Goal: Transaction & Acquisition: Purchase product/service

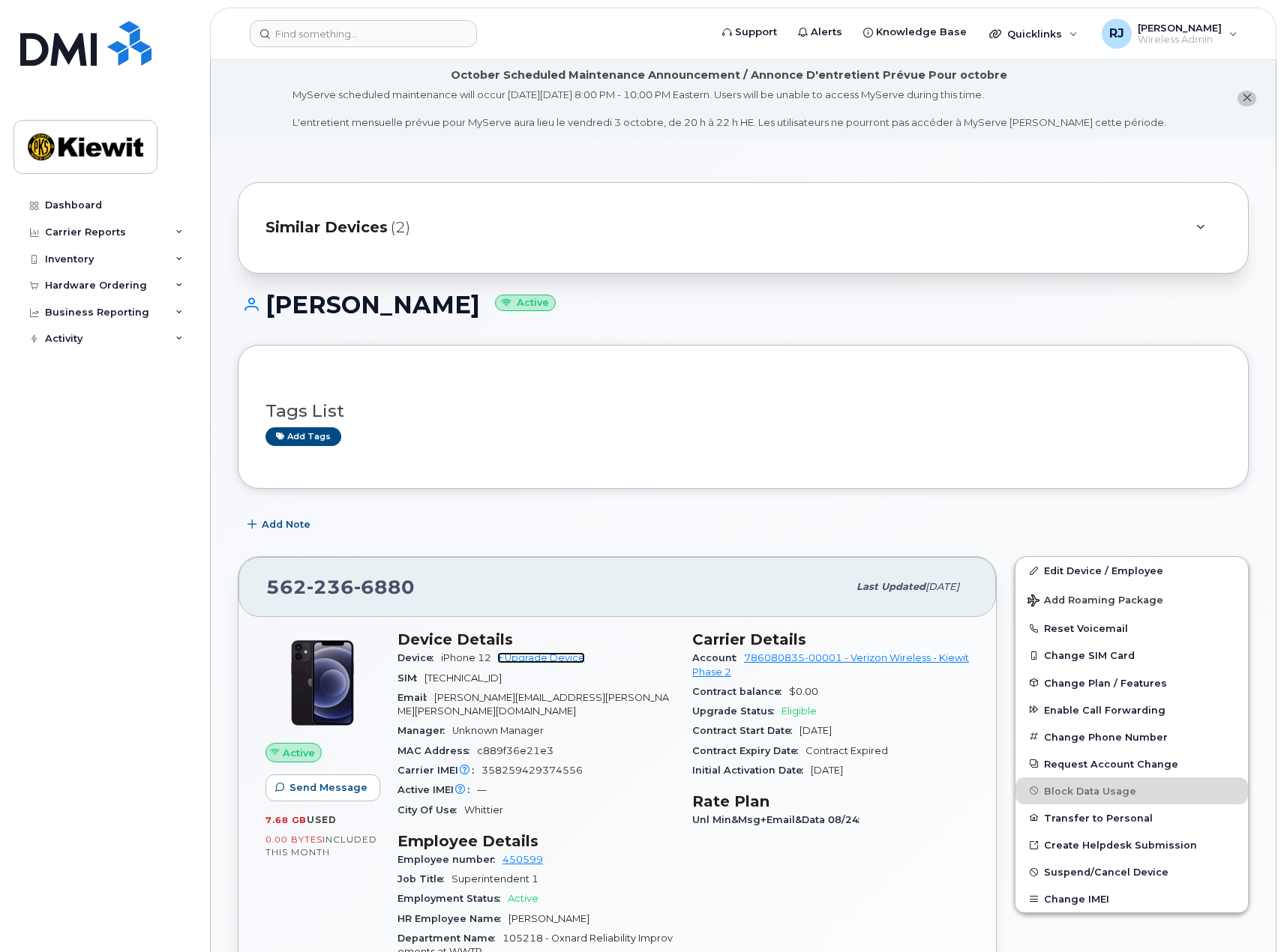
click at [541, 660] on link "+ Upgrade Device" at bounding box center [541, 658] width 88 height 11
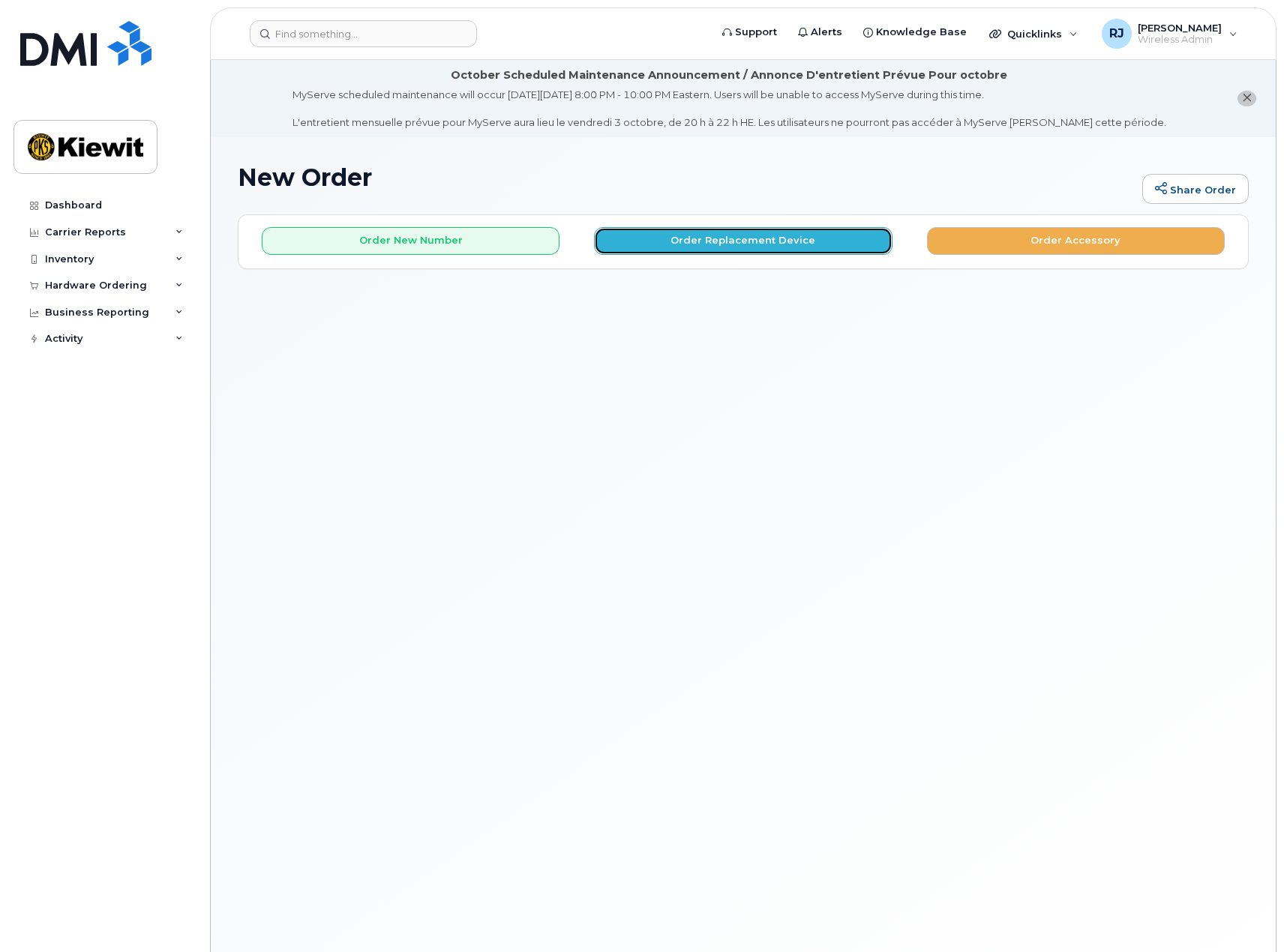
click at [725, 237] on button "Order Replacement Device" at bounding box center [744, 241] width 298 height 28
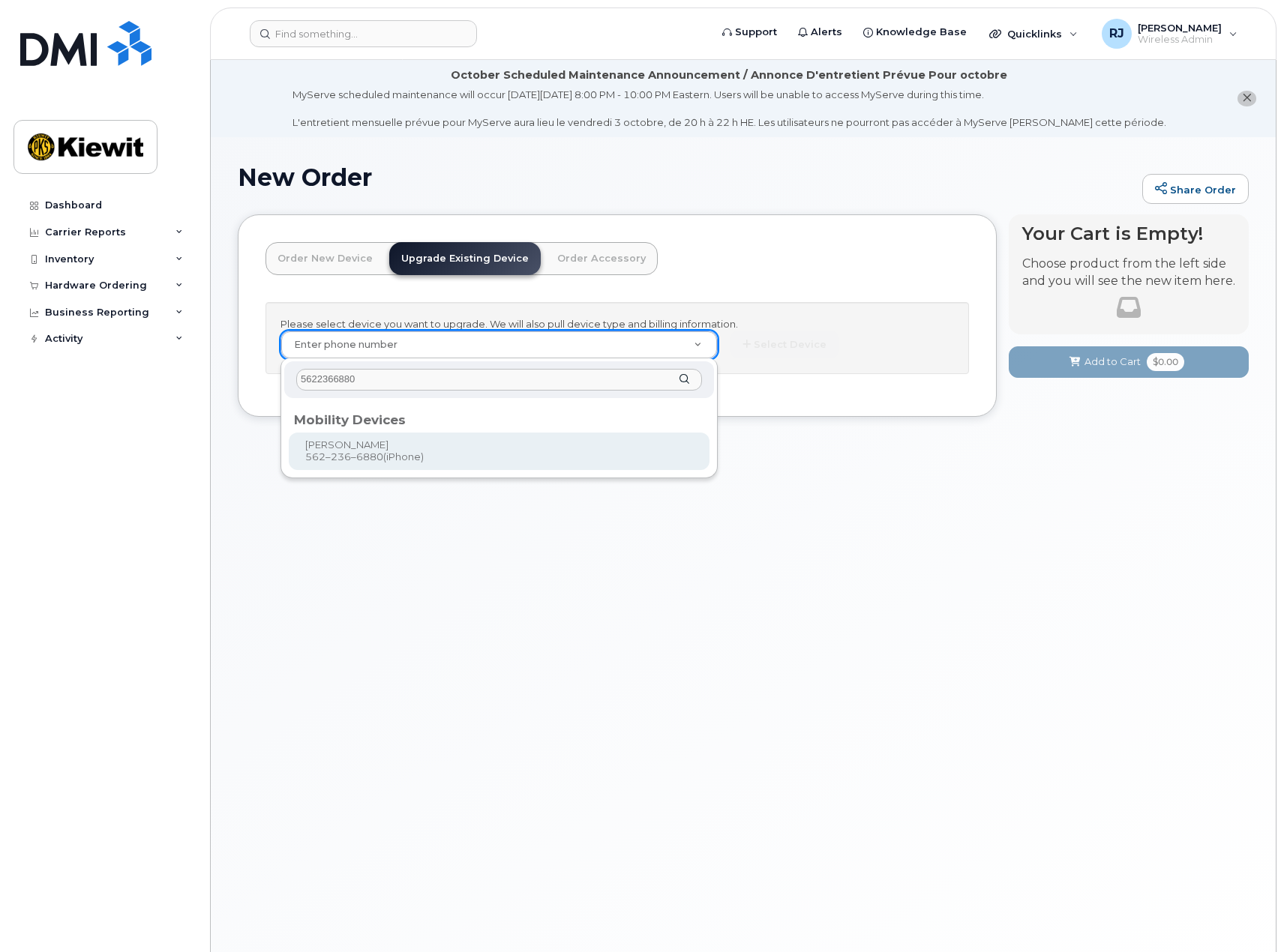
type input "5622366880"
type input "1169758"
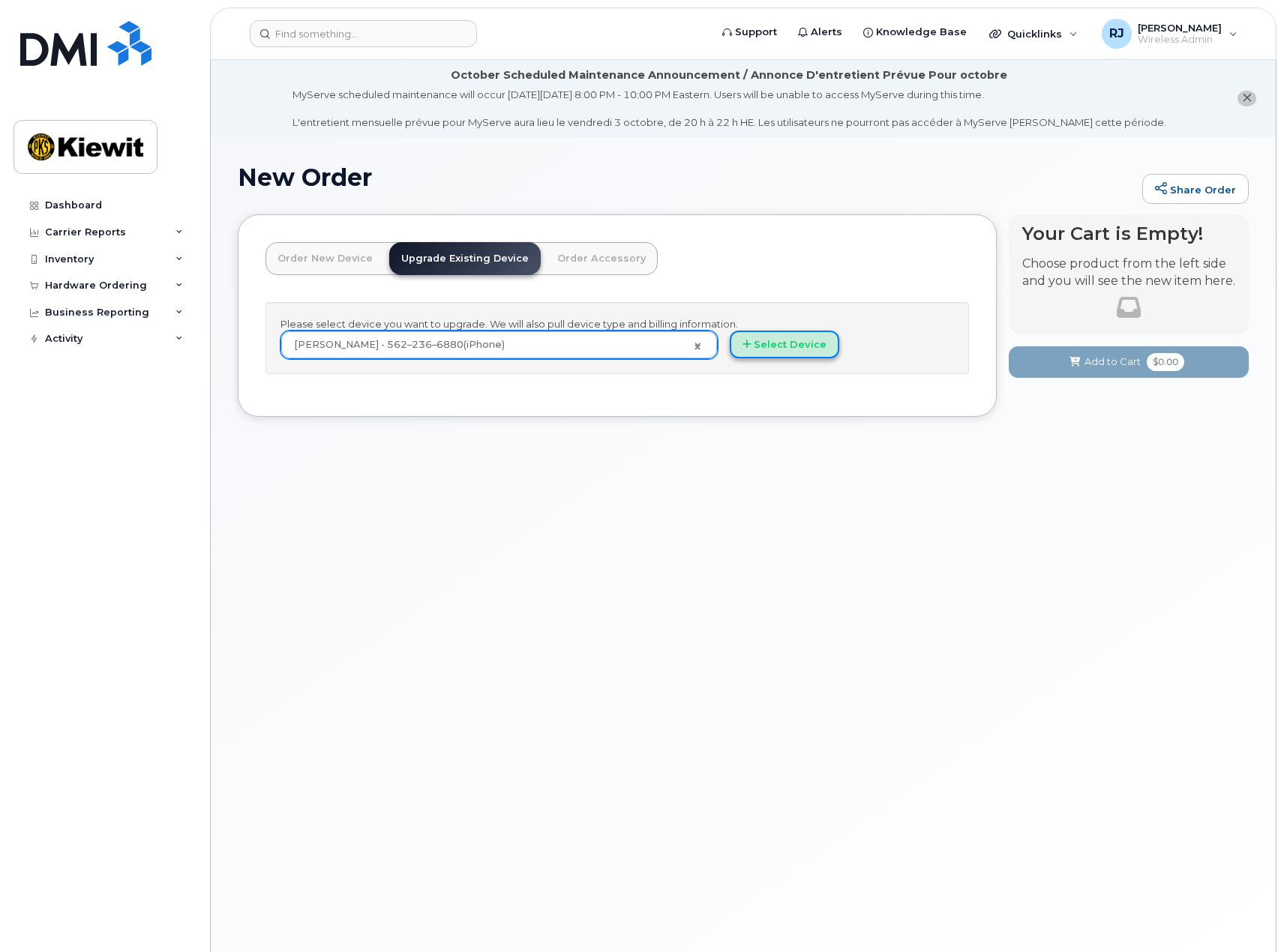
click at [785, 347] on button "Select Device" at bounding box center [785, 345] width 110 height 28
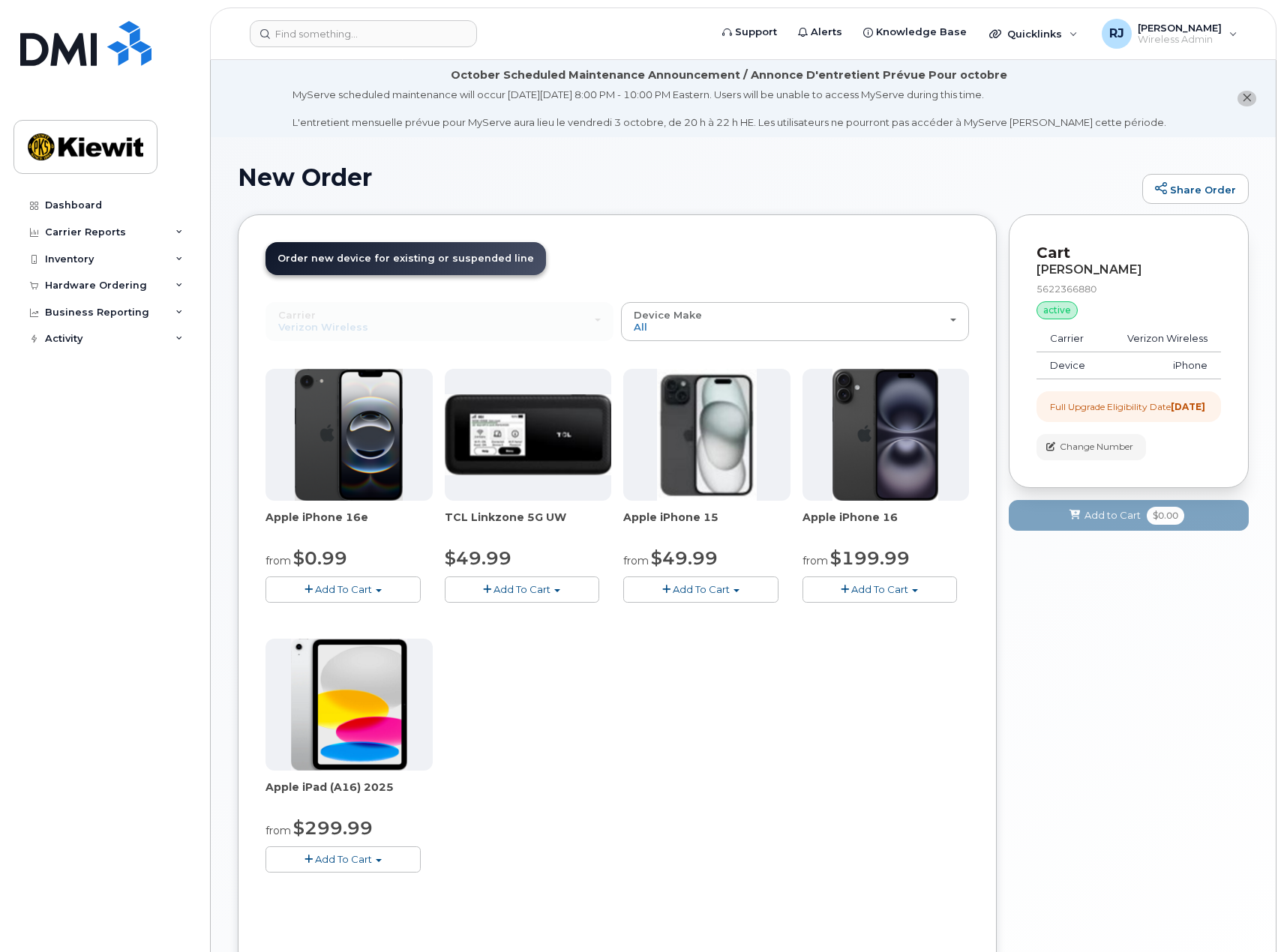
click at [347, 590] on span "Add To Cart" at bounding box center [343, 589] width 57 height 12
click at [356, 615] on link "$0.99 - 2 Year Upgrade (128GB)" at bounding box center [363, 618] width 188 height 19
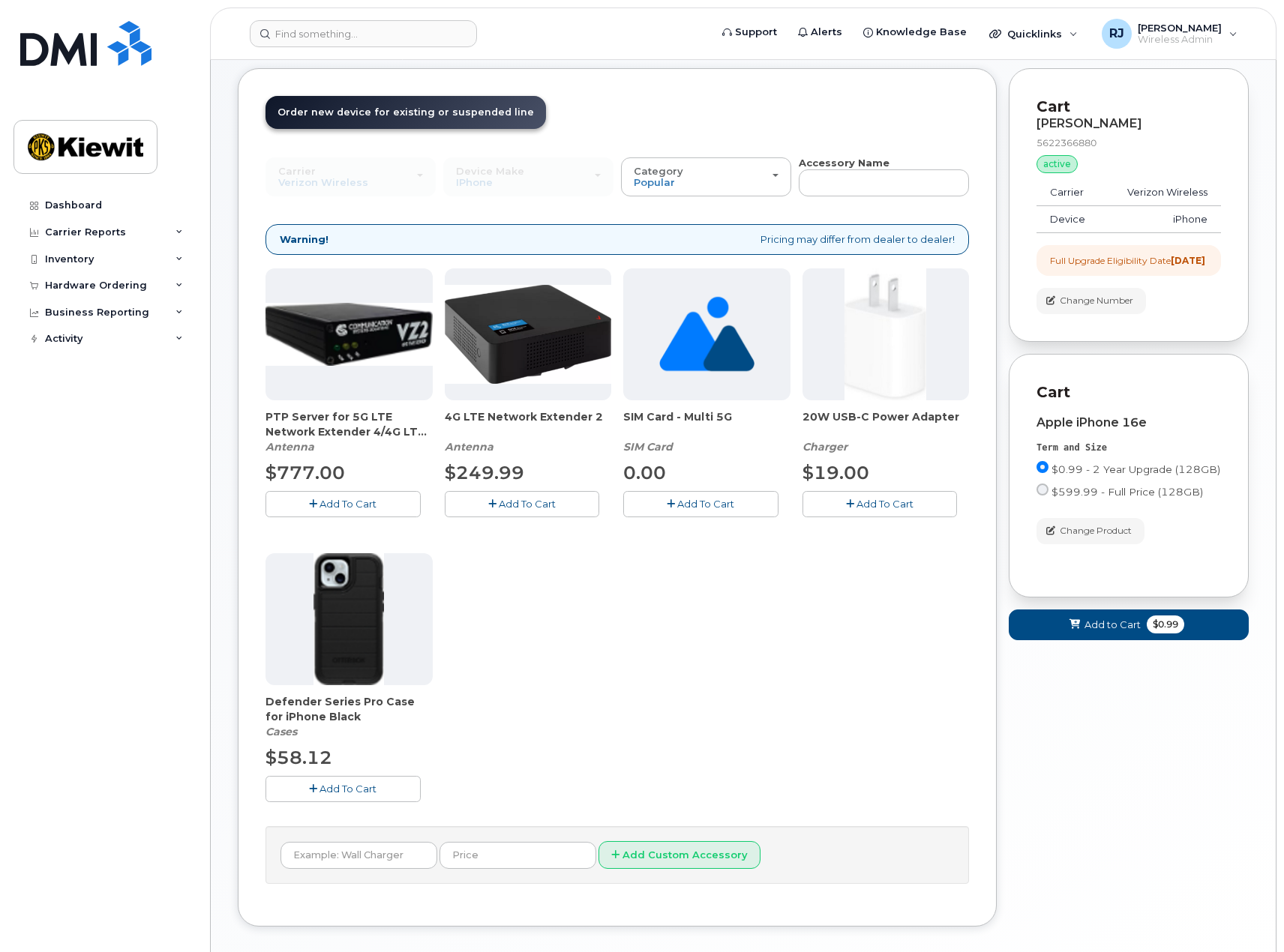
scroll to position [150, 0]
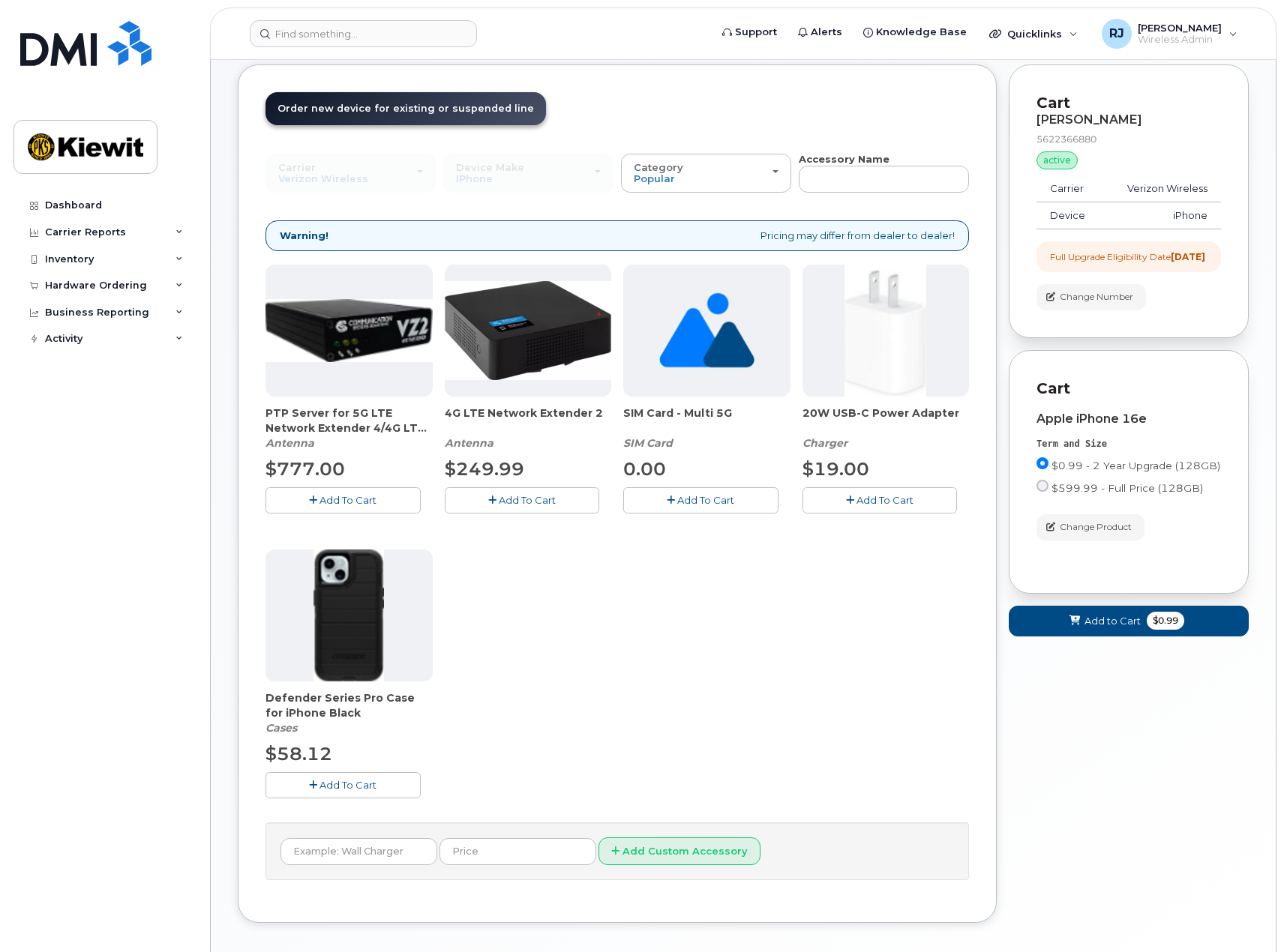
click at [352, 791] on span "Add To Cart" at bounding box center [348, 785] width 57 height 12
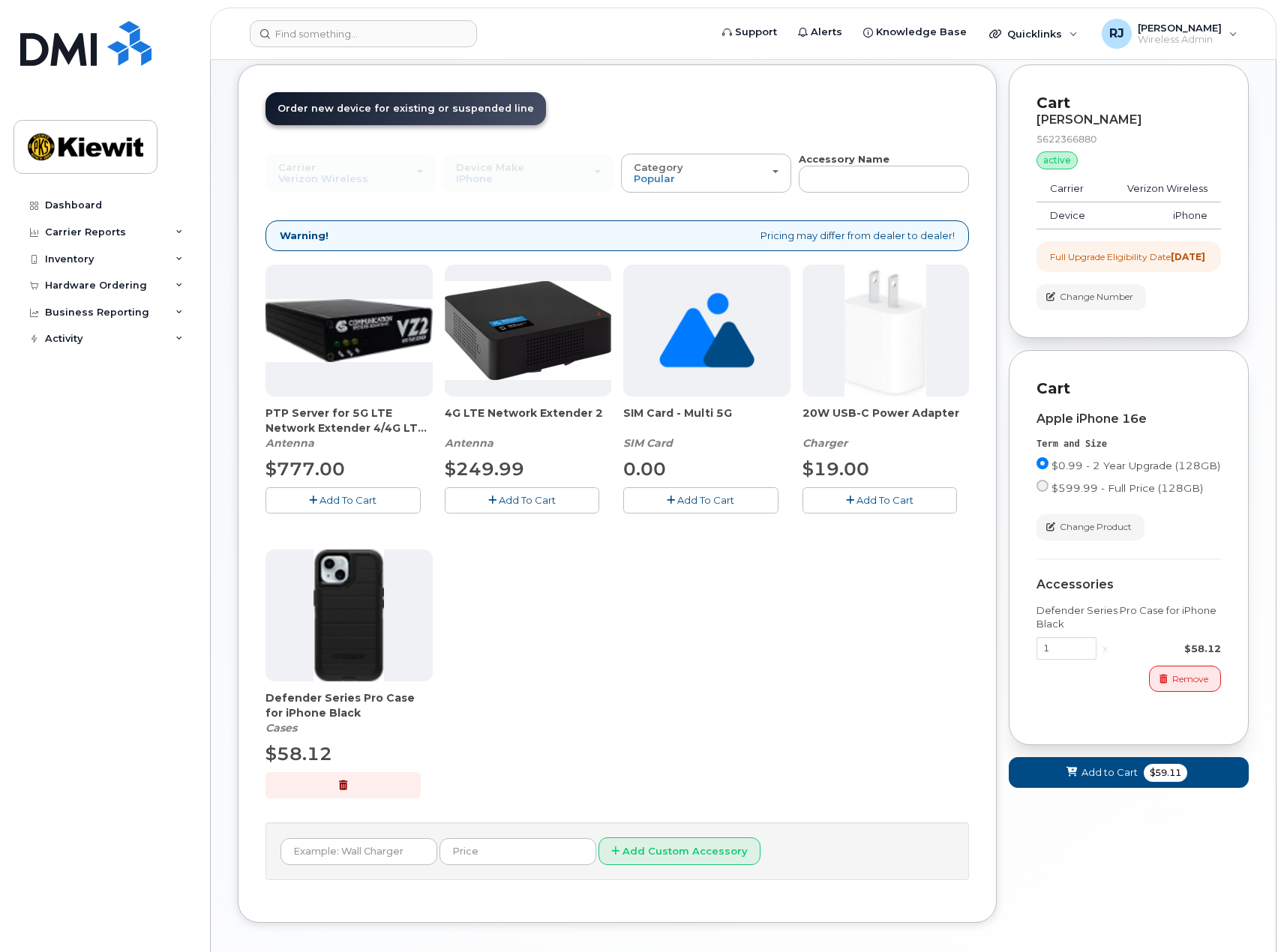
click at [856, 499] on span "Add To Cart" at bounding box center [884, 500] width 57 height 12
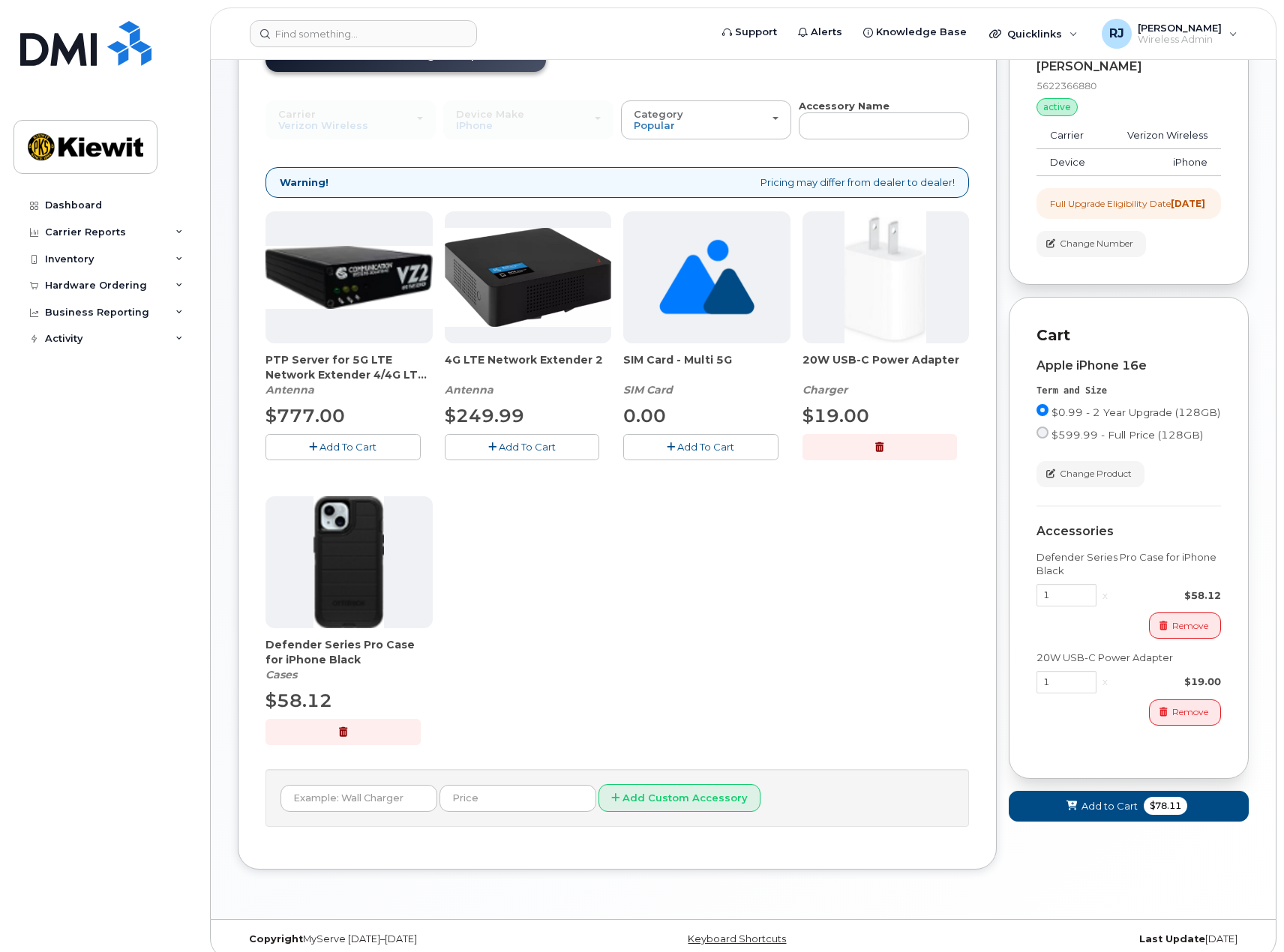
scroll to position [218, 0]
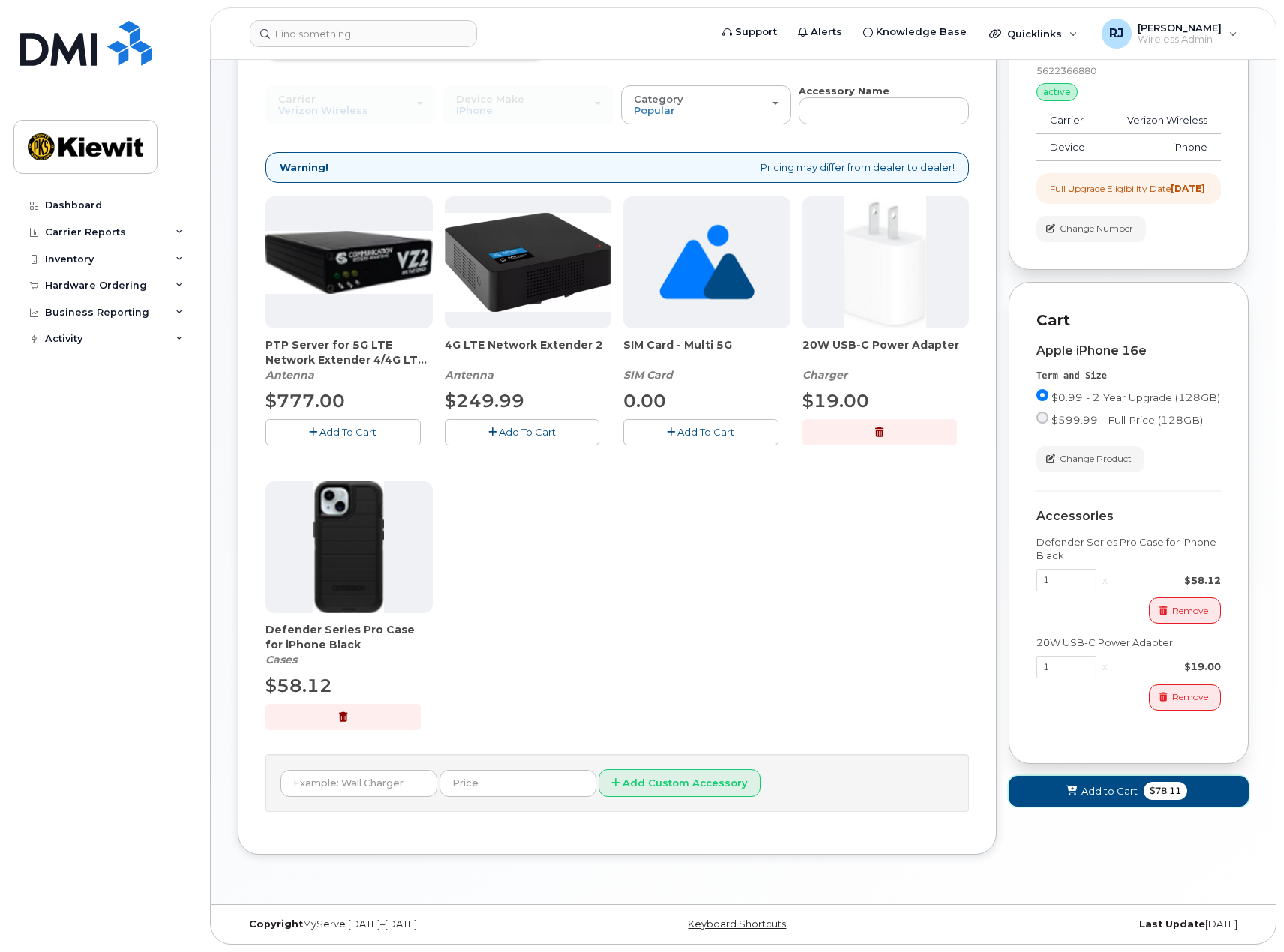
click at [1119, 798] on span "Add to Cart" at bounding box center [1110, 791] width 56 height 14
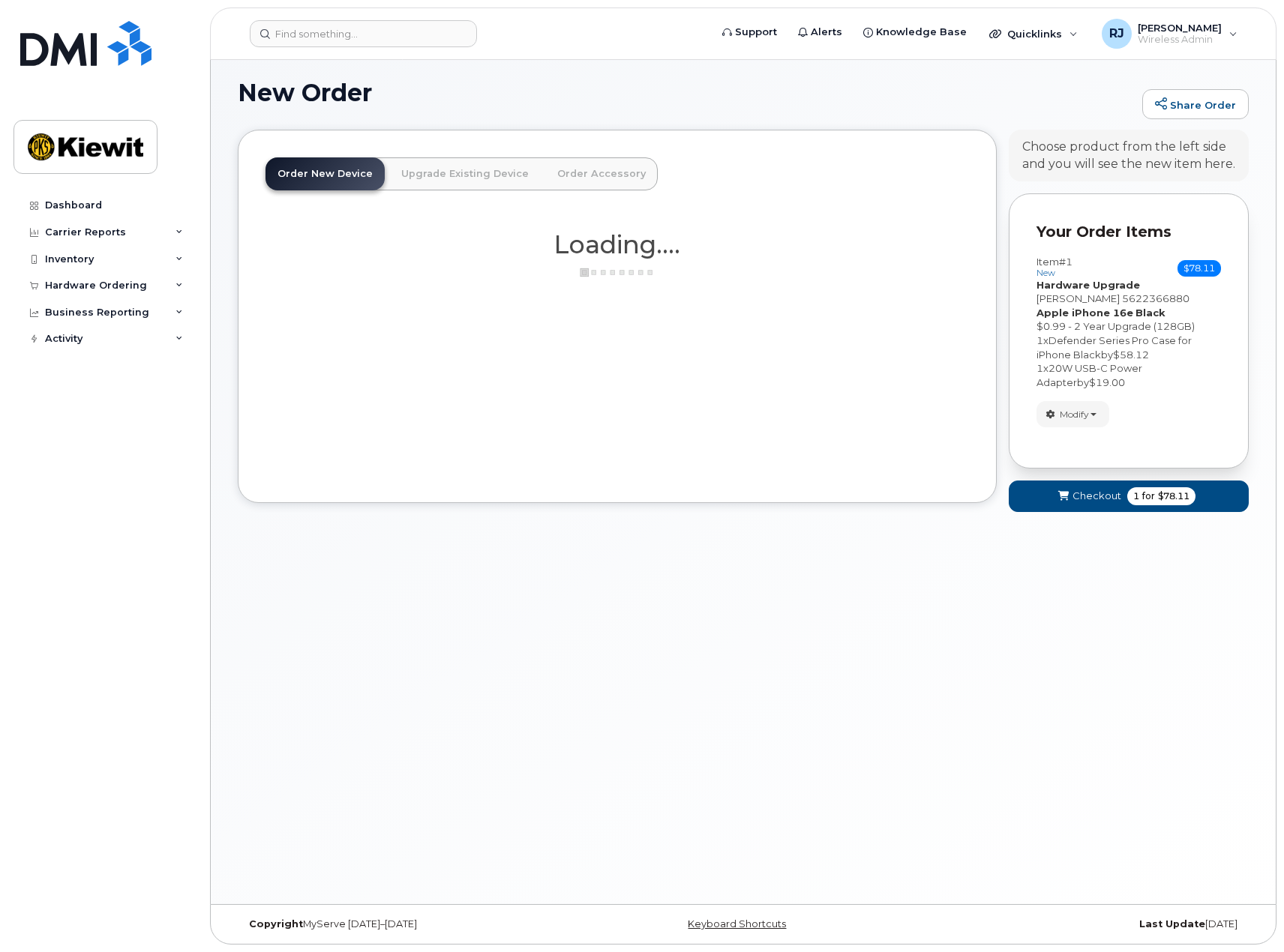
scroll to position [117, 0]
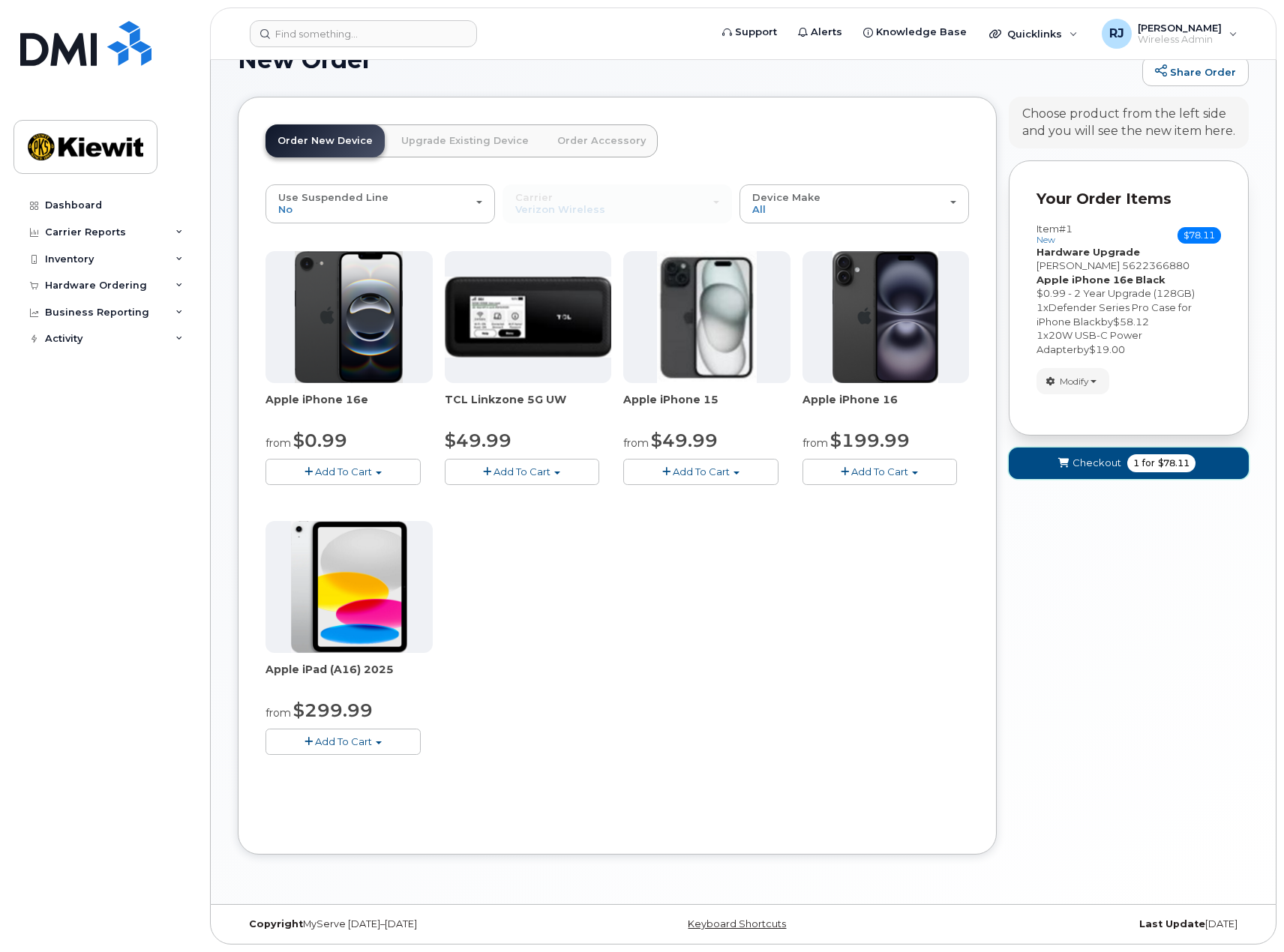
click at [1148, 460] on span "for" at bounding box center [1149, 463] width 19 height 13
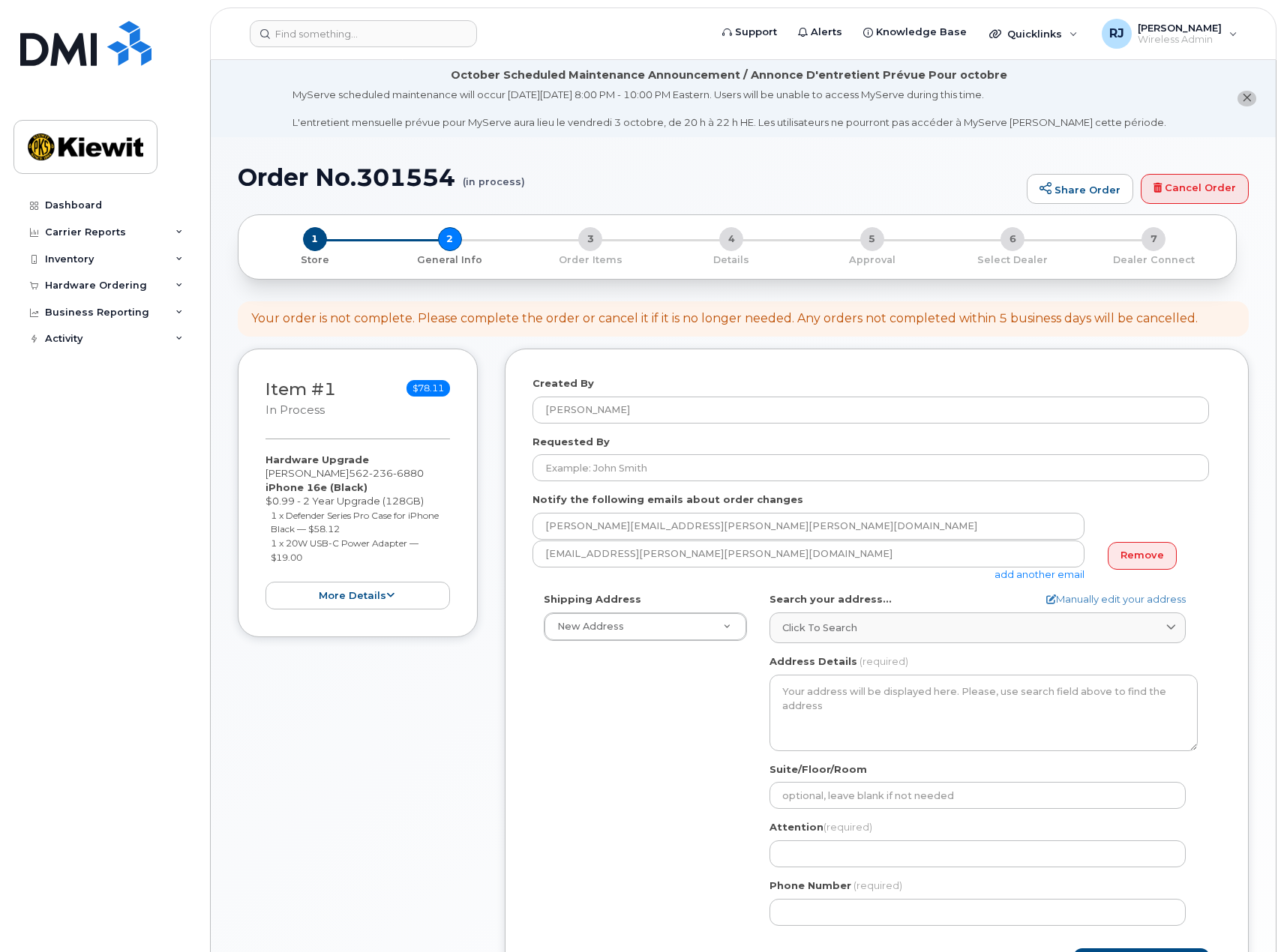
select select
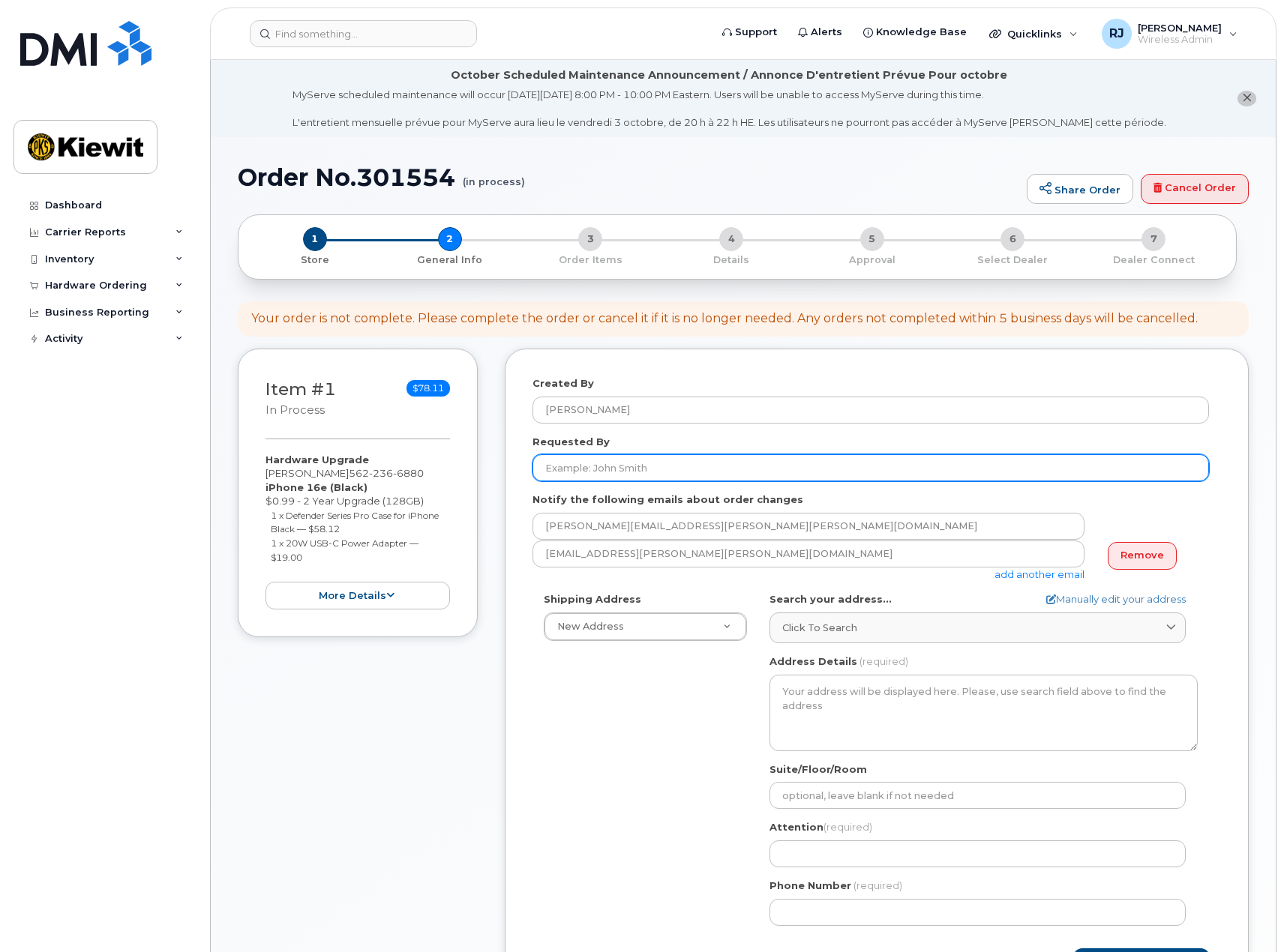
click at [649, 471] on input "Requested By" at bounding box center [871, 468] width 676 height 27
type input "[PERSON_NAME]"
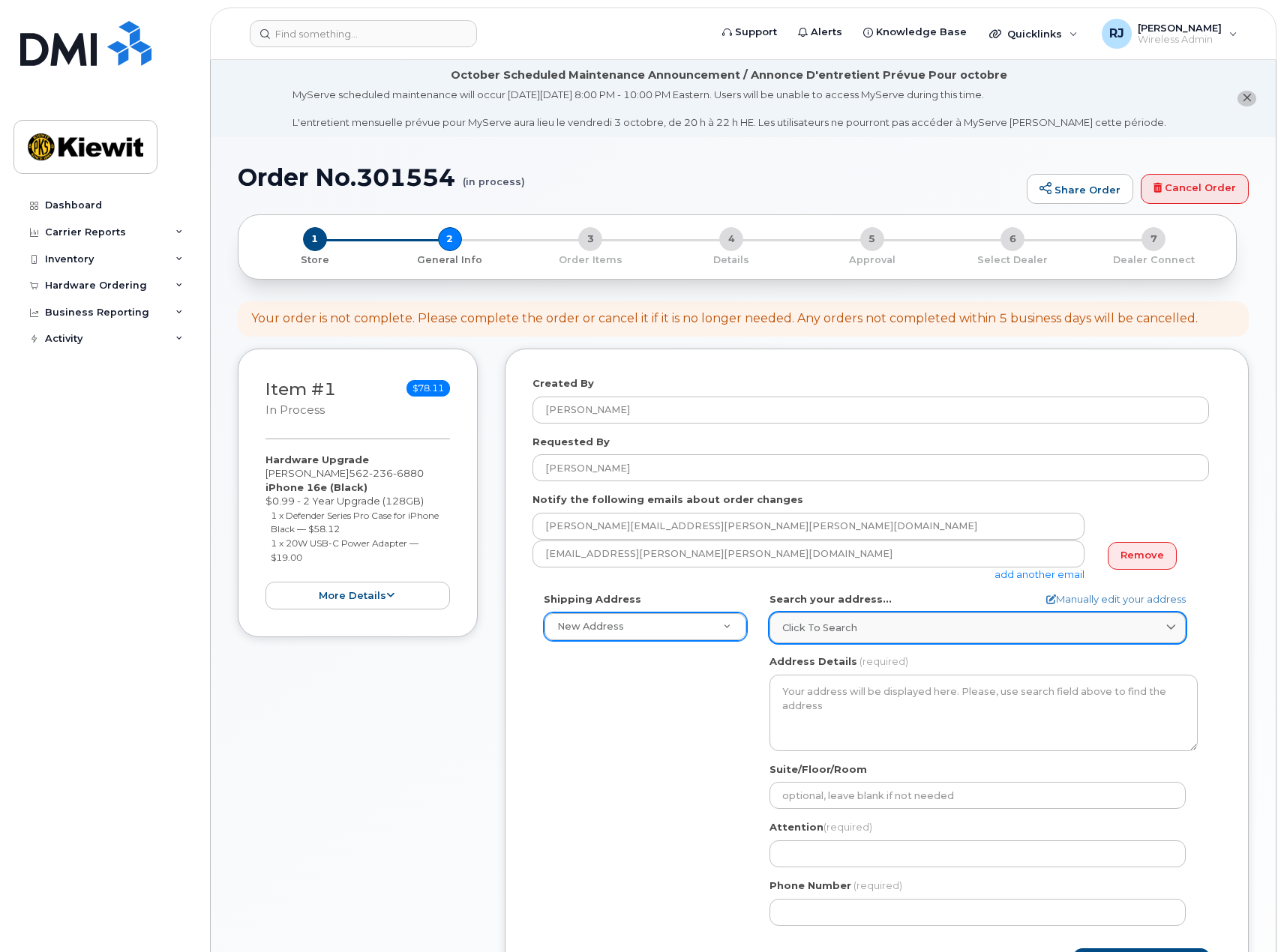
click at [829, 621] on span "Click to search" at bounding box center [820, 628] width 75 height 14
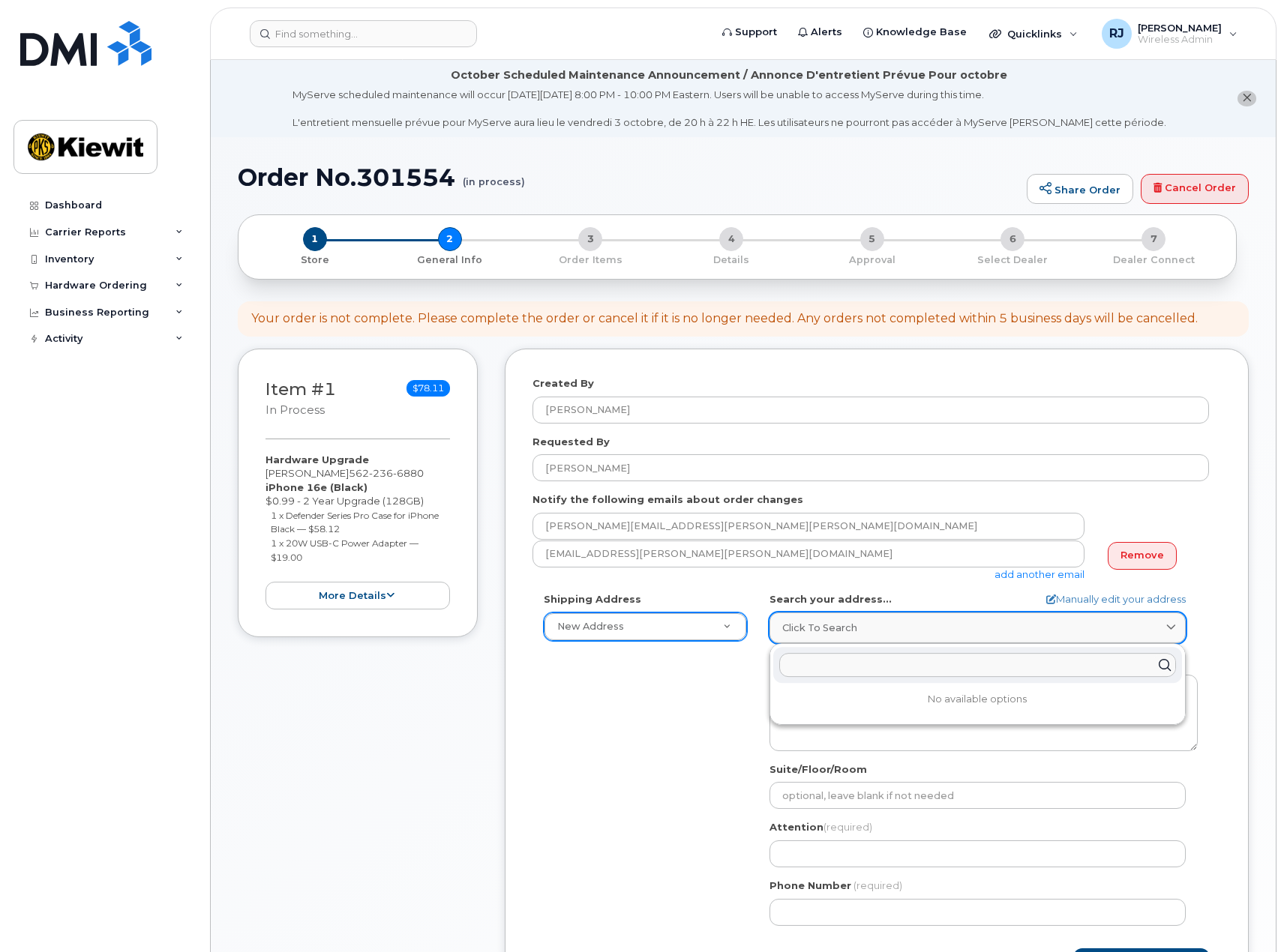
paste input "6001 S. Perkins St"
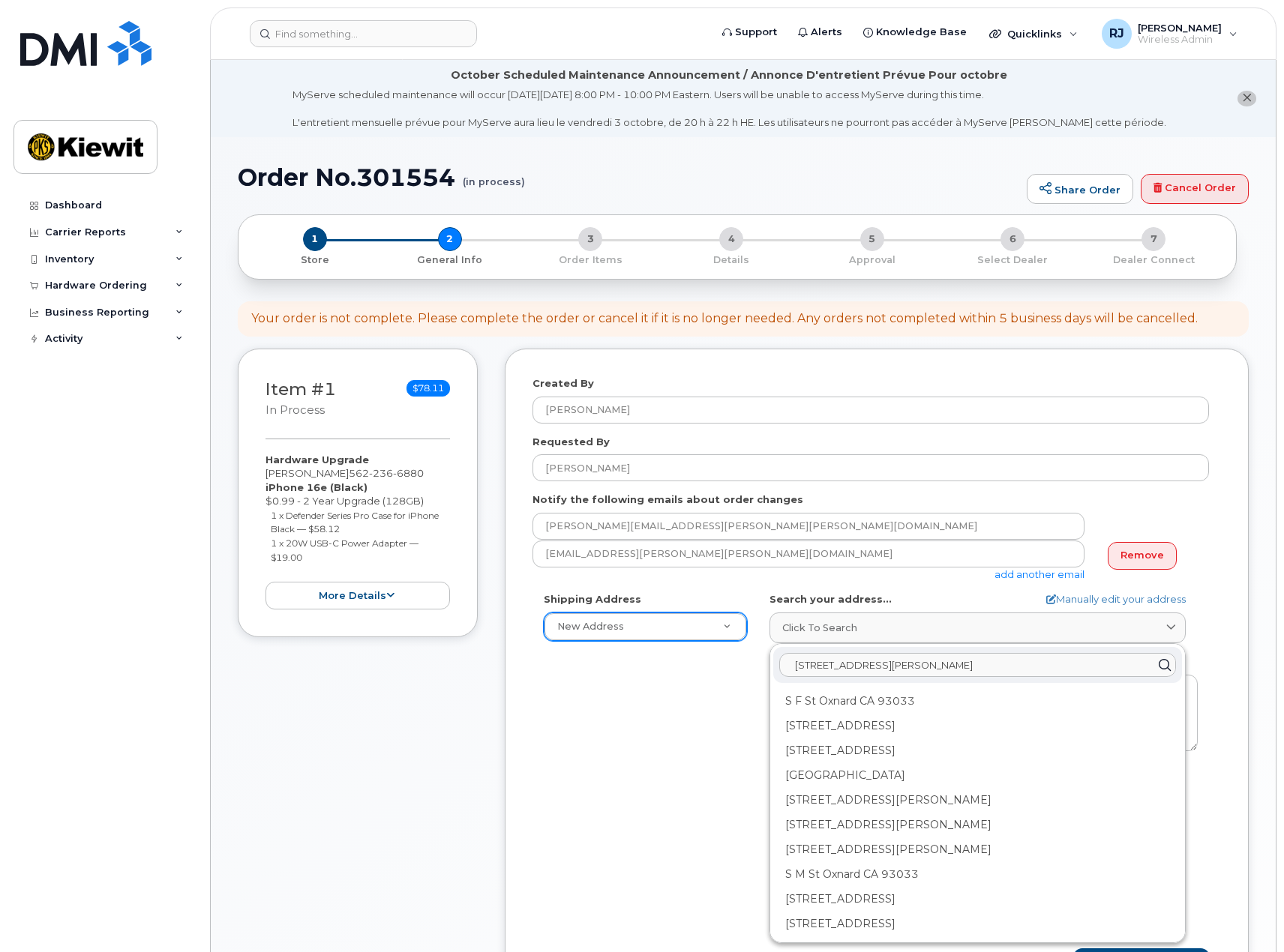
type input "6001 S. Perkins St Oxnard, CA 93033"
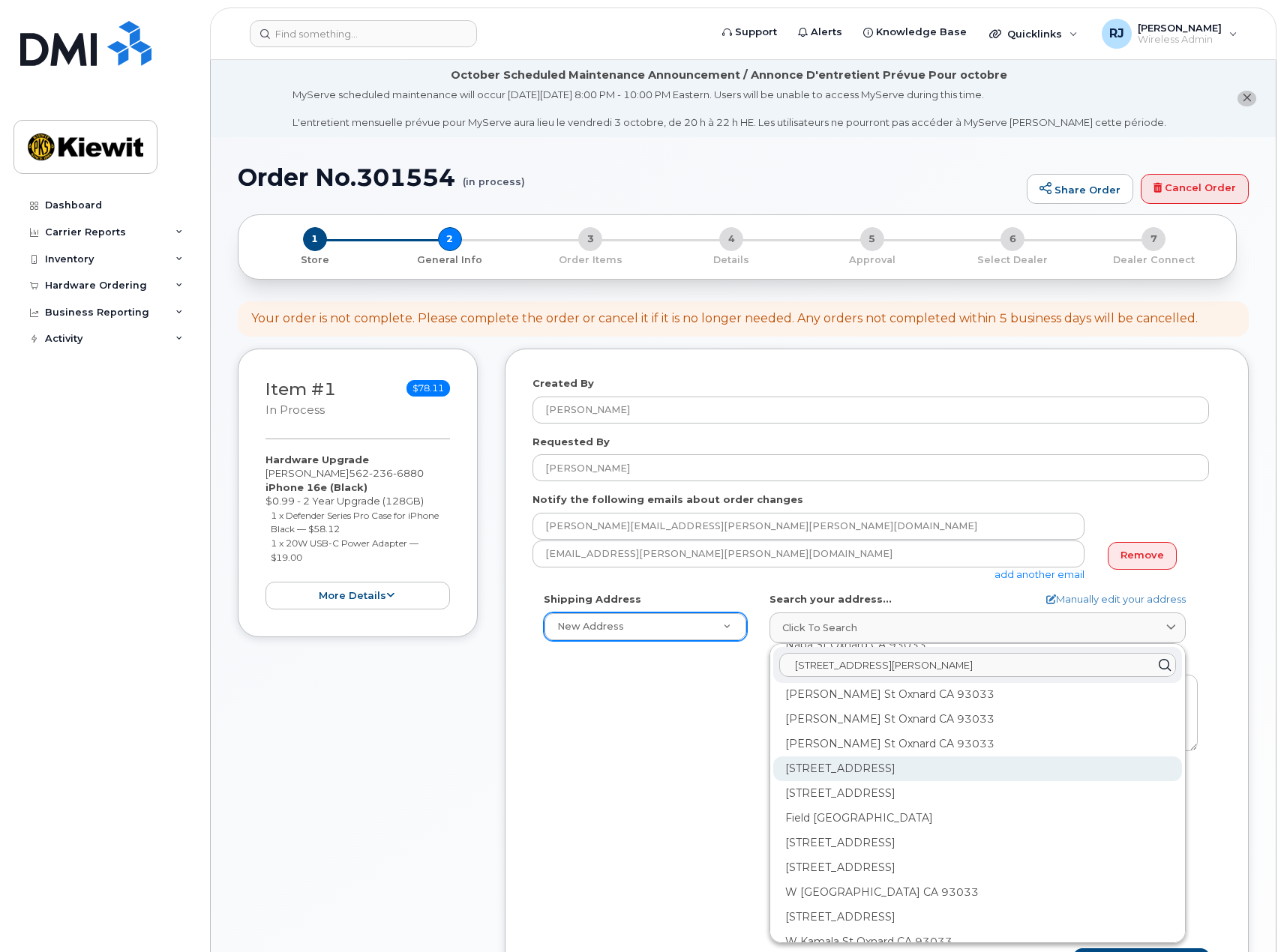
scroll to position [1459, 0]
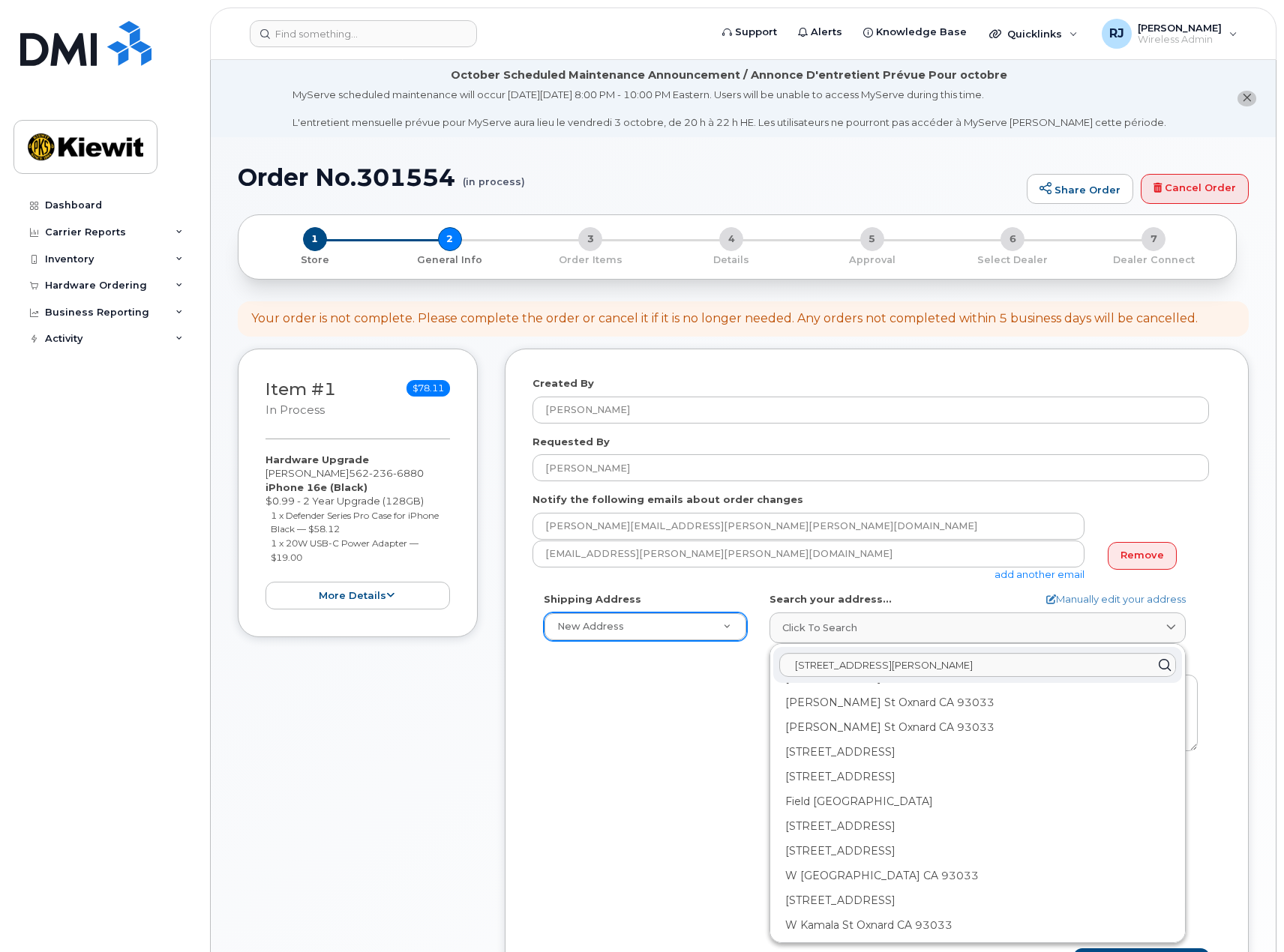
click at [699, 864] on div "Shipping Address New Address New Address 3888 E Broadway Rd 21605 N Central Ave…" at bounding box center [871, 765] width 676 height 345
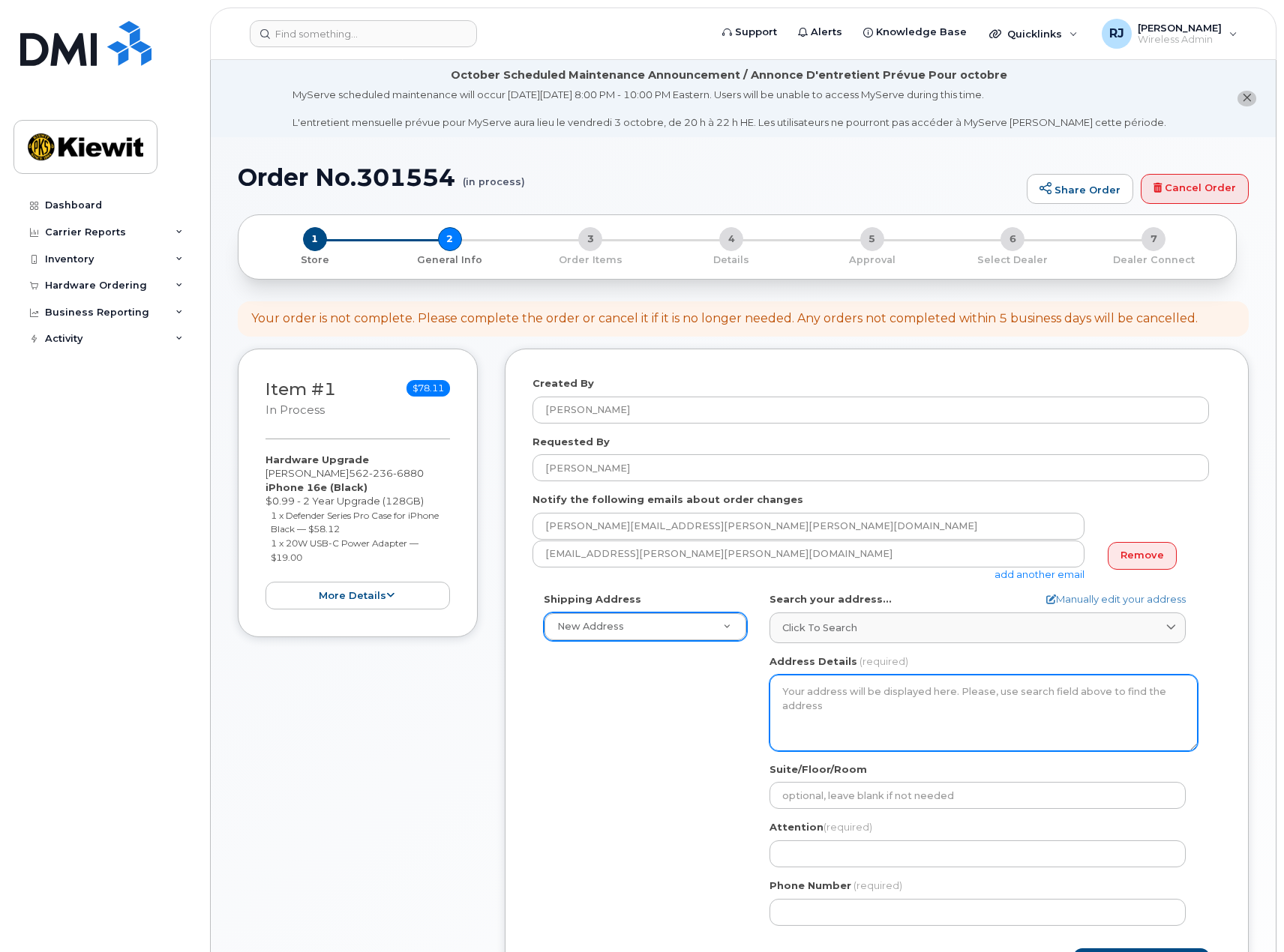
click at [815, 702] on textarea "Address Details" at bounding box center [984, 714] width 429 height 76
click at [795, 692] on textarea "Address Details" at bounding box center [984, 714] width 429 height 76
click at [821, 705] on textarea "Address Details" at bounding box center [984, 714] width 429 height 76
click at [812, 726] on textarea "Address Details" at bounding box center [984, 714] width 429 height 76
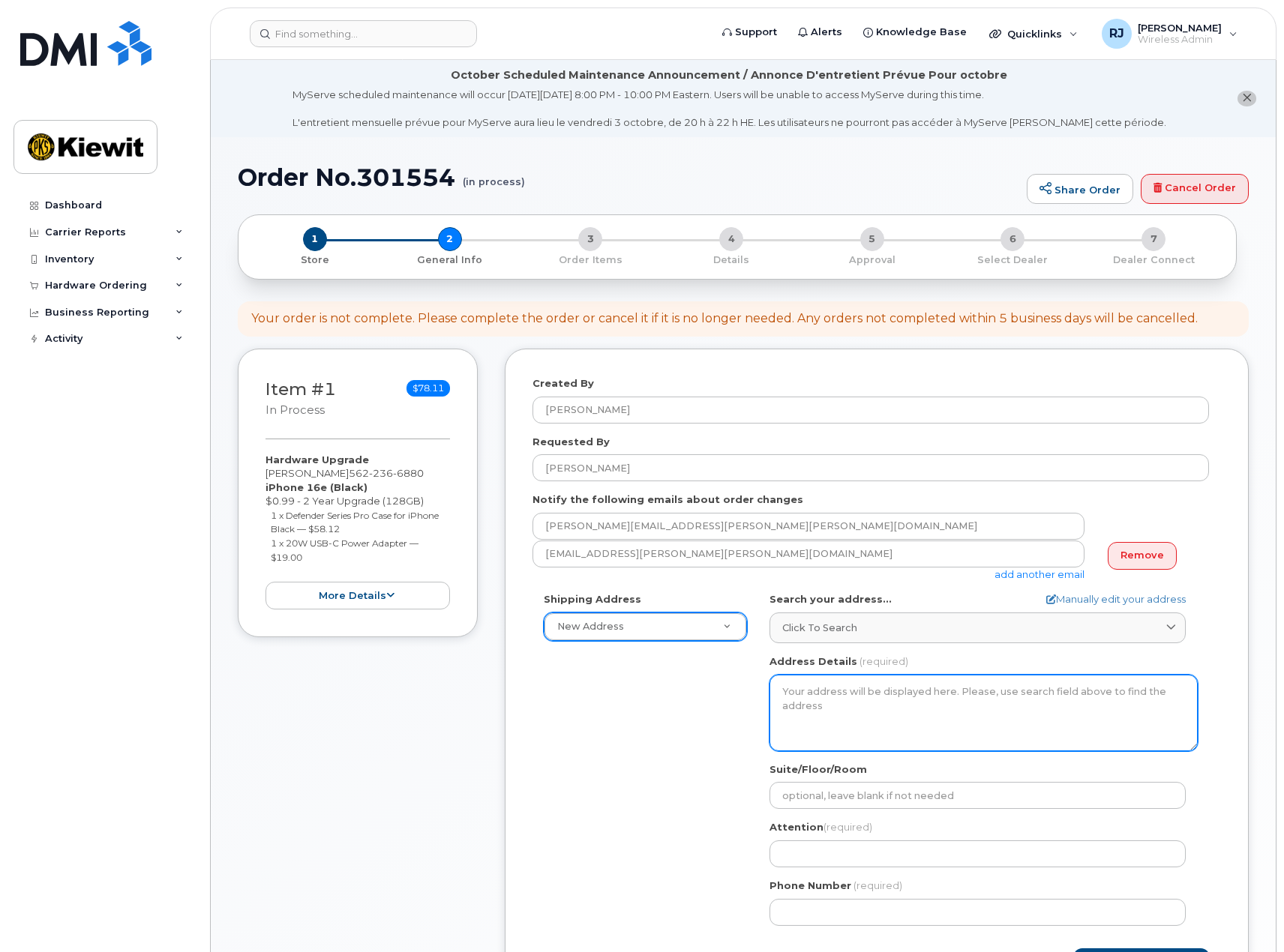
click at [813, 726] on textarea "Address Details" at bounding box center [984, 714] width 429 height 76
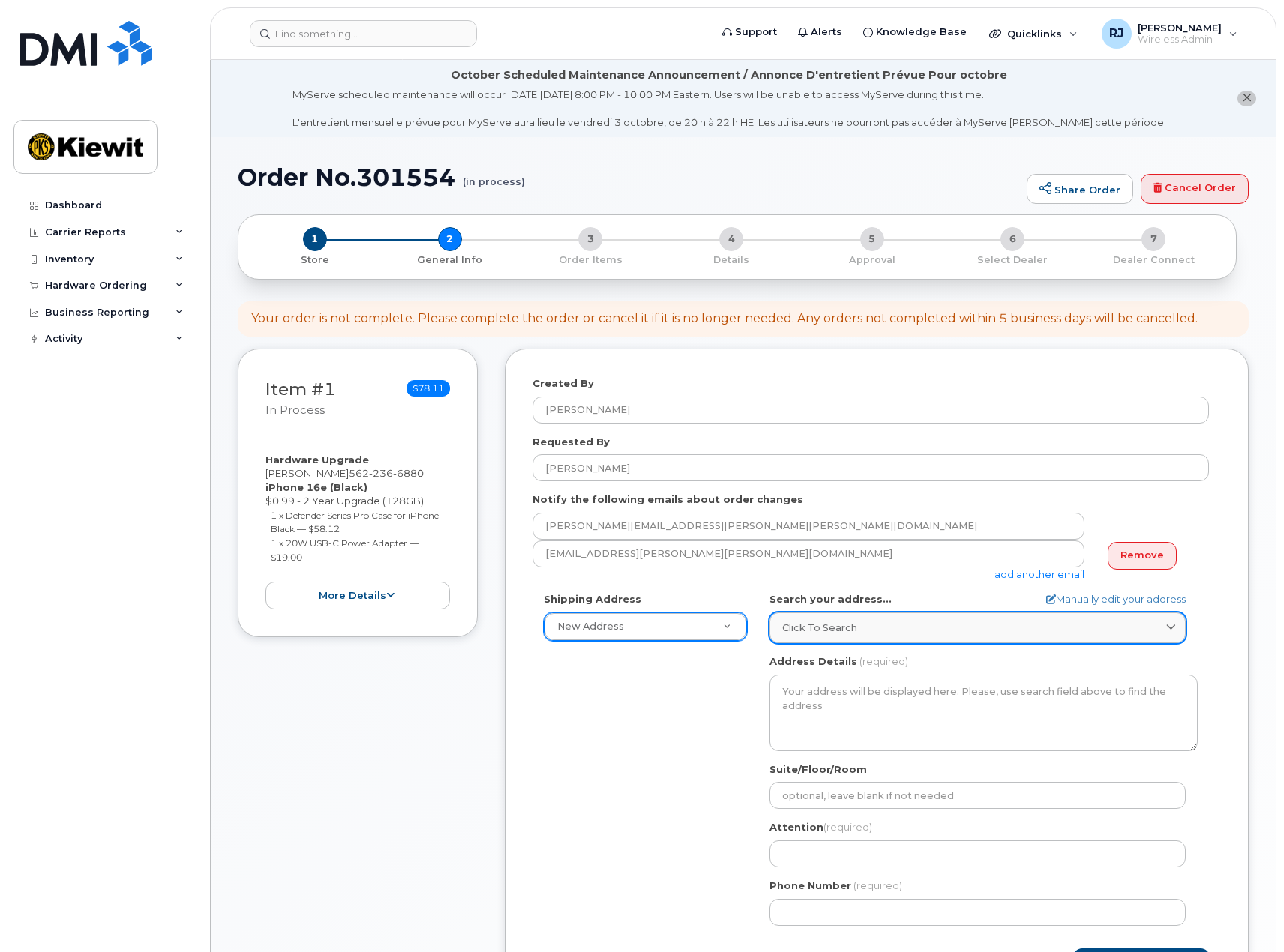
click at [829, 626] on span "Click to search" at bounding box center [820, 628] width 75 height 14
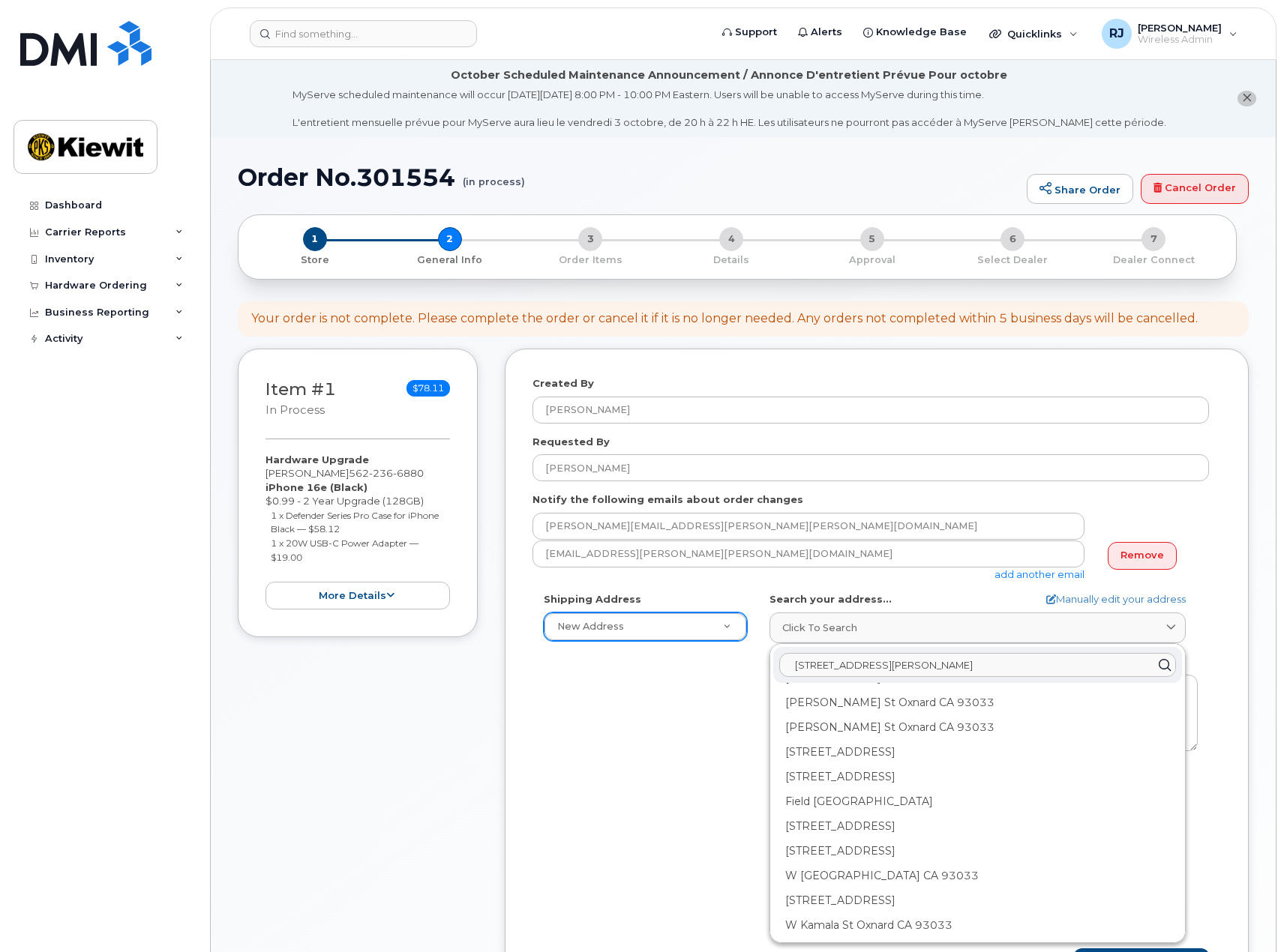
drag, startPoint x: 991, startPoint y: 664, endPoint x: 780, endPoint y: 677, distance: 211.4
click at [780, 677] on div "6001 S. Perkins St Oxnard, CA 93033" at bounding box center [977, 665] width 409 height 36
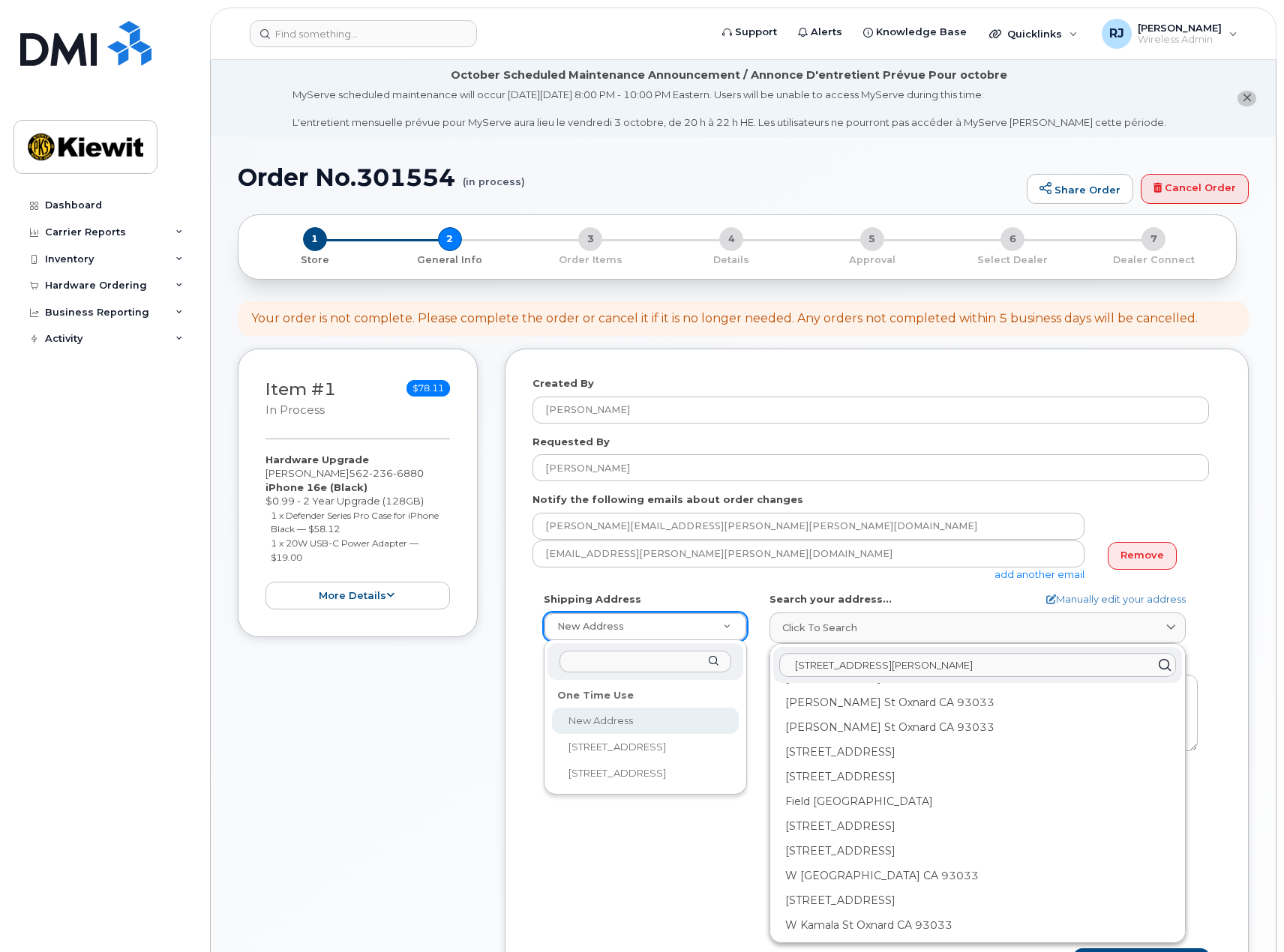
paste input "6001 S. Perkins St Oxnard, CA 93033"
type input "6001 S. Perkins St Oxnard, CA 93033"
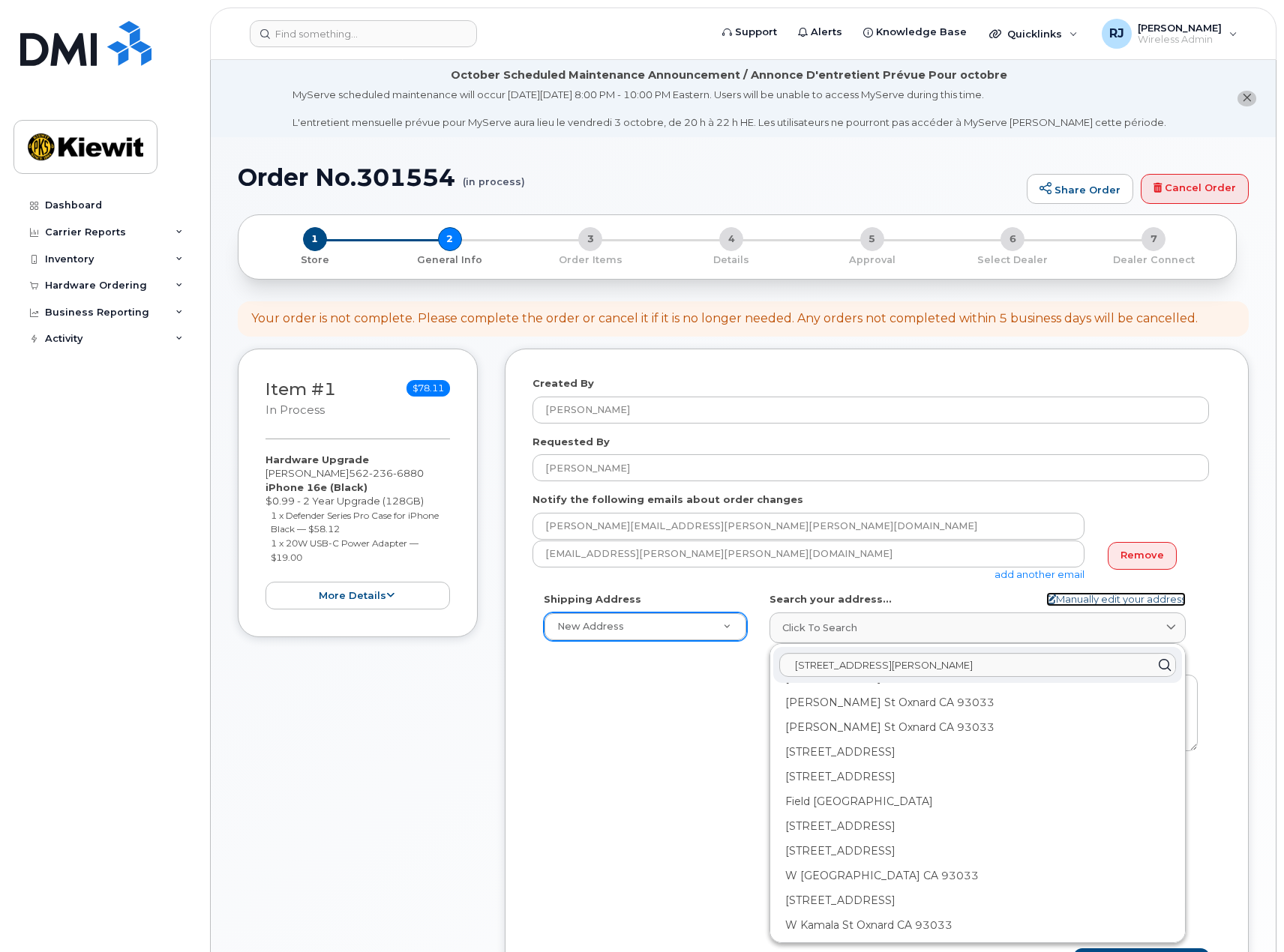
click at [1106, 603] on link "Manually edit your address" at bounding box center [1116, 599] width 140 height 14
select select
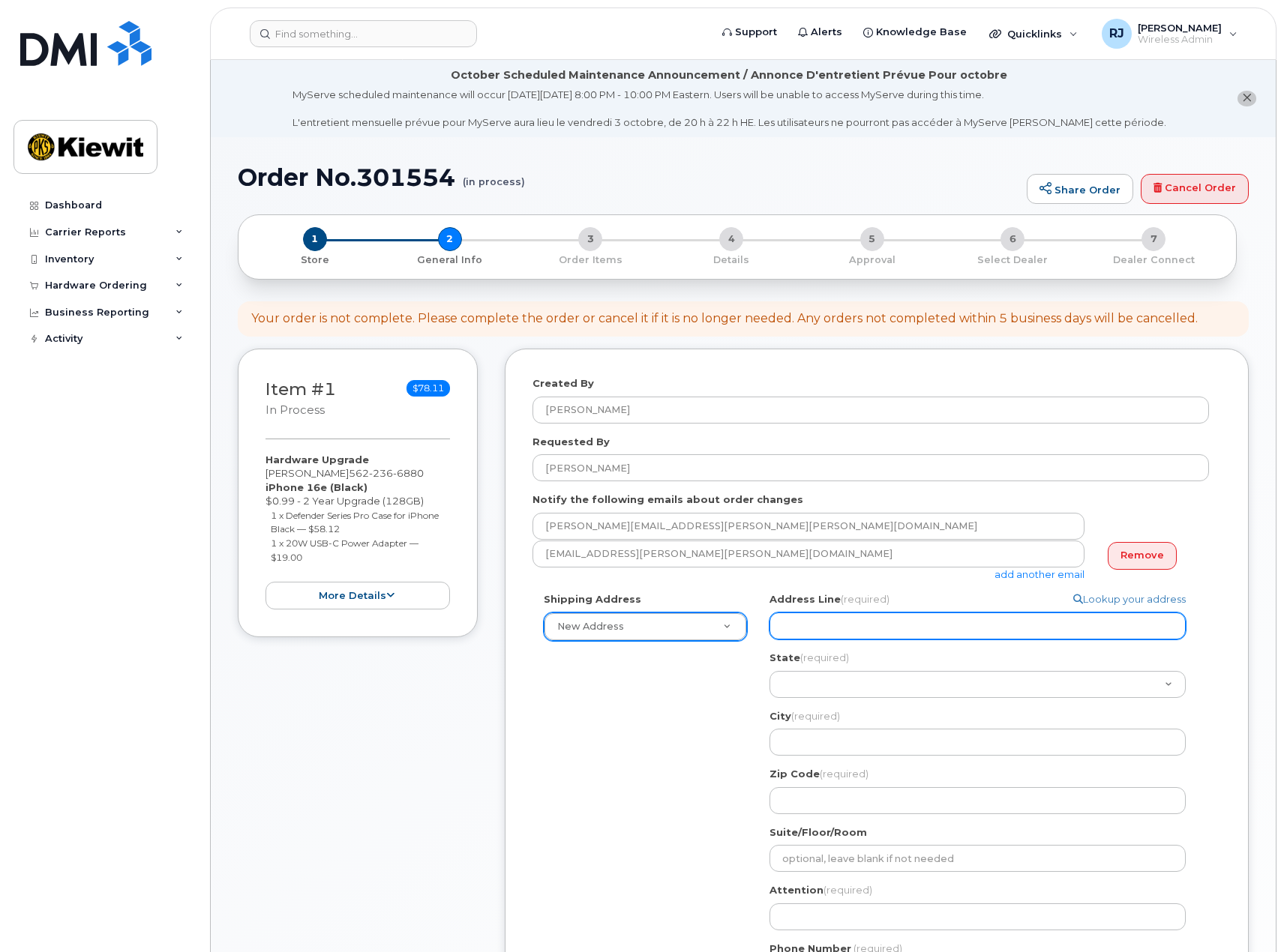
click at [822, 631] on input "Address Line (required)" at bounding box center [977, 626] width 417 height 27
paste input "6001 S. Perkins St Oxnard, CA 93033"
type input "6001 S. Perkins St Oxnard, CA 93033"
select select
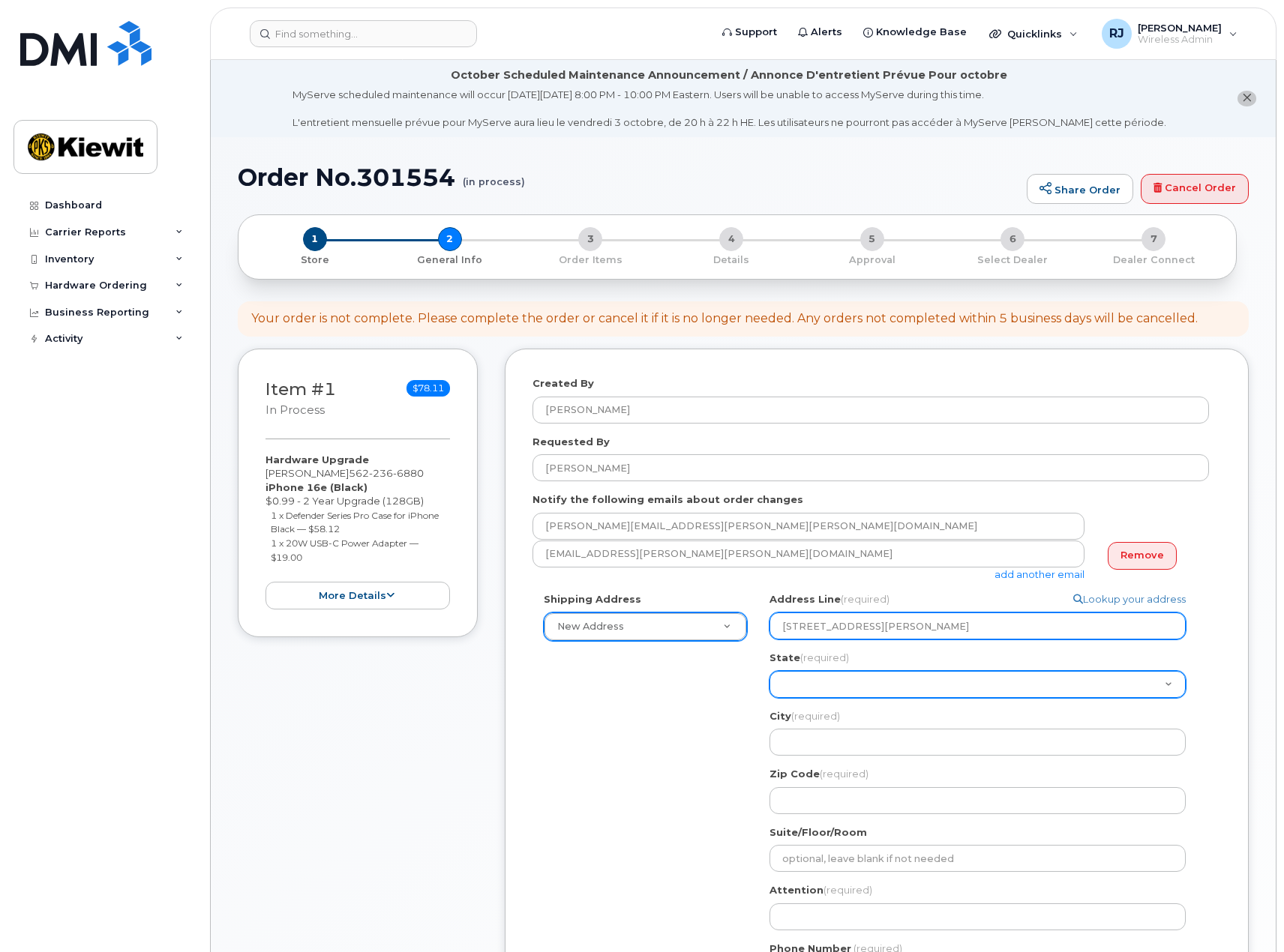
type input "6001 S. Perkins St Oxnard, CA 93033"
click at [811, 690] on select "Alabama Alaska American Samoa Arizona Arkansas California Colorado Connecticut …" at bounding box center [977, 685] width 417 height 27
select select "CA"
click at [770, 672] on select "Alabama Alaska American Samoa Arizona Arkansas California Colorado Connecticut …" at bounding box center [977, 685] width 417 height 27
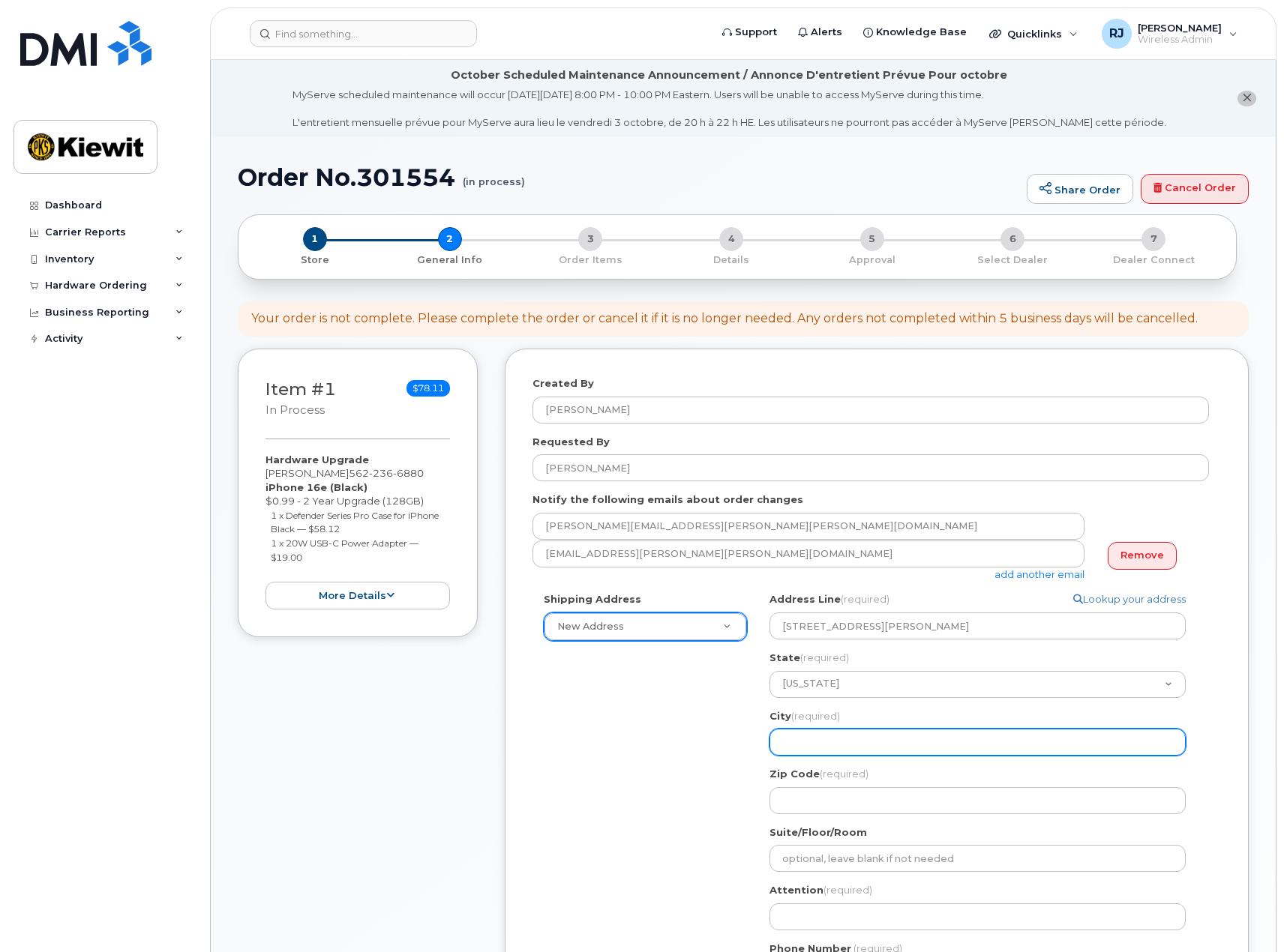
click at [815, 741] on input "City (required)" at bounding box center [977, 742] width 417 height 27
select select
type input "O"
select select
type input "Ox"
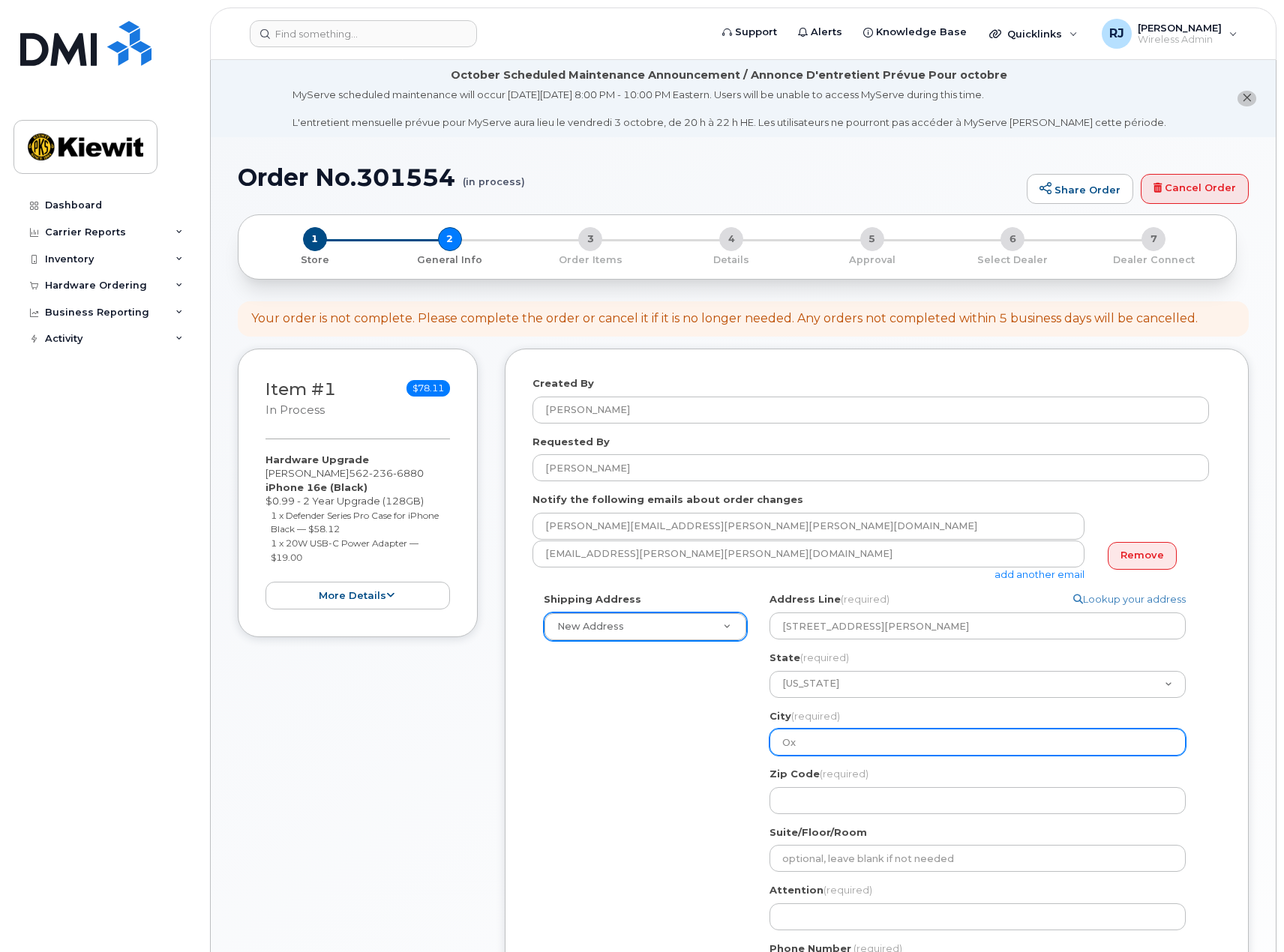
select select
type input "Oxn"
select select
type input "Oxna"
select select
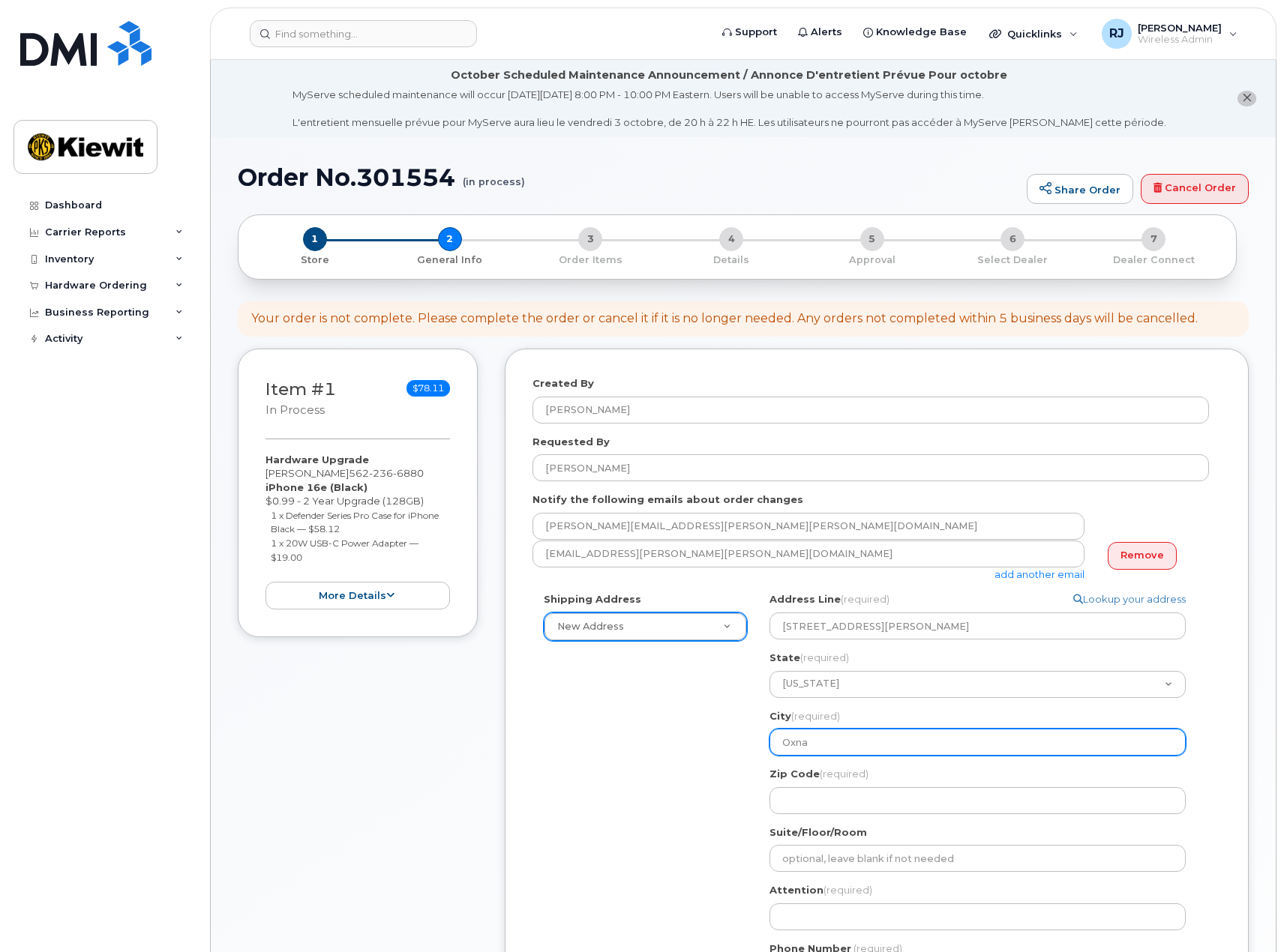
type input "Oxnar"
select select
type input "Oxnard"
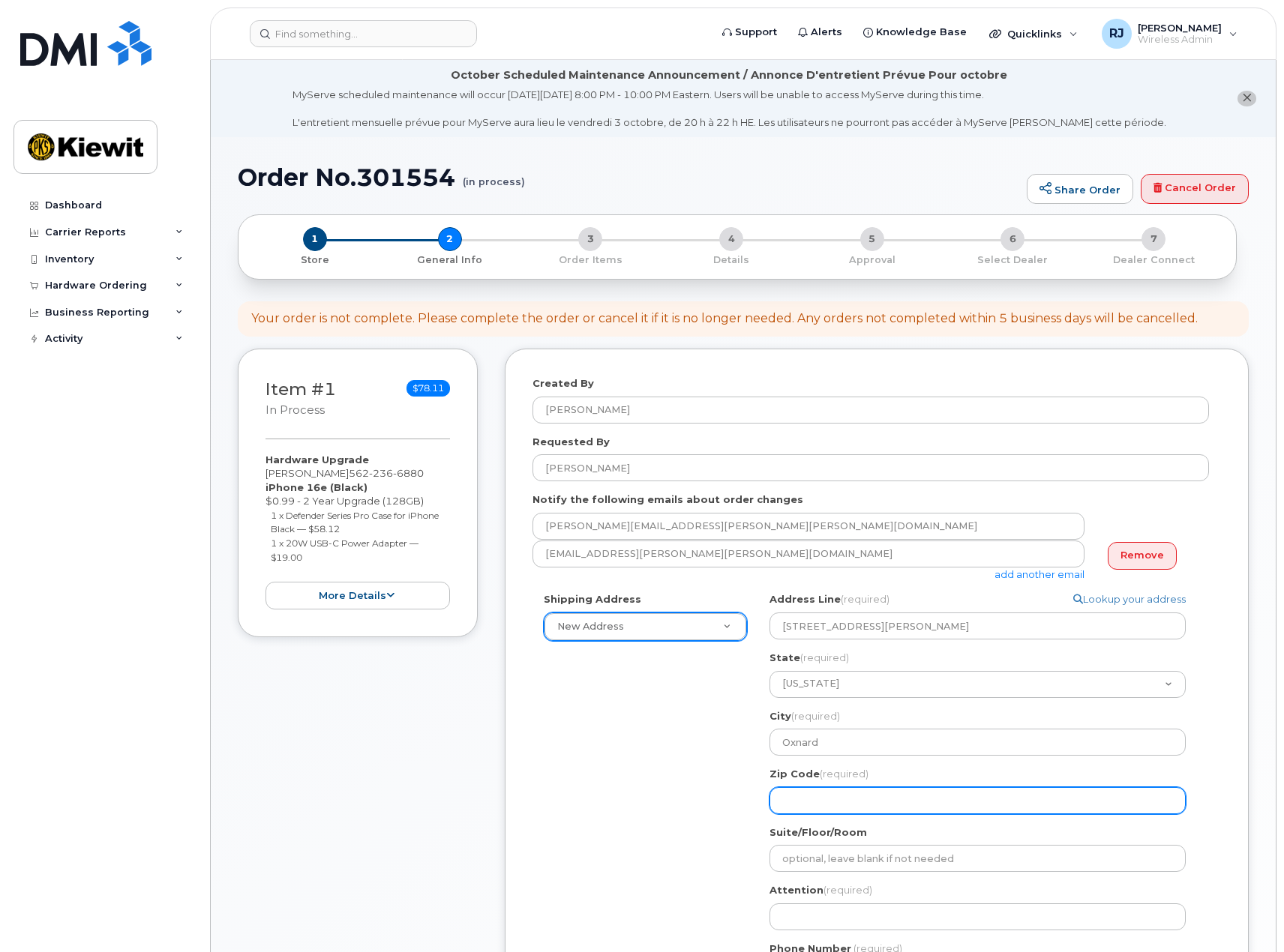
click at [807, 804] on input "Zip Code (required)" at bounding box center [977, 800] width 417 height 27
select select
type input "9"
select select
type input "93"
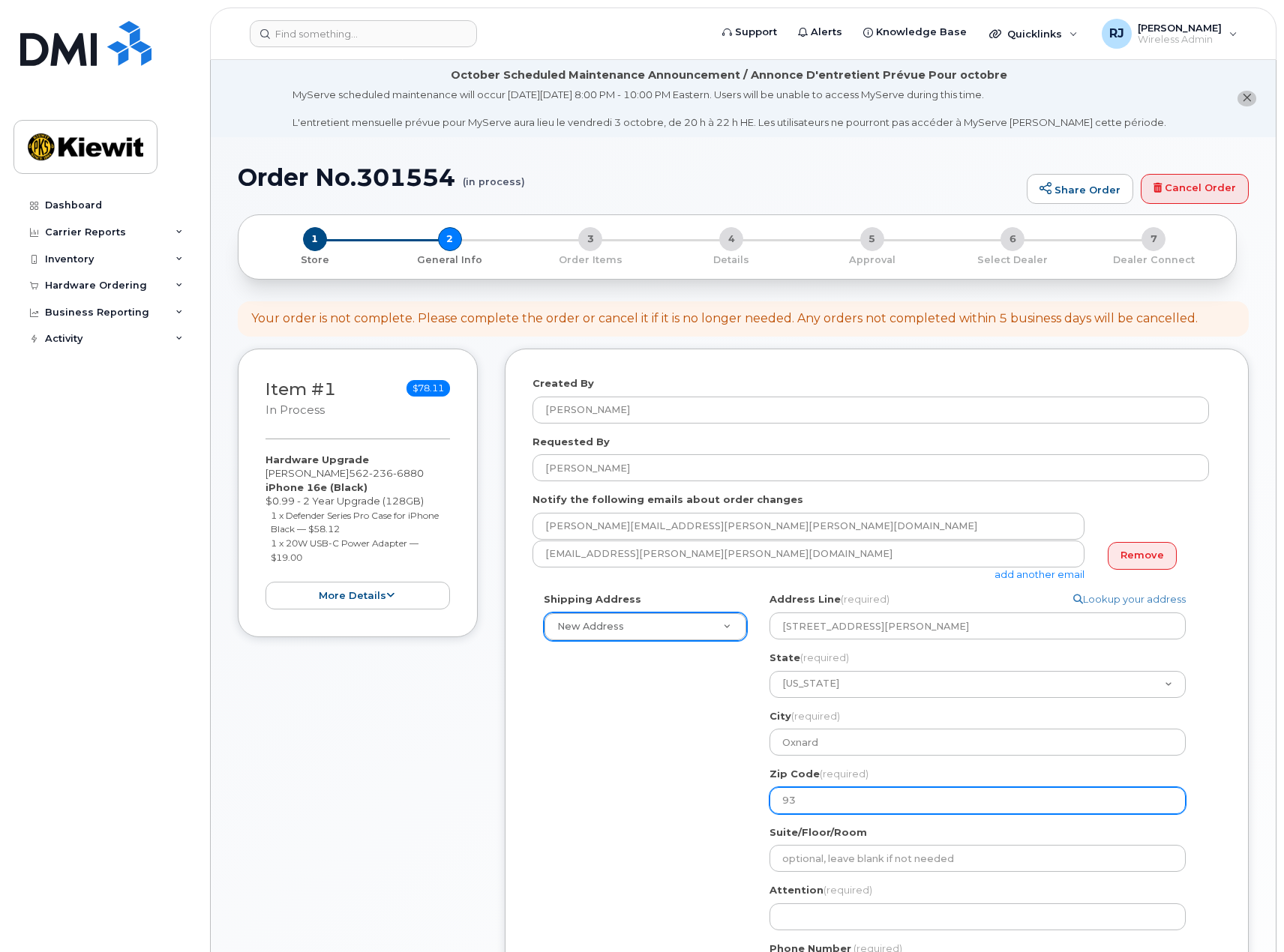
select select
type input "930"
select select
type input "9303"
select select
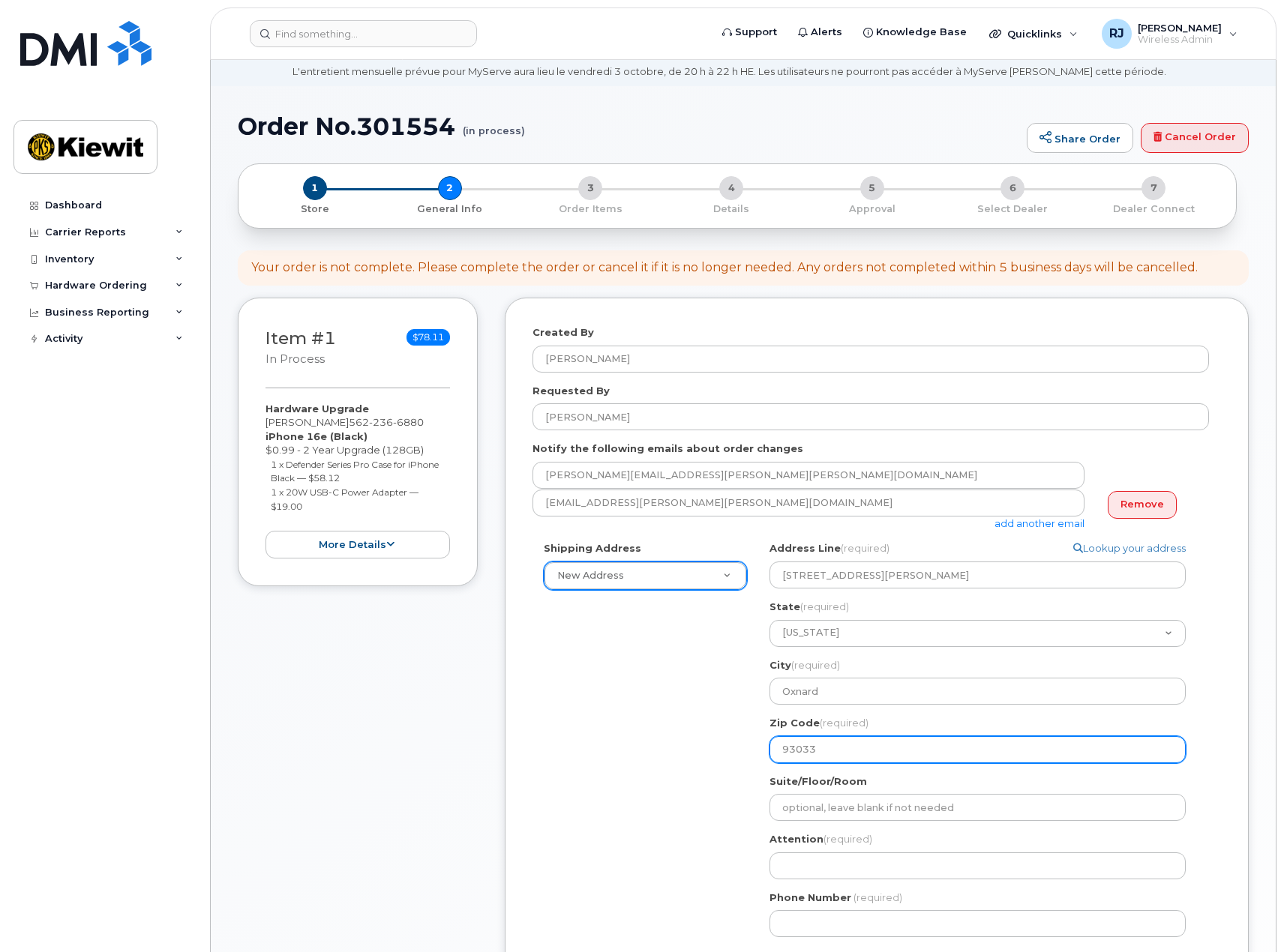
scroll to position [75, 0]
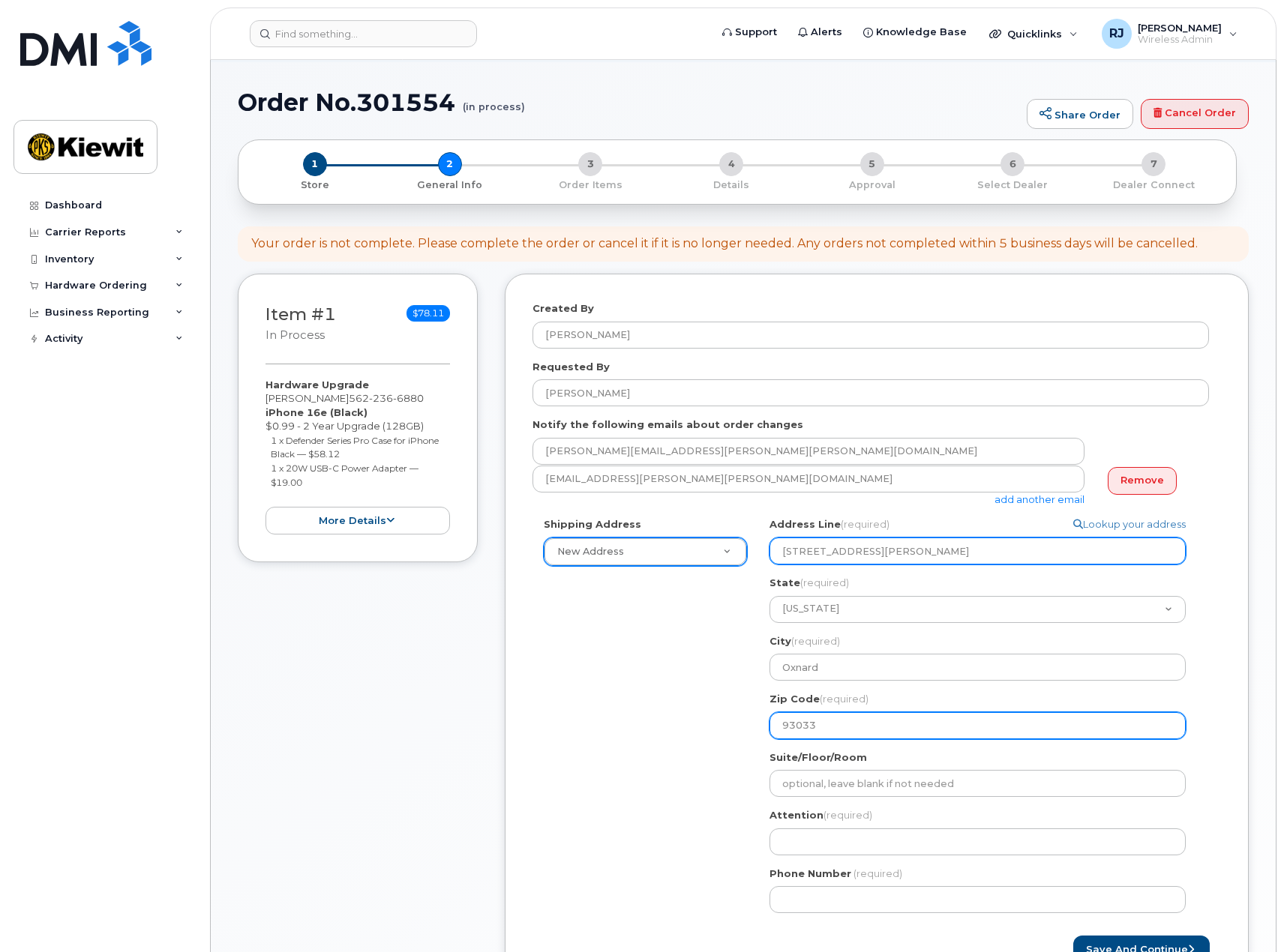
type input "93033"
drag, startPoint x: 961, startPoint y: 551, endPoint x: 872, endPoint y: 556, distance: 89.1
click at [872, 556] on input "6001 S. Perkins St Oxnard, CA 93033" at bounding box center [977, 551] width 417 height 27
select select
type input "6001 S. Perkins St"
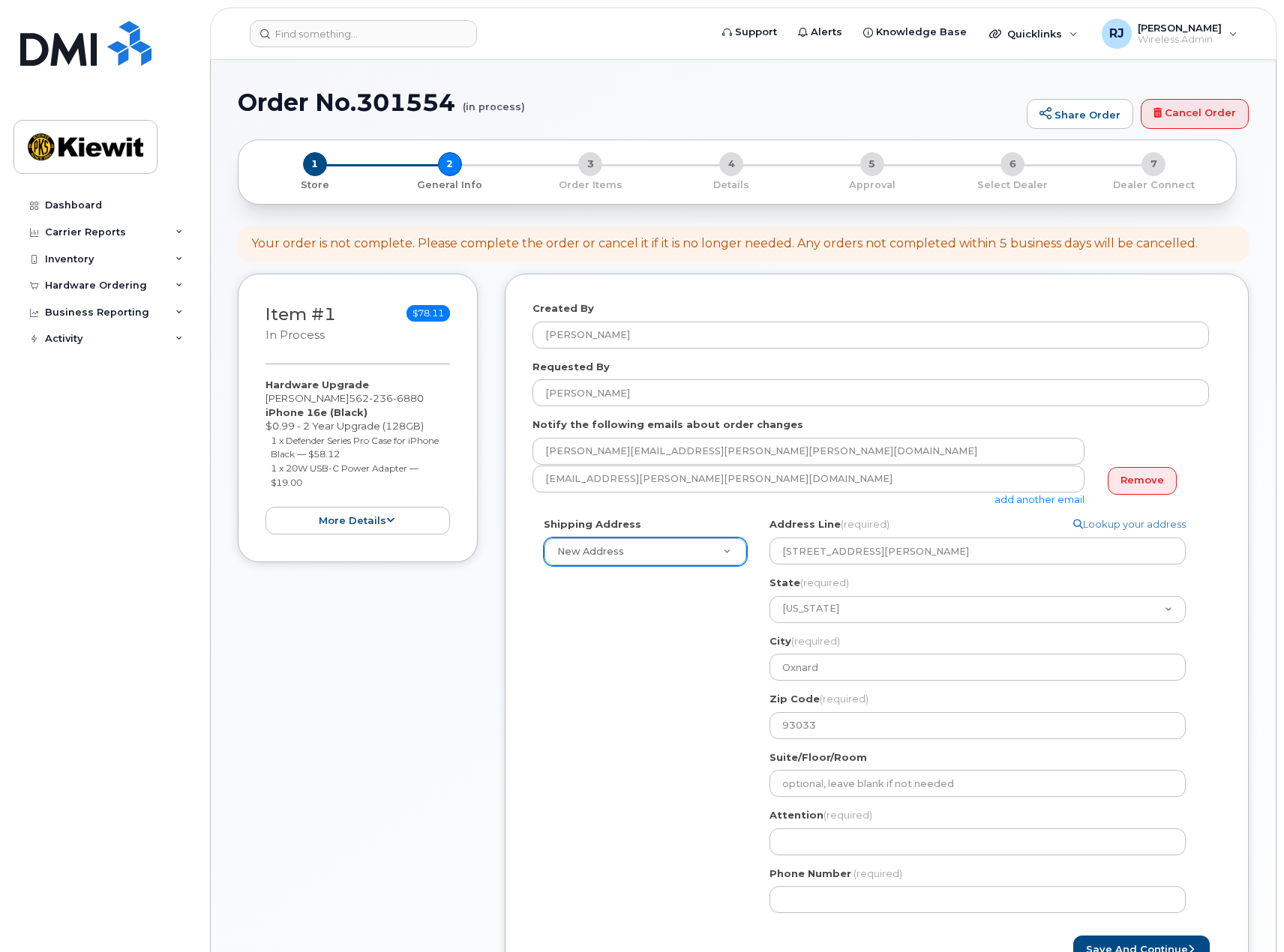
click at [650, 90] on h1 "Order No.301554 (in process)" at bounding box center [628, 102] width 782 height 26
click at [864, 722] on input "93033" at bounding box center [977, 726] width 417 height 27
select select
type input "93033-"
select select
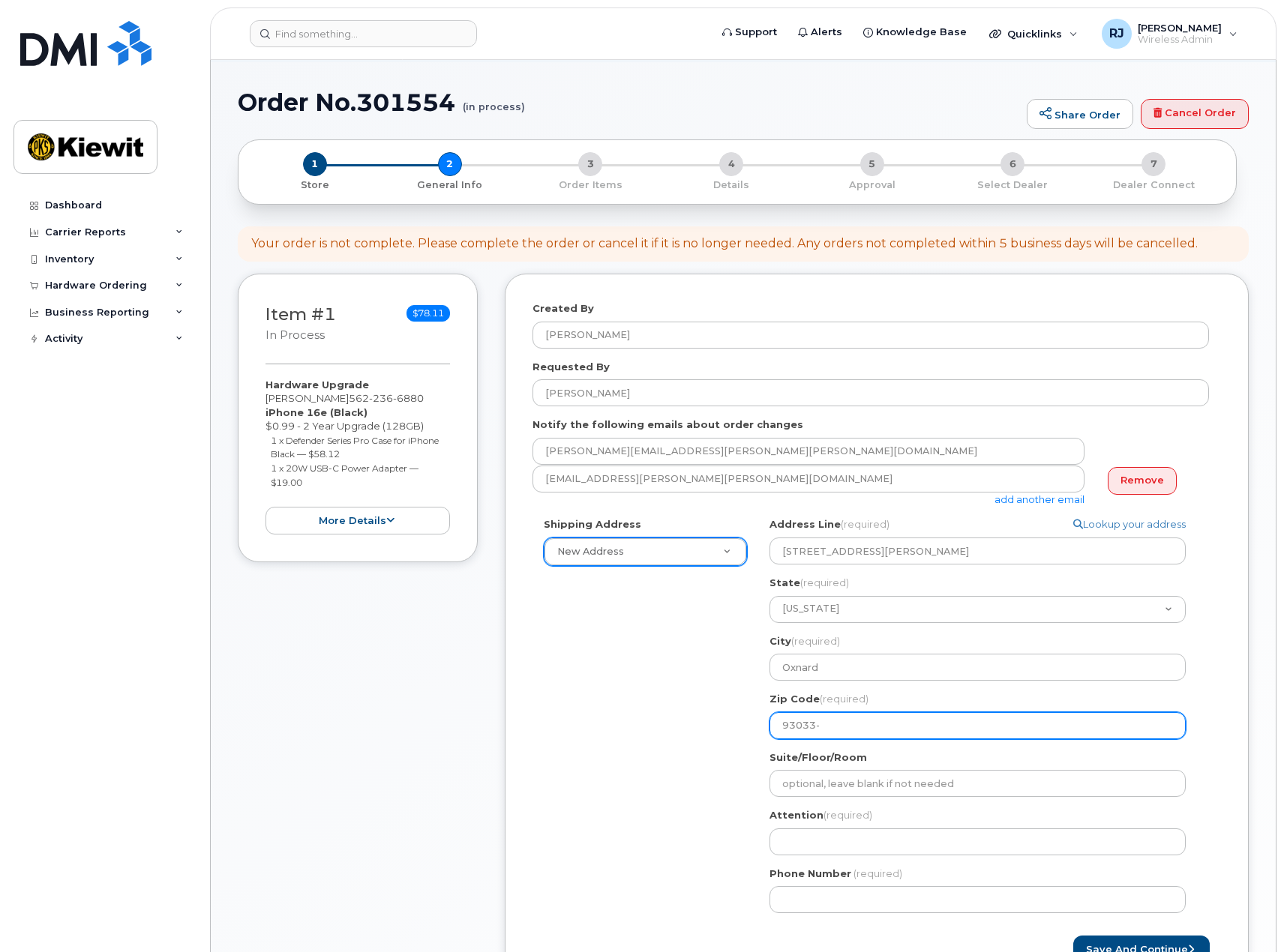
type input "93033-9"
select select
type input "93033-90"
select select
type input "93033-904"
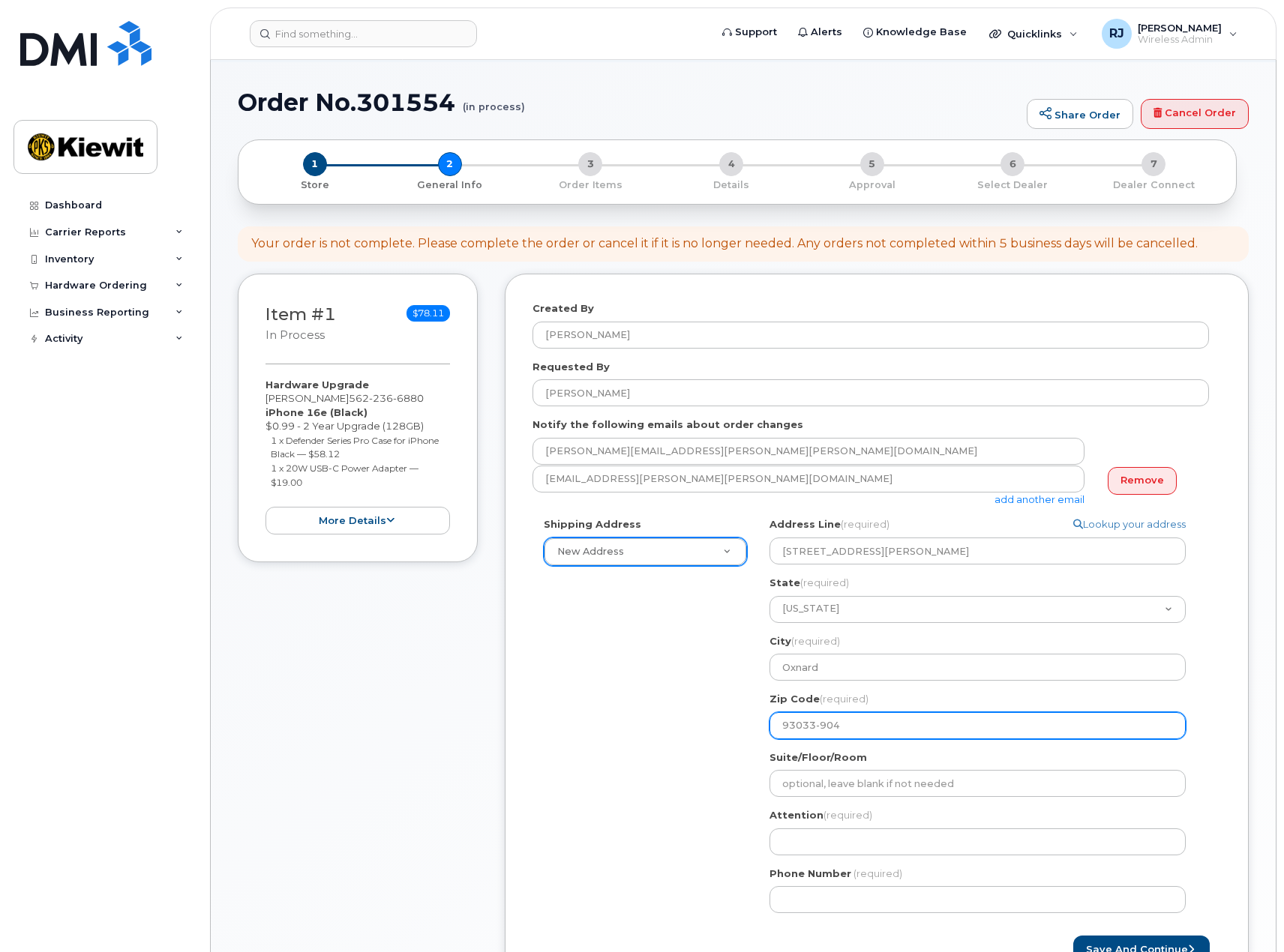
select select
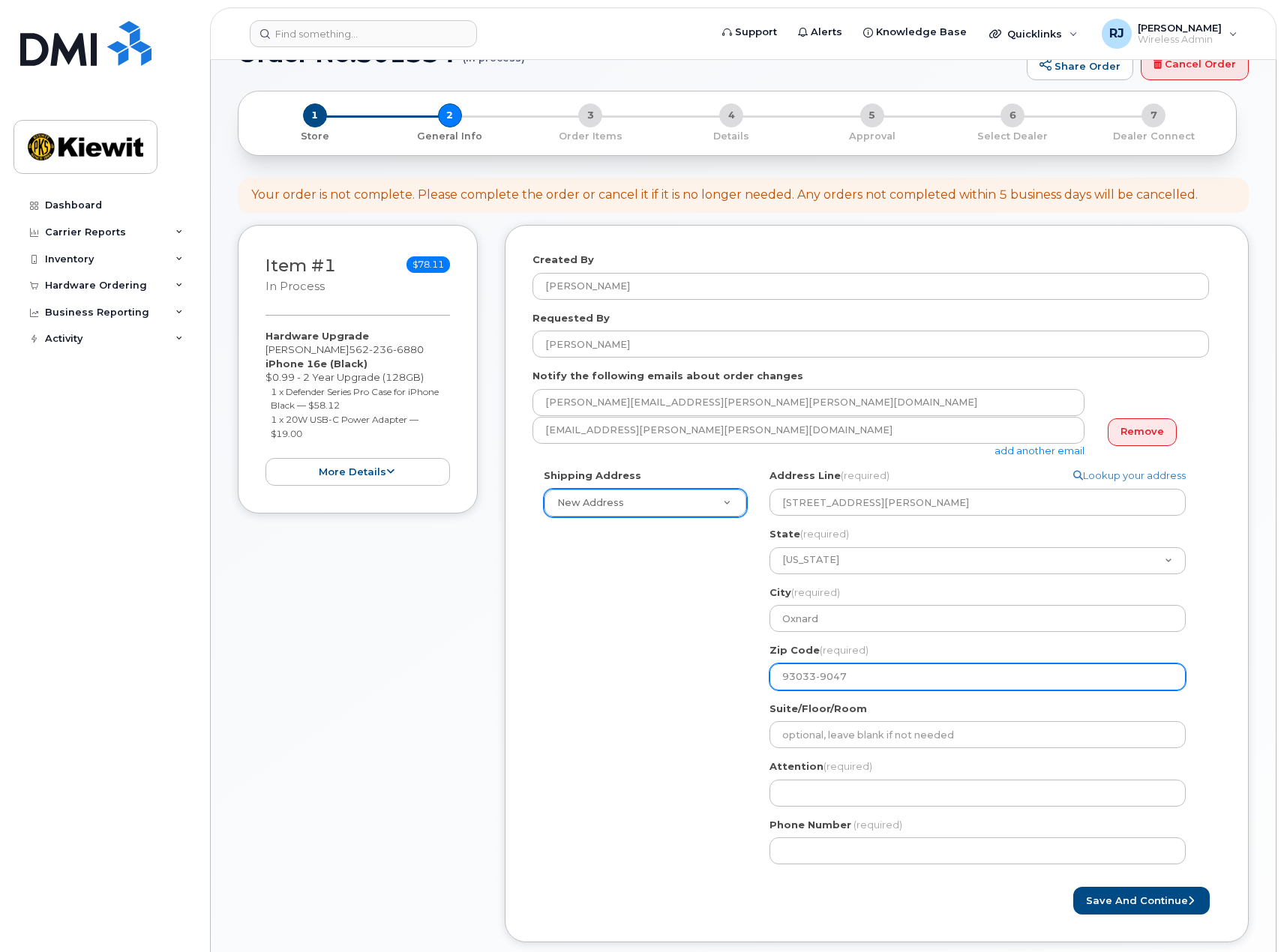
scroll to position [150, 0]
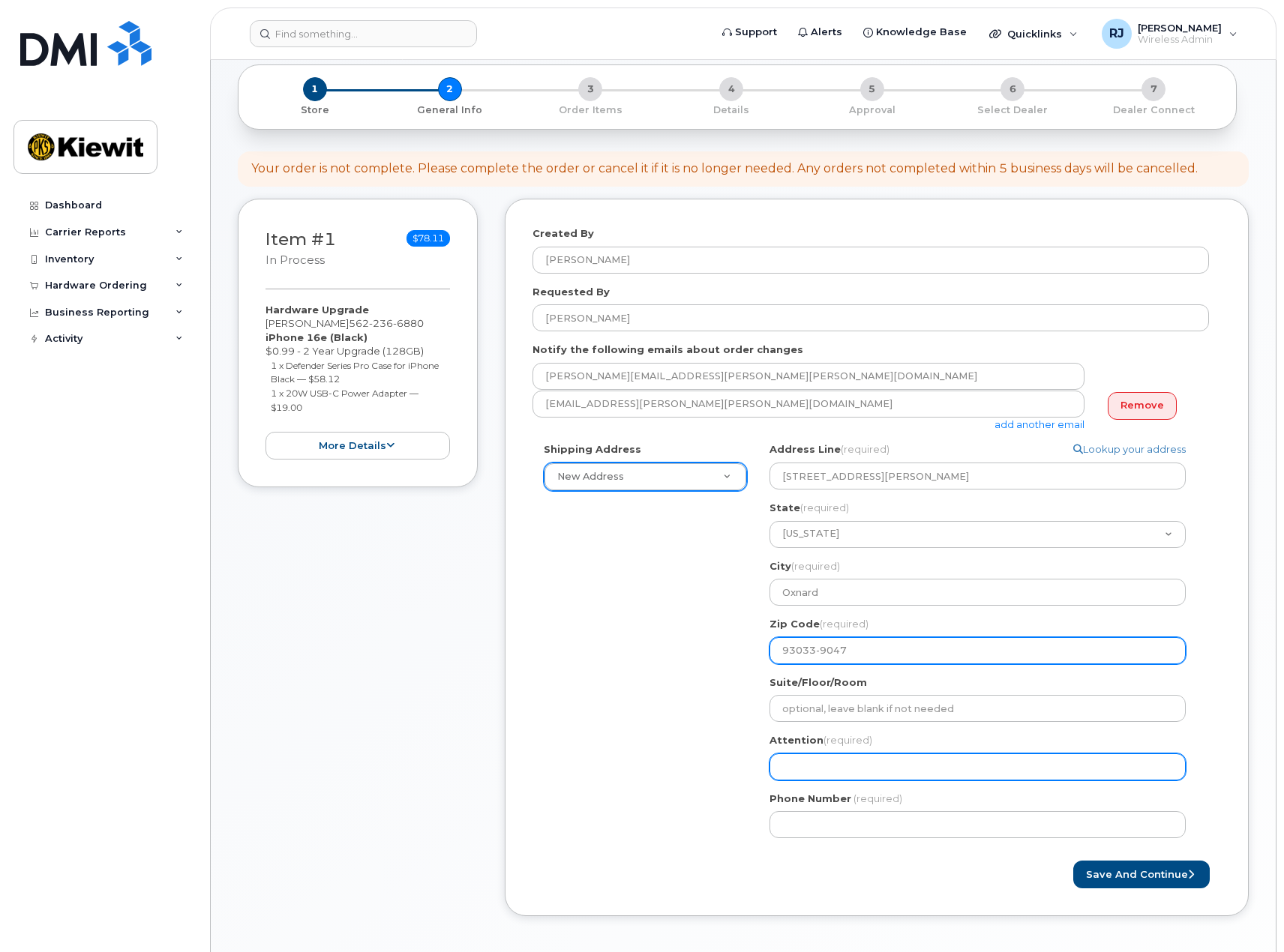
type input "93033-9047"
click at [813, 769] on input "Attention (required)" at bounding box center [977, 767] width 417 height 27
type input "Johnny Fuentes"
select select
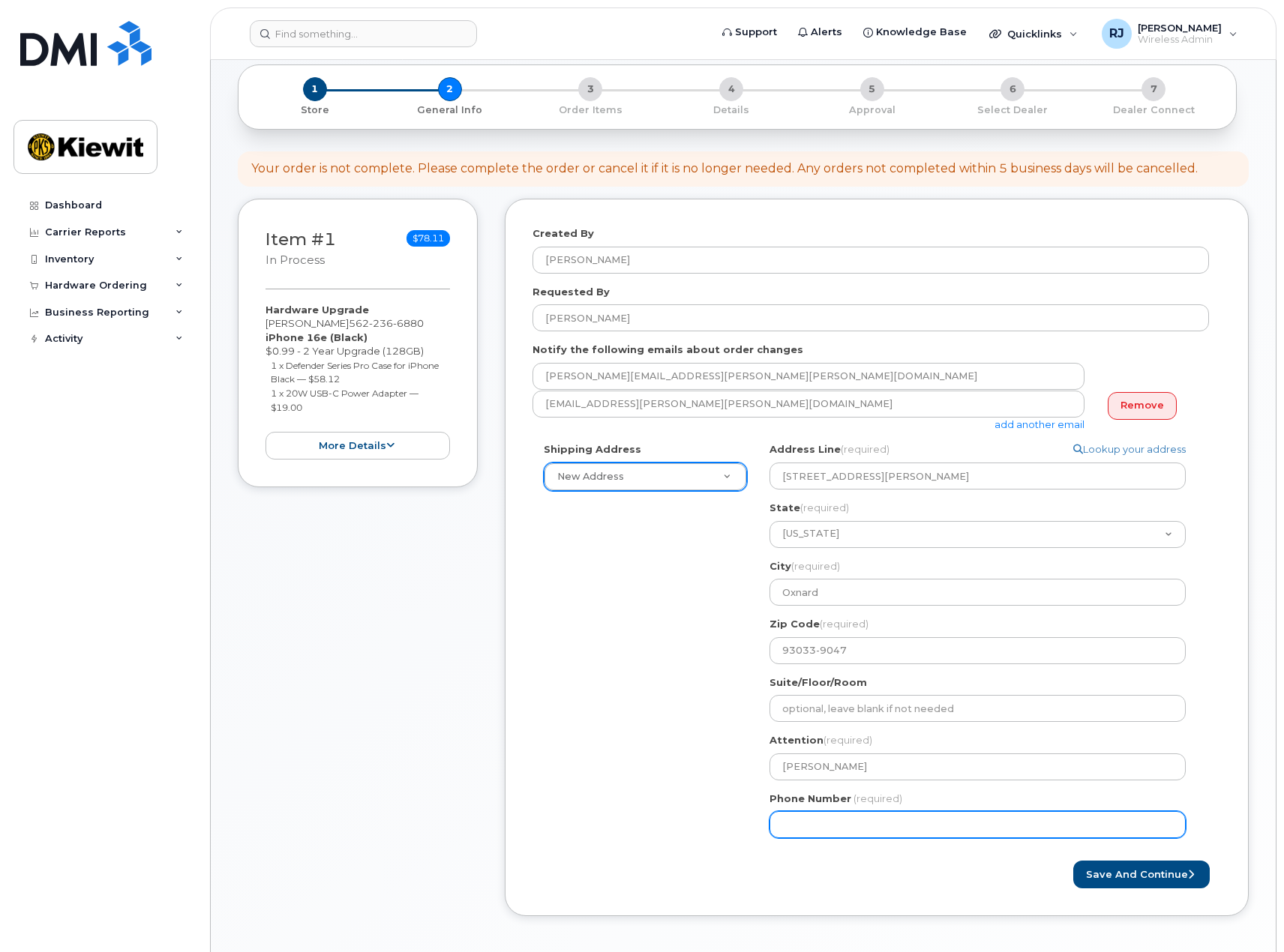
click at [816, 826] on input "Phone Number" at bounding box center [977, 824] width 417 height 27
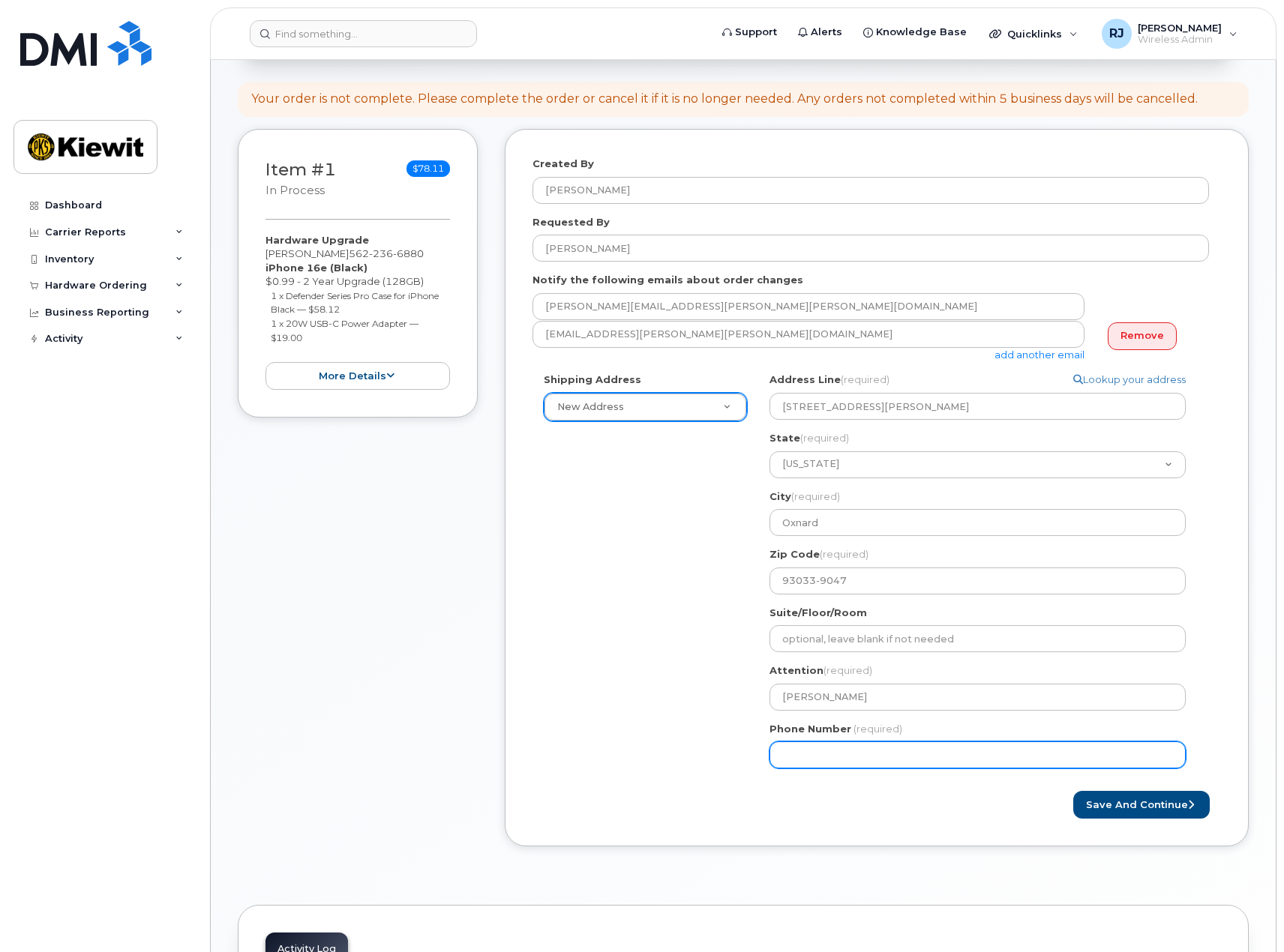
scroll to position [225, 0]
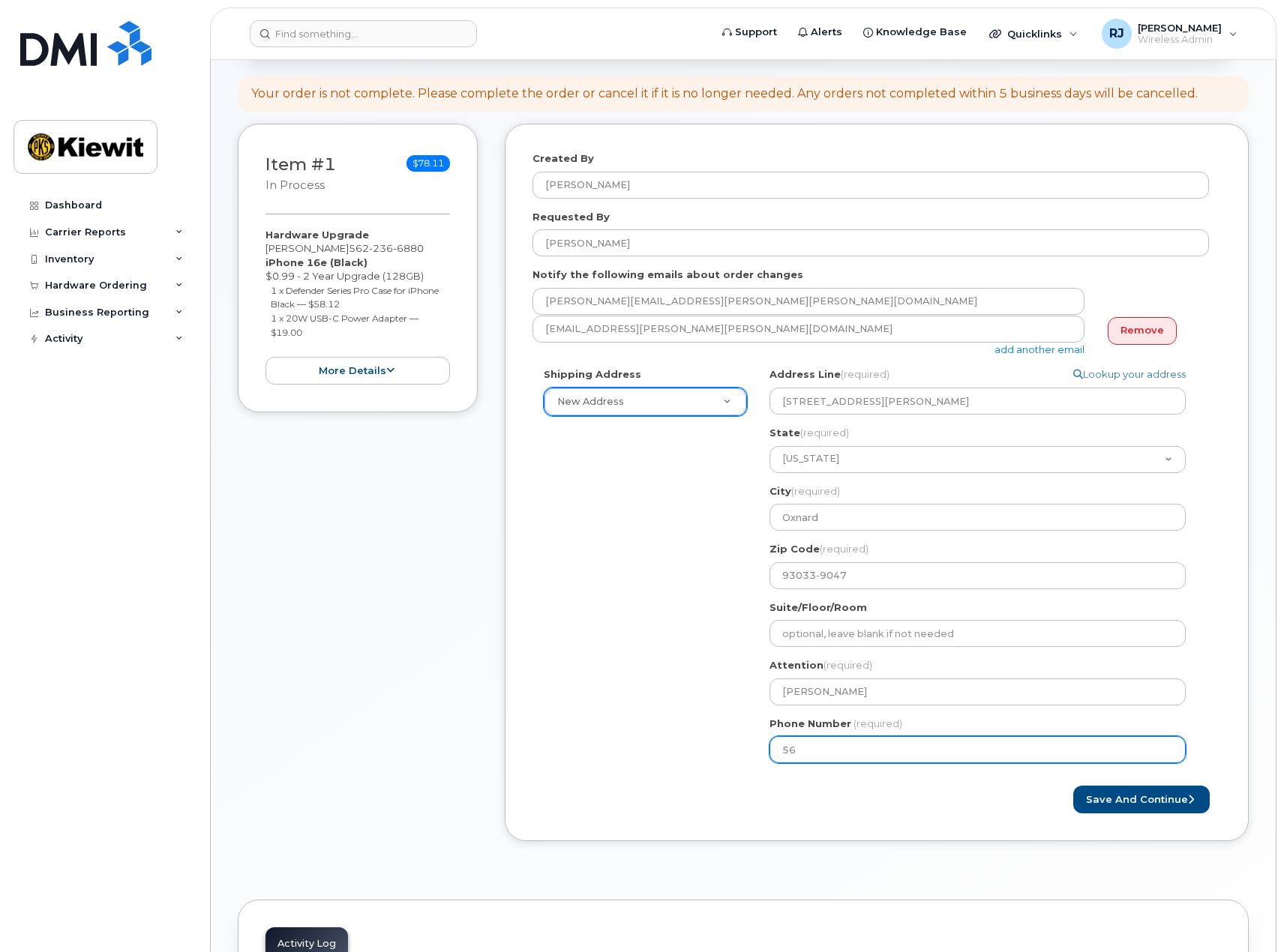
type input "562"
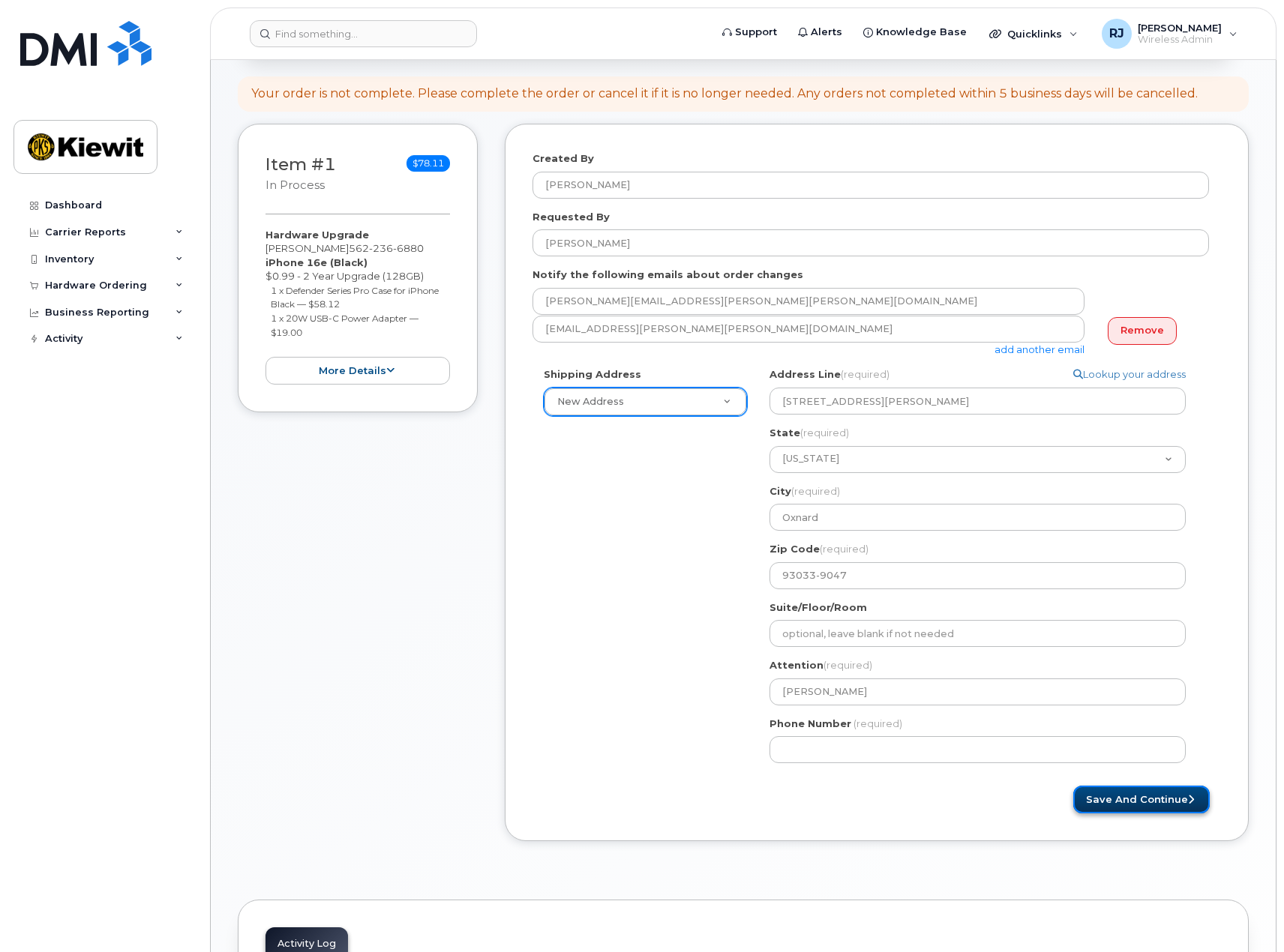
click at [1126, 795] on button "Save and Continue" at bounding box center [1141, 800] width 137 height 28
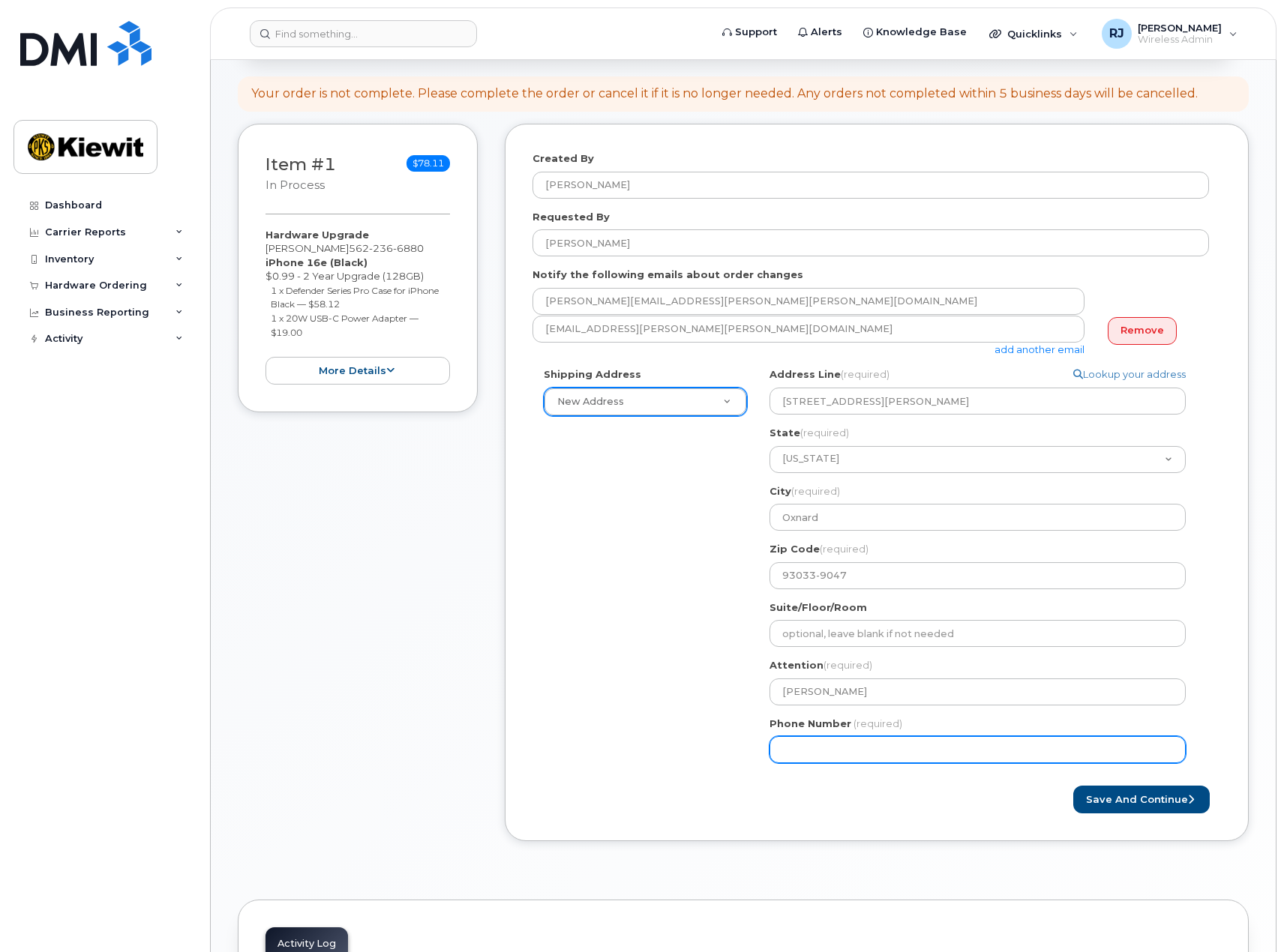
click at [898, 752] on input "Phone Number" at bounding box center [977, 750] width 417 height 27
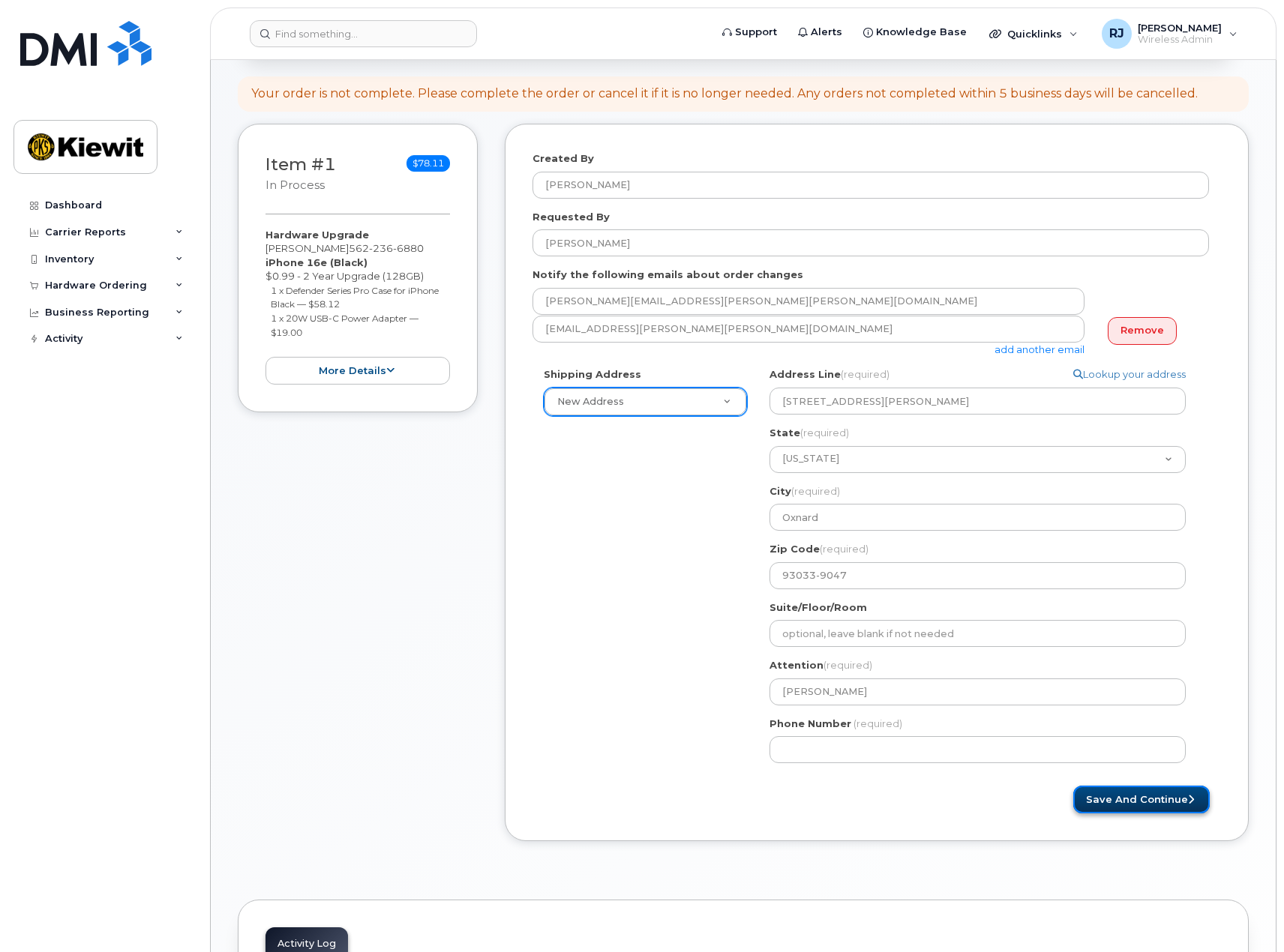
click at [1154, 800] on button "Save and Continue" at bounding box center [1141, 800] width 137 height 28
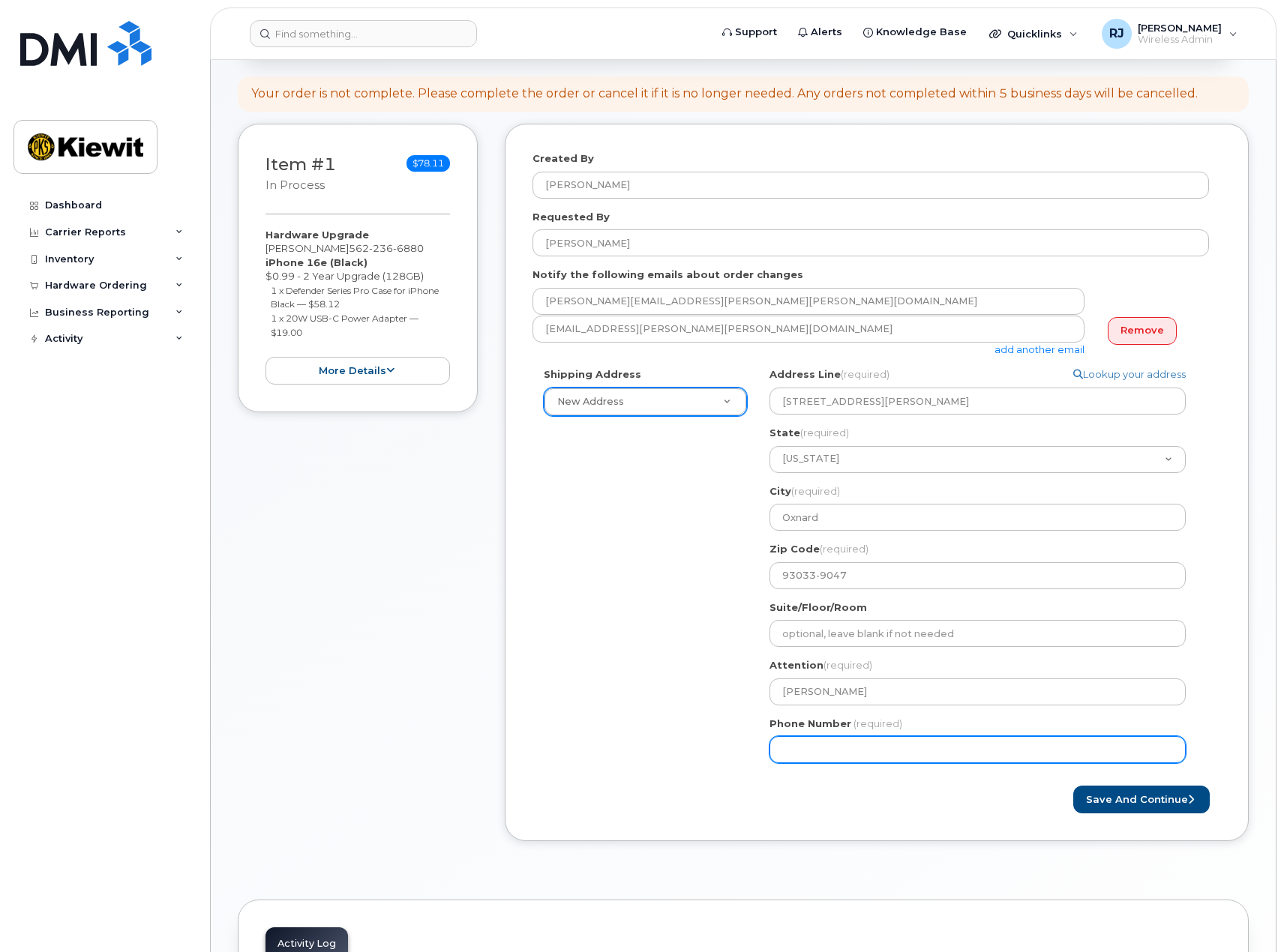
drag, startPoint x: 895, startPoint y: 753, endPoint x: 738, endPoint y: 749, distance: 157.1
click at [738, 749] on div "Shipping Address New Address New Address 3888 E Broadway Rd 21605 N Central Ave…" at bounding box center [871, 571] width 676 height 407
type input "562236688"
select select
type input "5622366880"
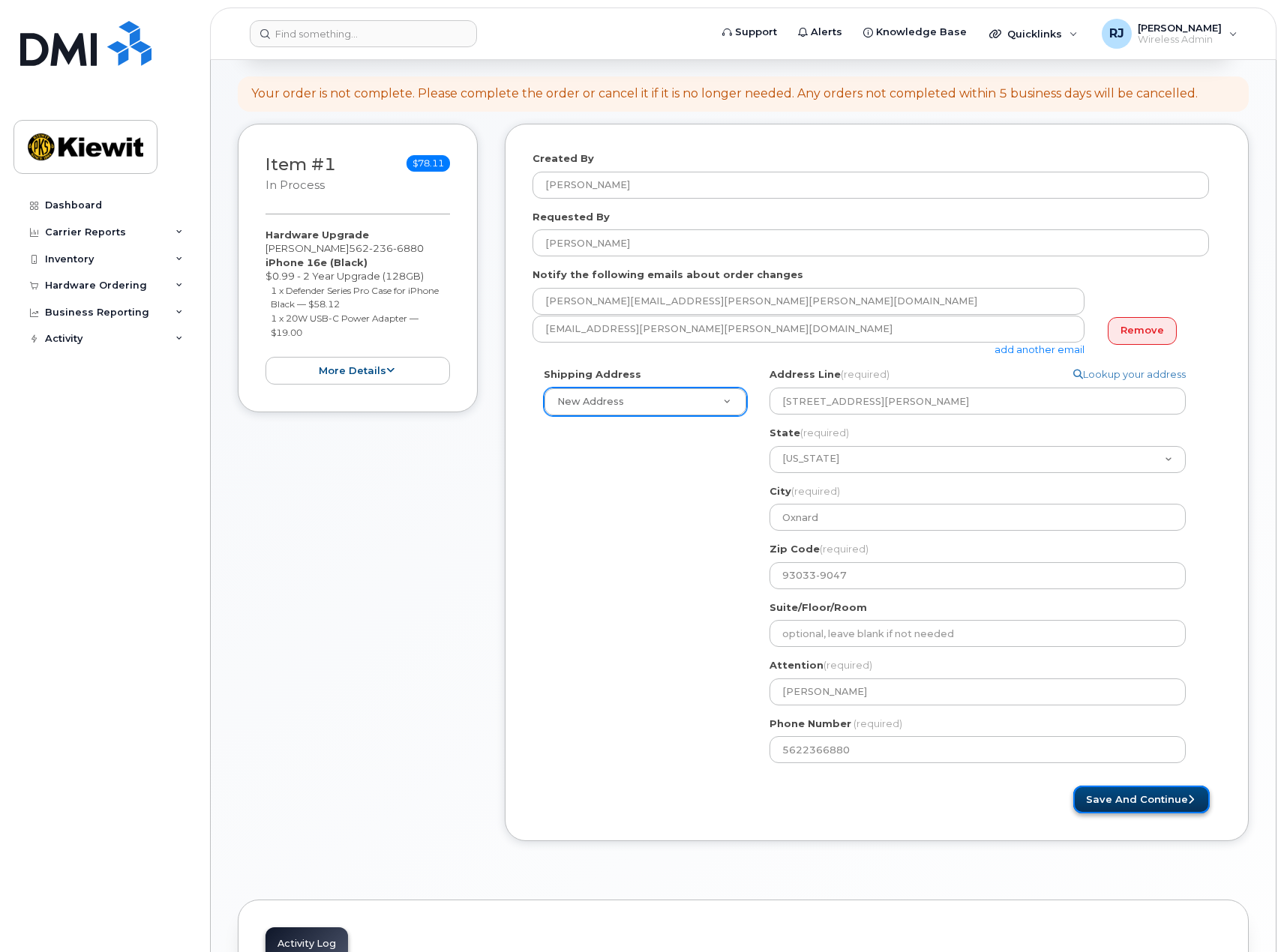
click at [1117, 802] on button "Save and Continue" at bounding box center [1141, 800] width 137 height 28
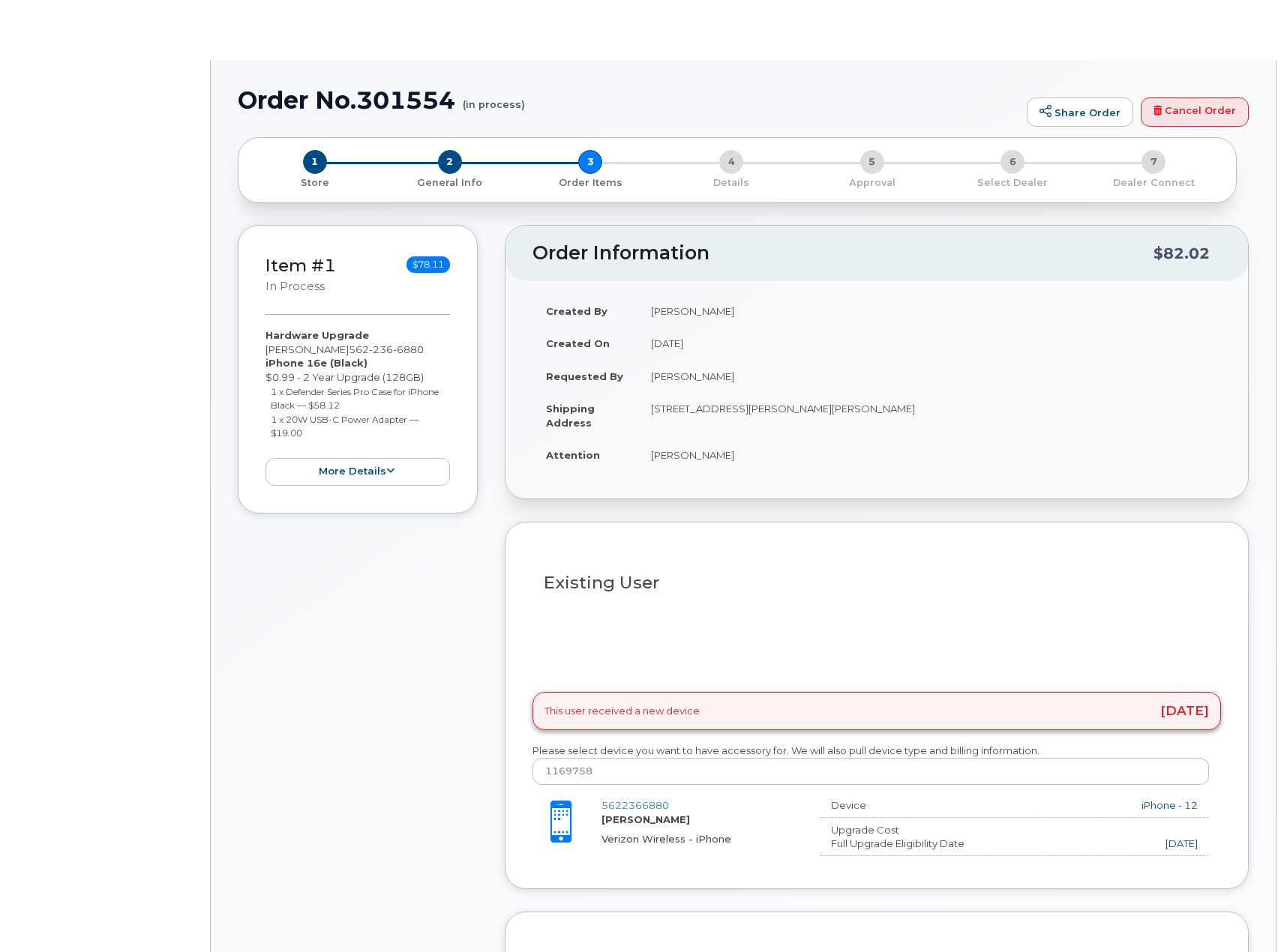
type input "[PERSON_NAME]"
radio input "true"
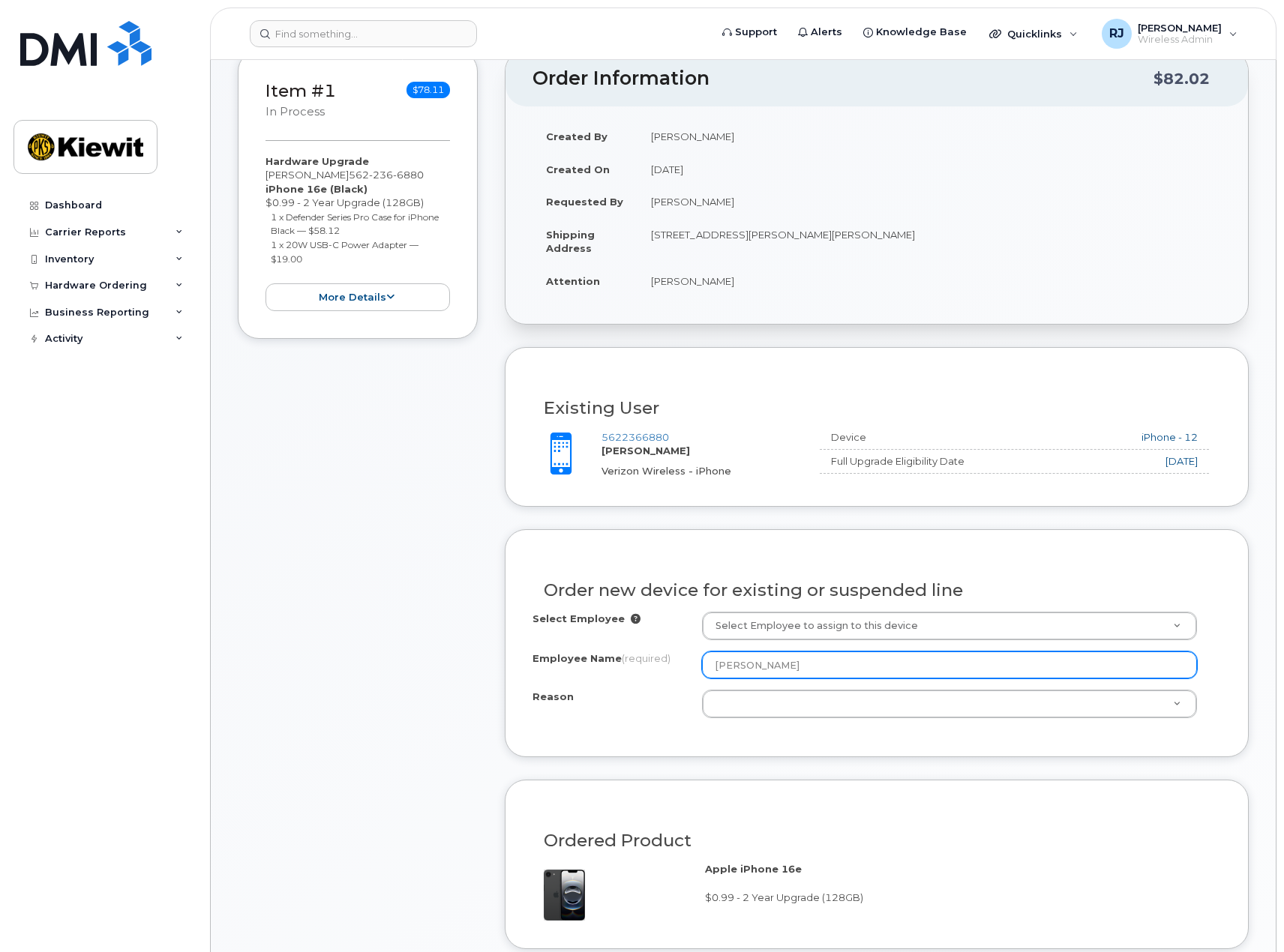
scroll to position [300, 0]
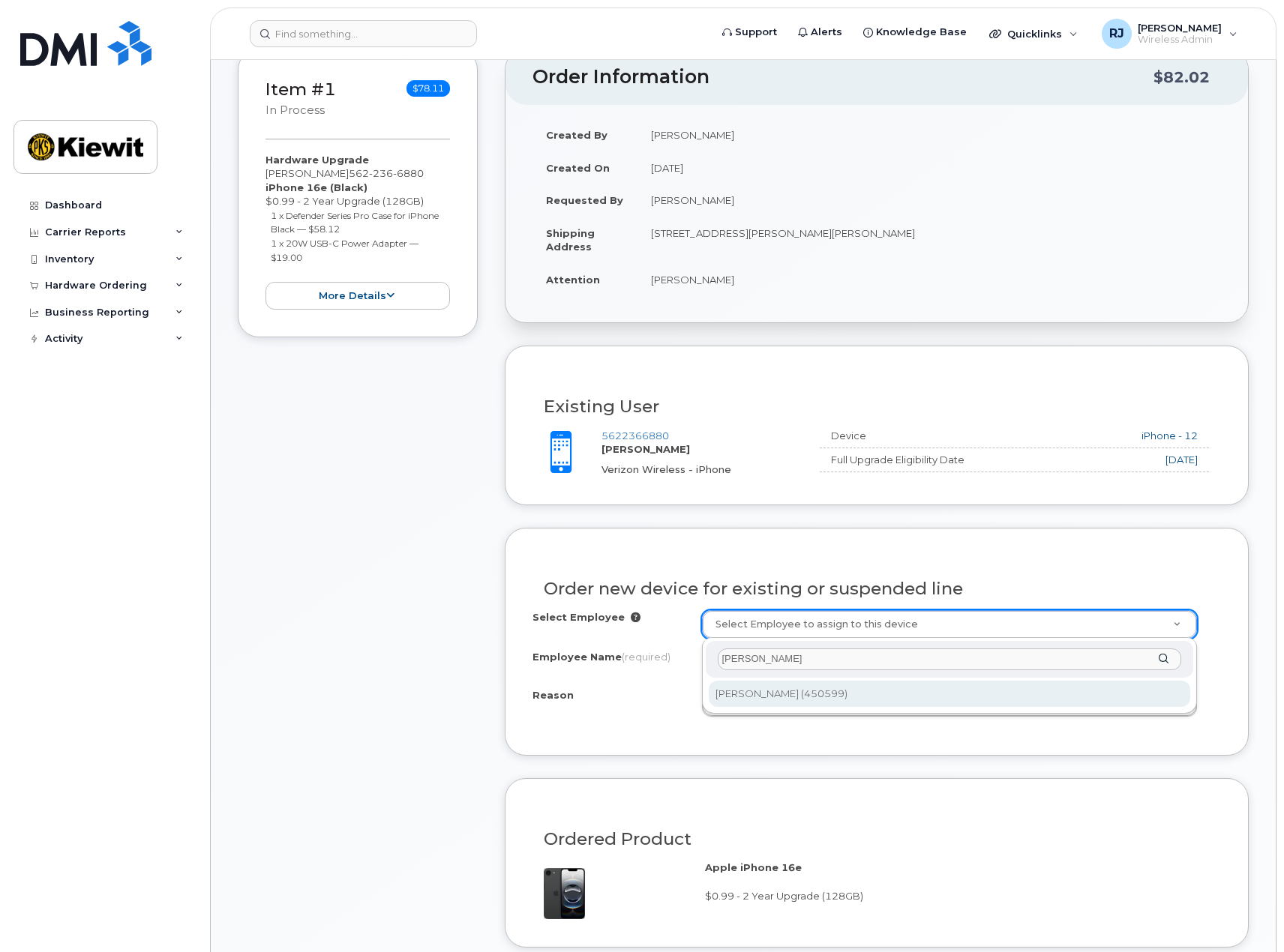
type input "[PERSON_NAME]"
type input "2157486"
type input "[PERSON_NAME]"
select select
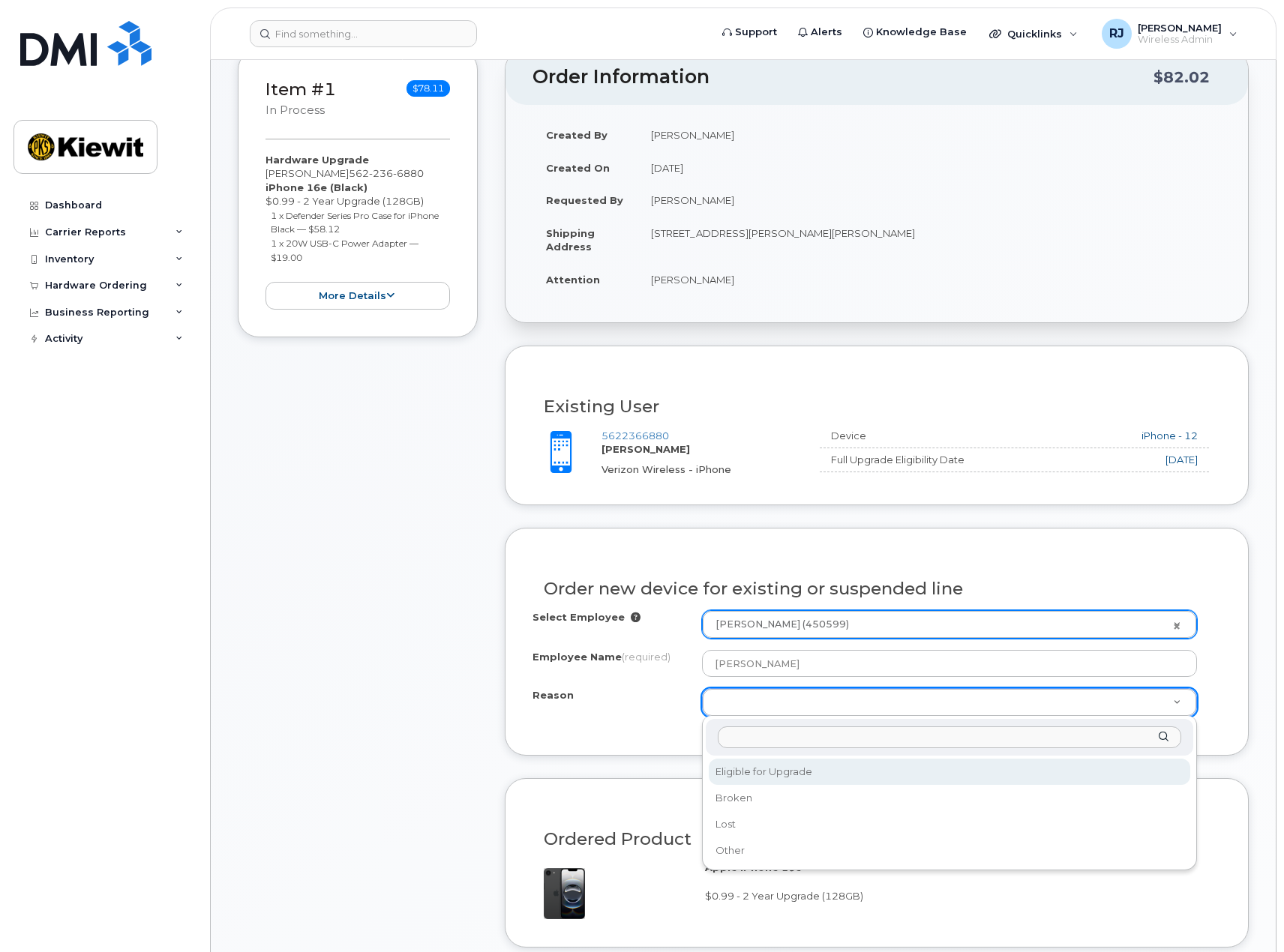
select select "eligible_for_upgrade"
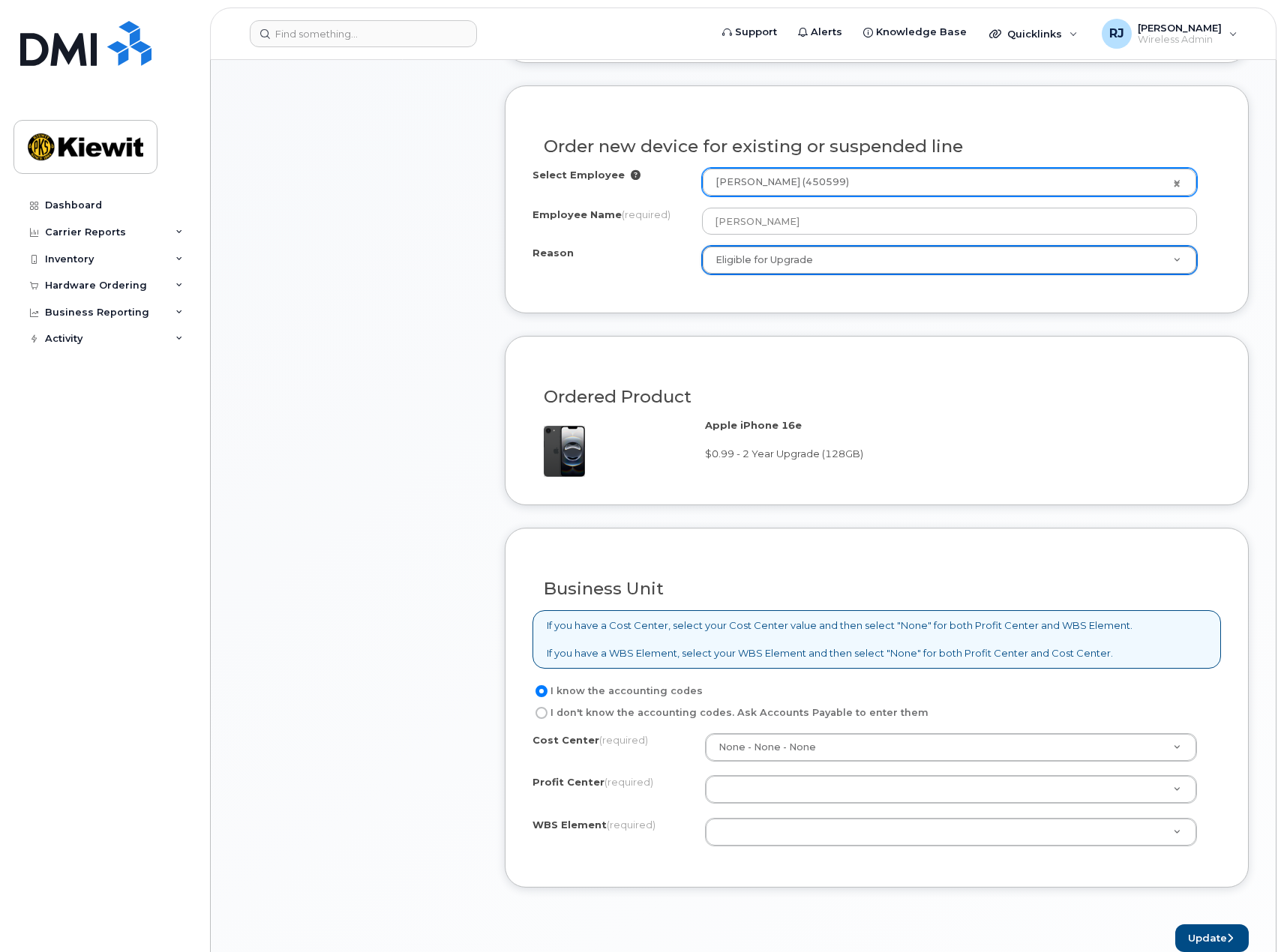
scroll to position [825, 0]
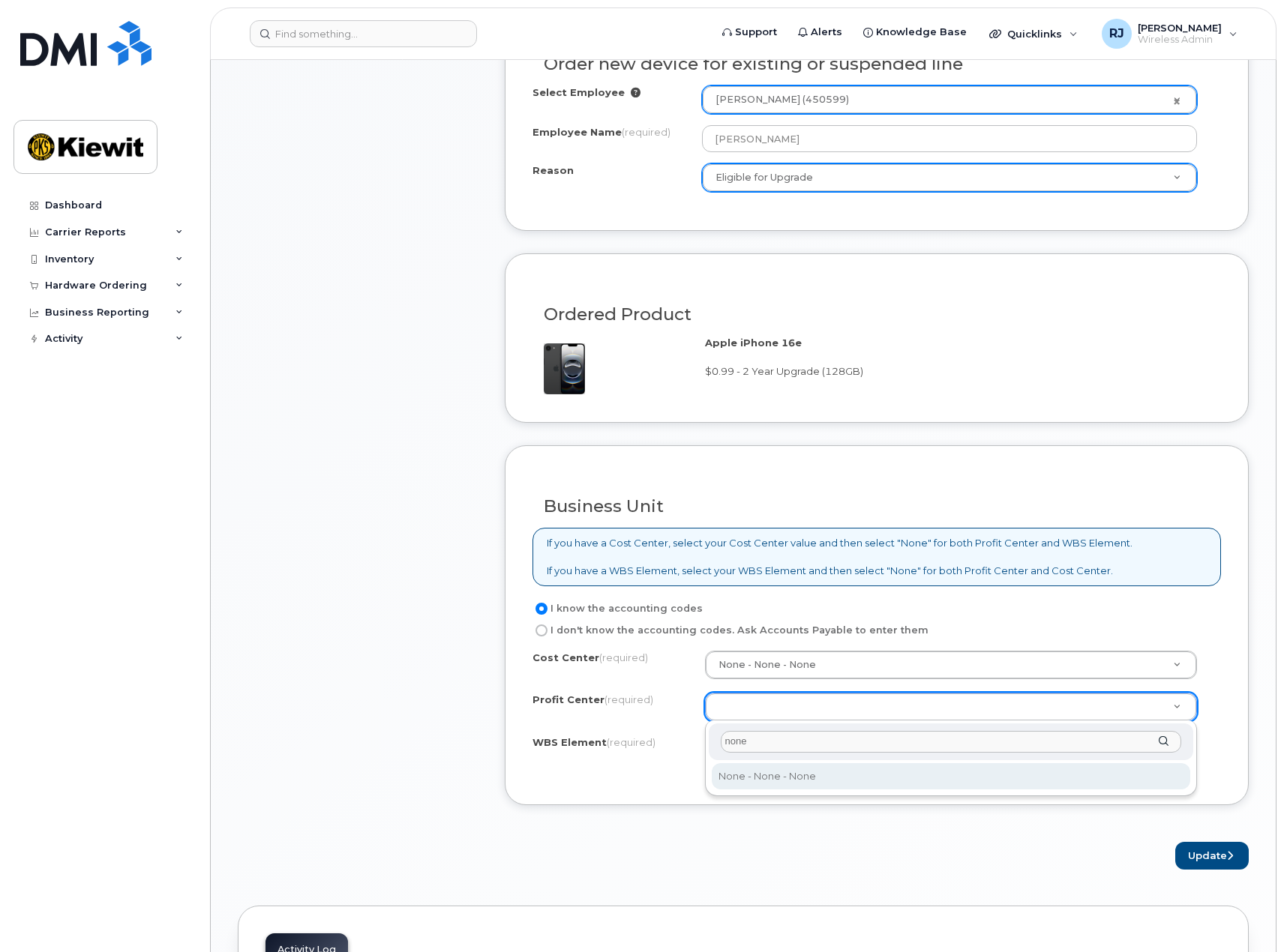
type input "none"
select select "None"
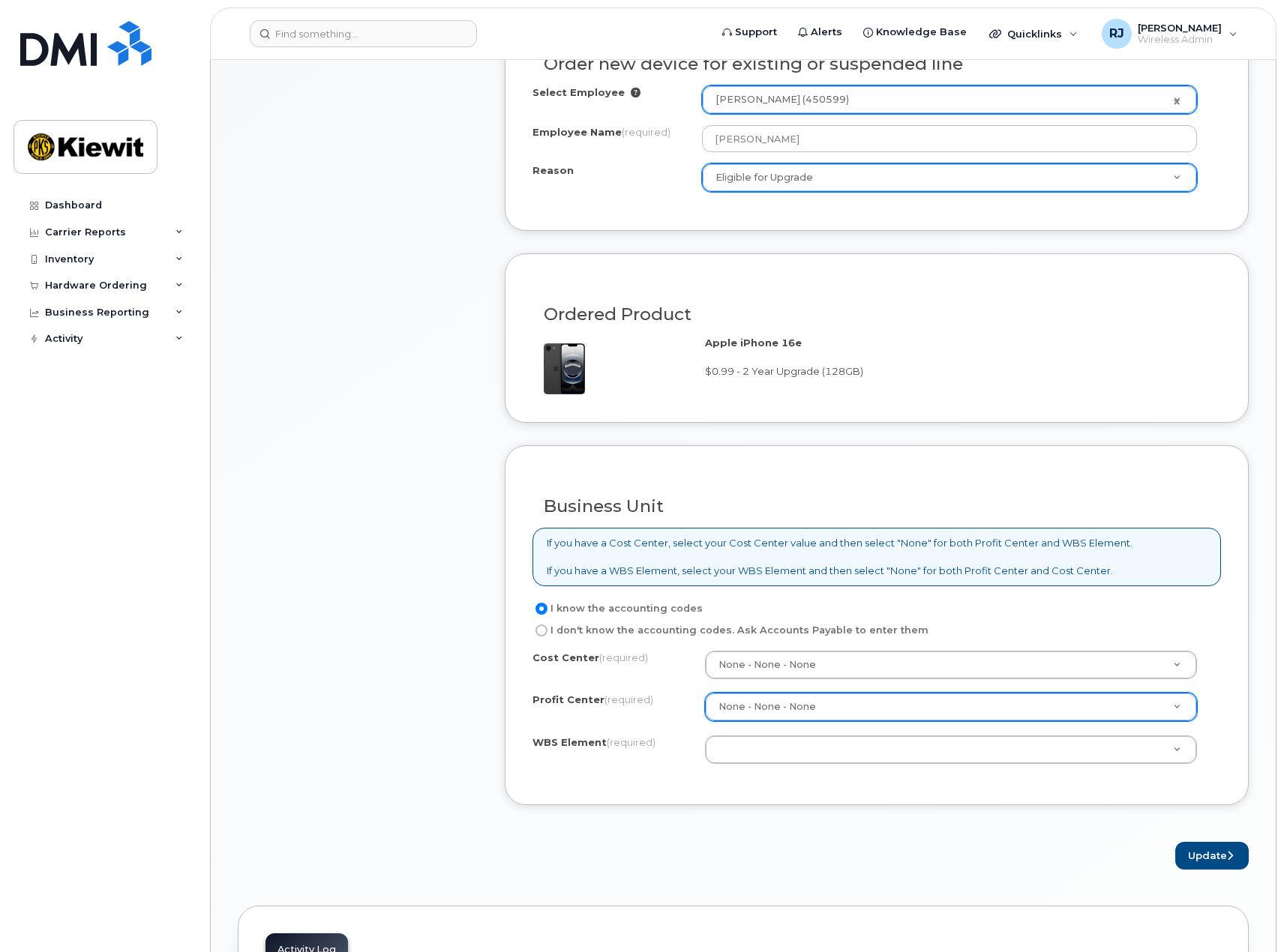
click at [1221, 635] on div "I know the accounting codes I don't know the accounting codes. Ask Accounts Pay…" at bounding box center [877, 619] width 689 height 40
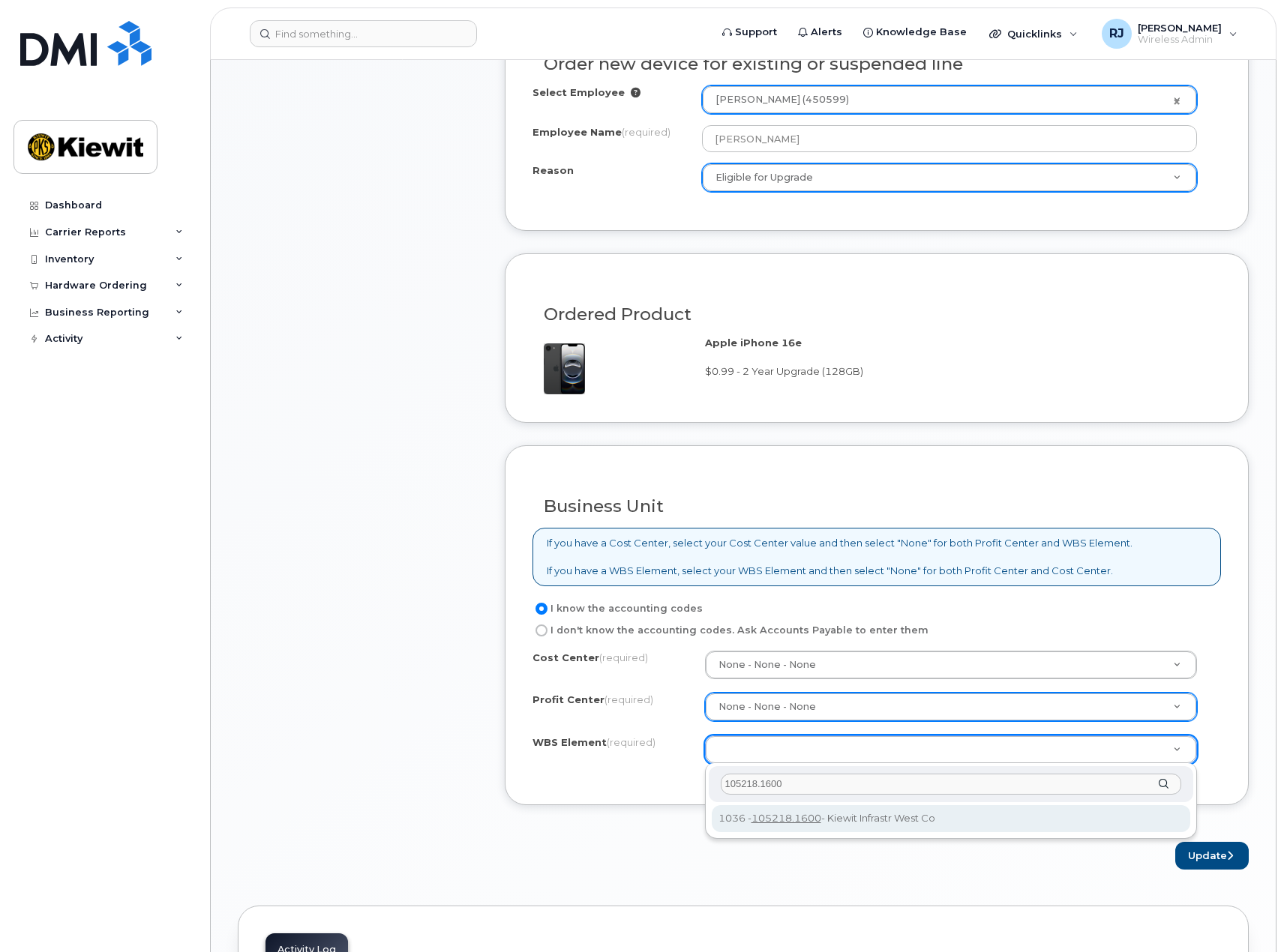
type input "105218.1600"
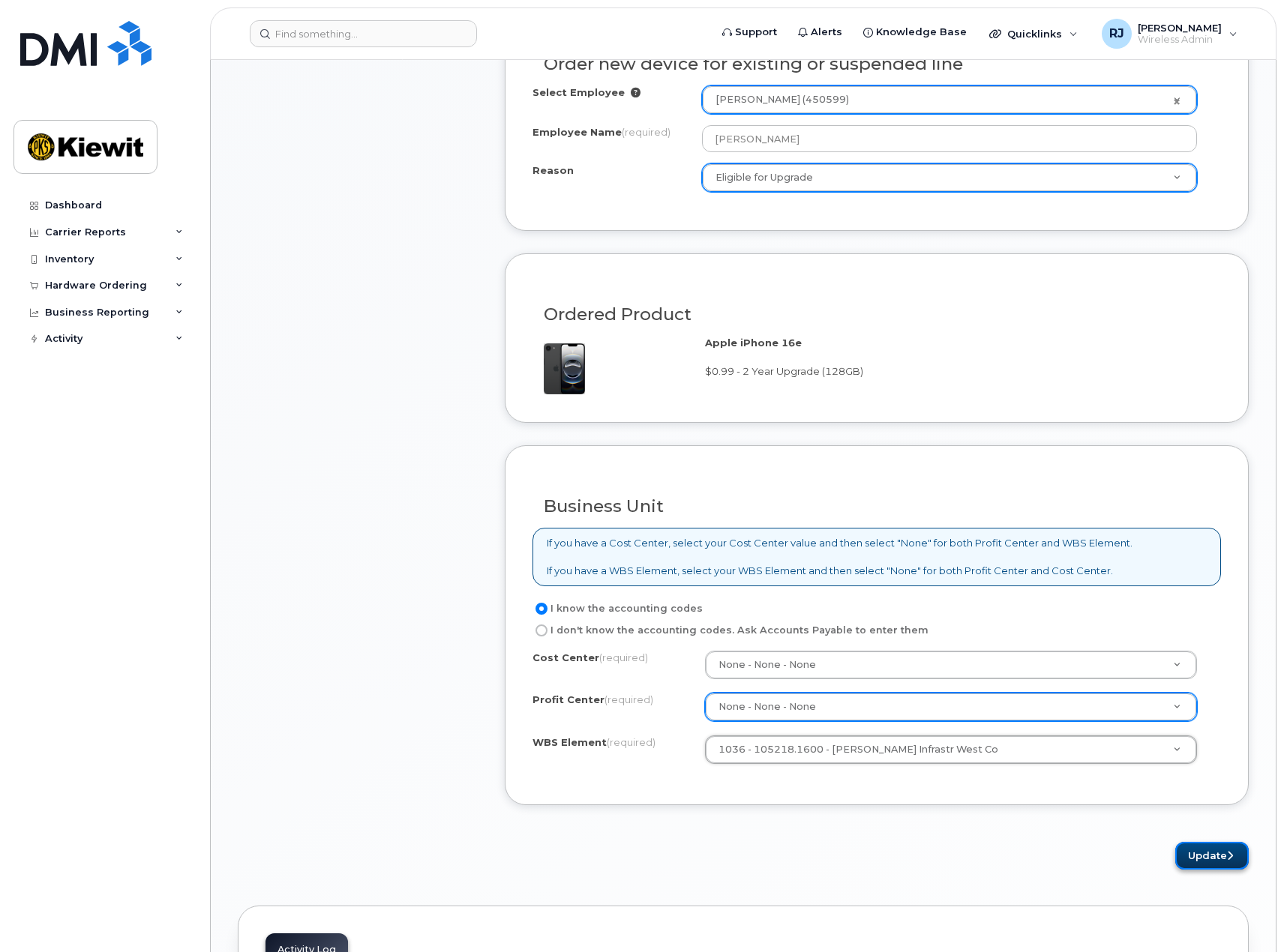
click at [1214, 856] on button "Update" at bounding box center [1212, 856] width 74 height 28
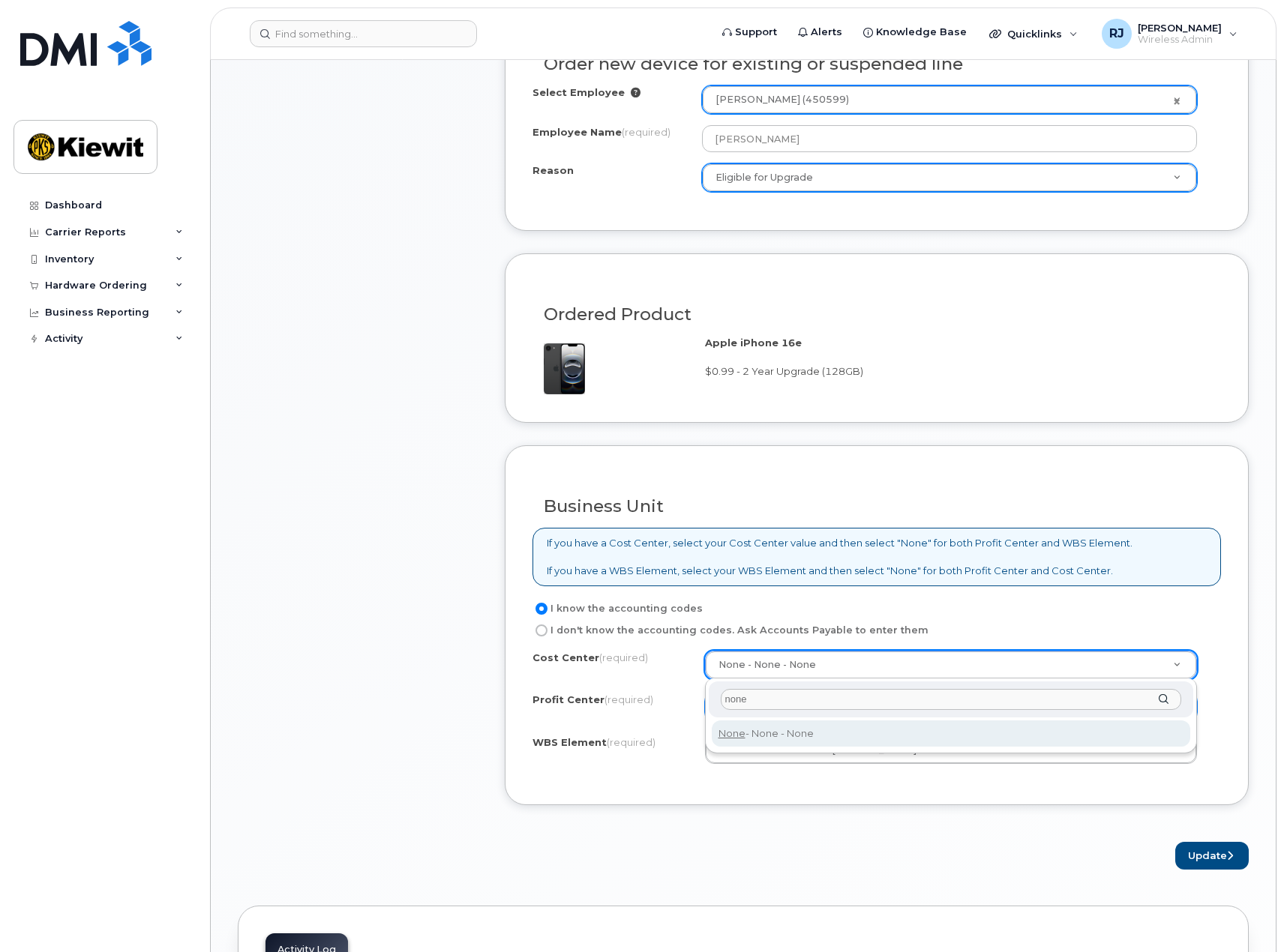
type input "none"
type input "None"
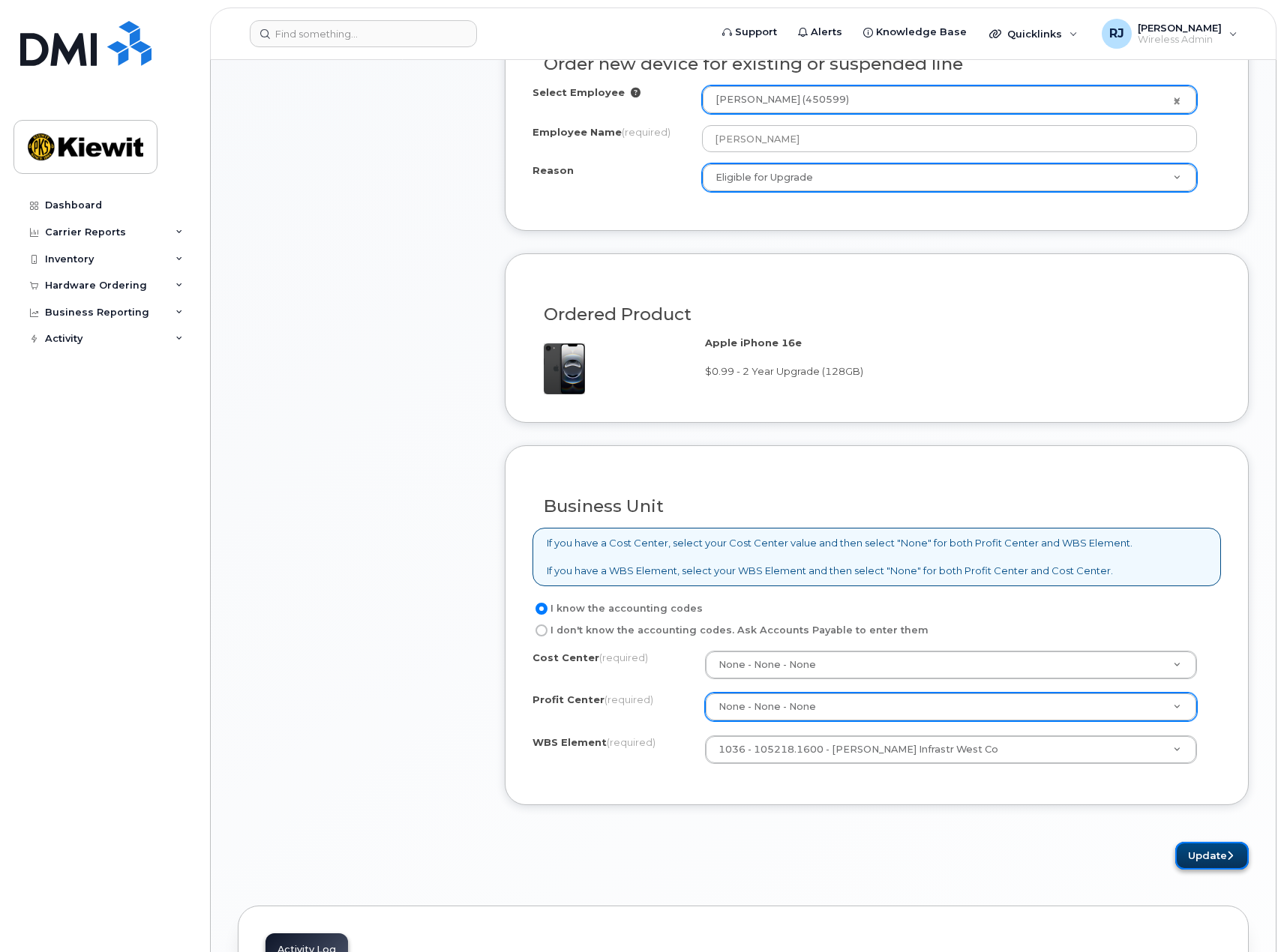
click at [1234, 859] on button "Update" at bounding box center [1212, 856] width 74 height 28
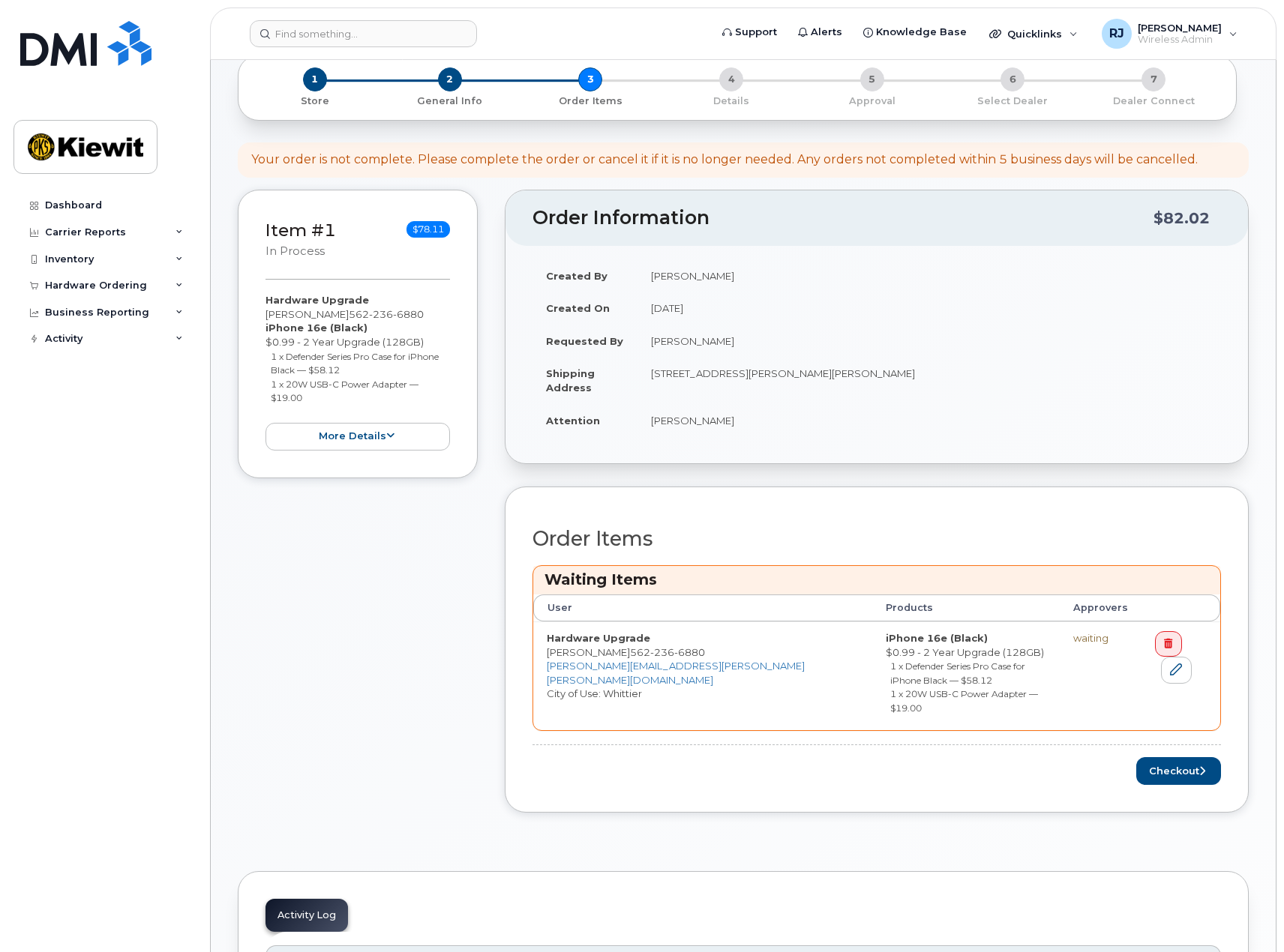
scroll to position [225, 0]
click at [1167, 756] on button "Checkout" at bounding box center [1179, 770] width 85 height 28
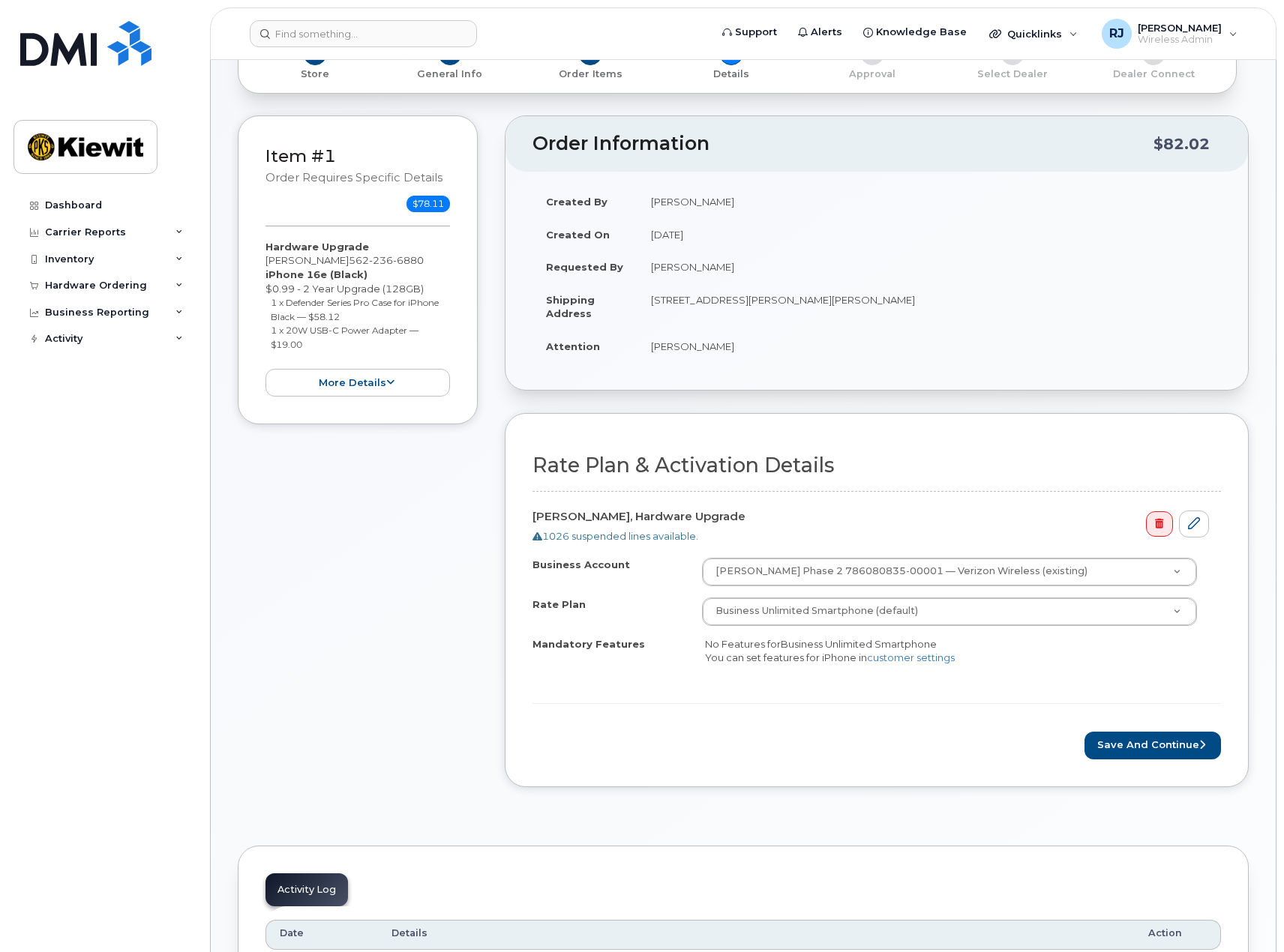
scroll to position [300, 0]
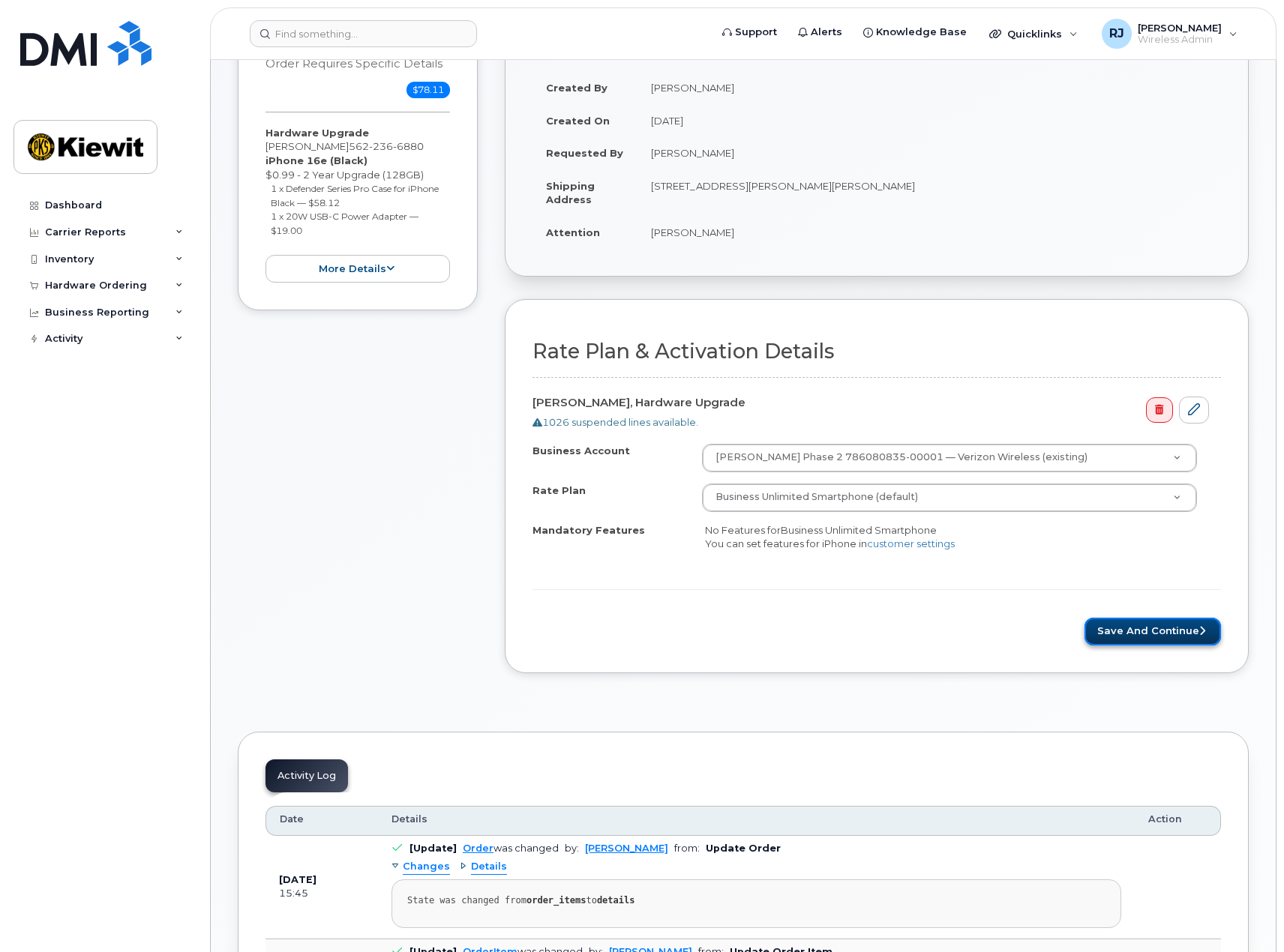
click at [1158, 630] on button "Save and Continue" at bounding box center [1153, 632] width 137 height 28
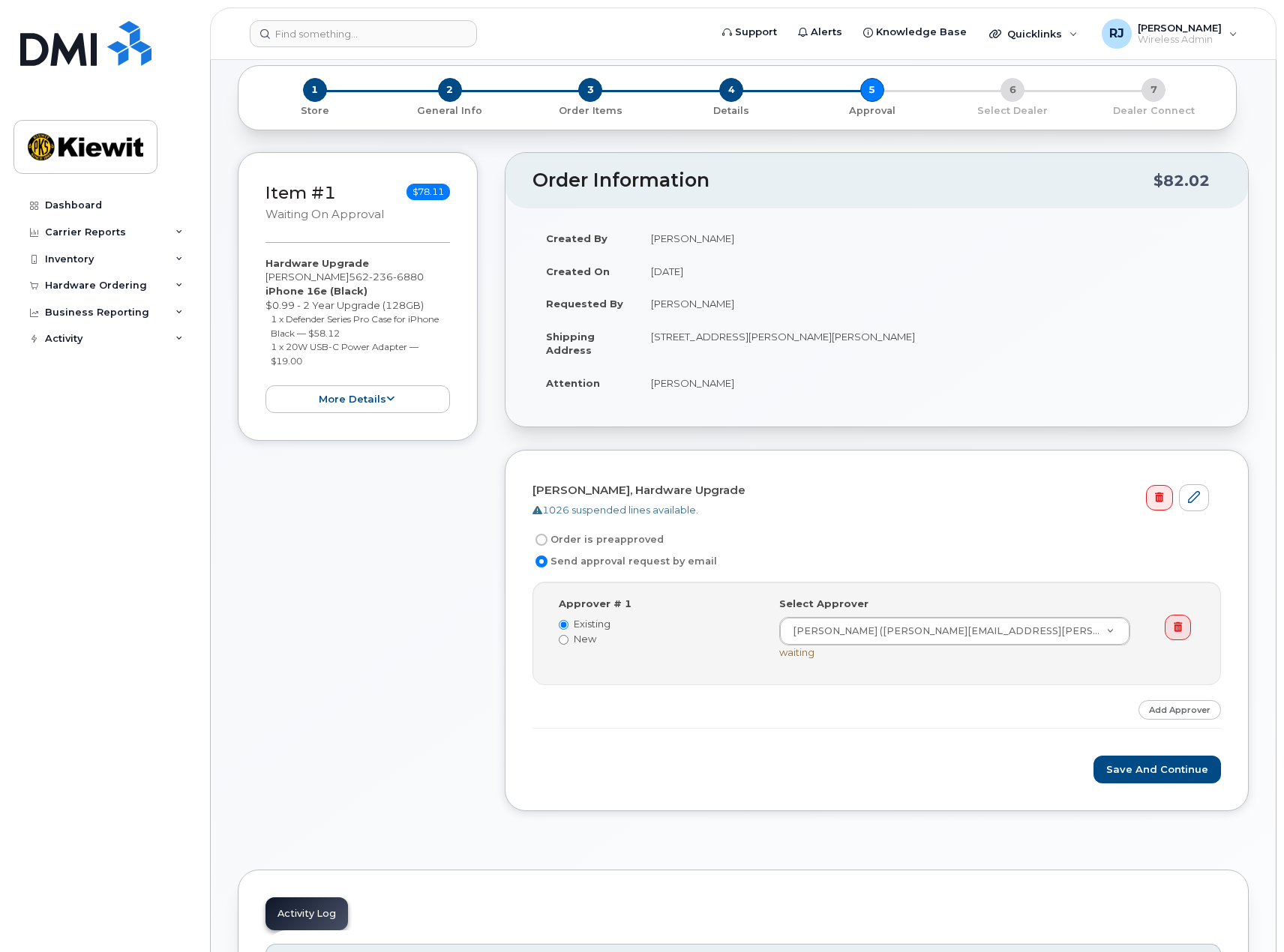
scroll to position [150, 0]
click at [1152, 770] on button "Save and Continue" at bounding box center [1157, 769] width 128 height 28
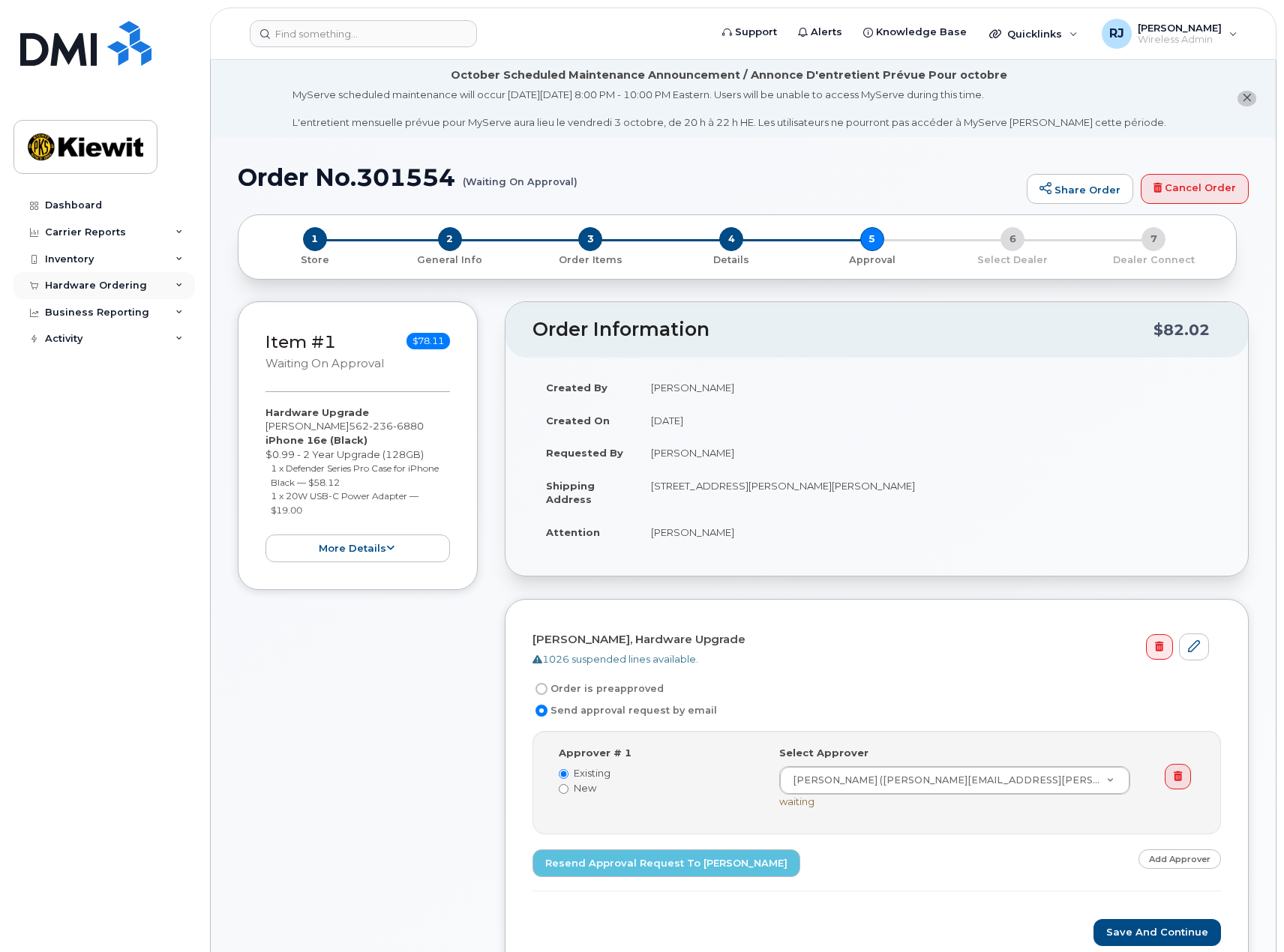
click at [79, 283] on div "Hardware Ordering" at bounding box center [95, 285] width 102 height 12
click at [313, 32] on input at bounding box center [363, 34] width 227 height 27
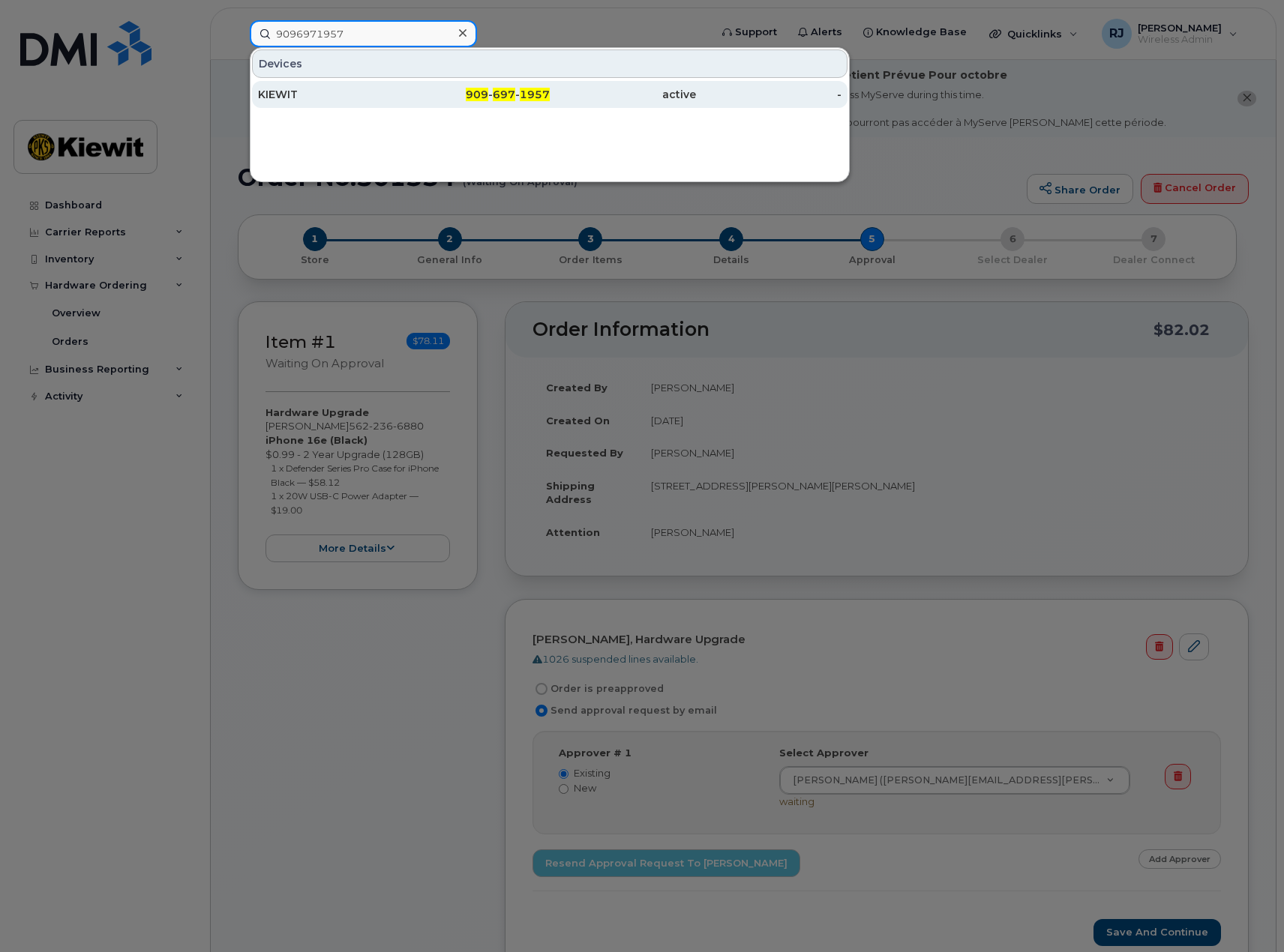
type input "9096971957"
click at [561, 88] on div "active" at bounding box center [622, 94] width 146 height 15
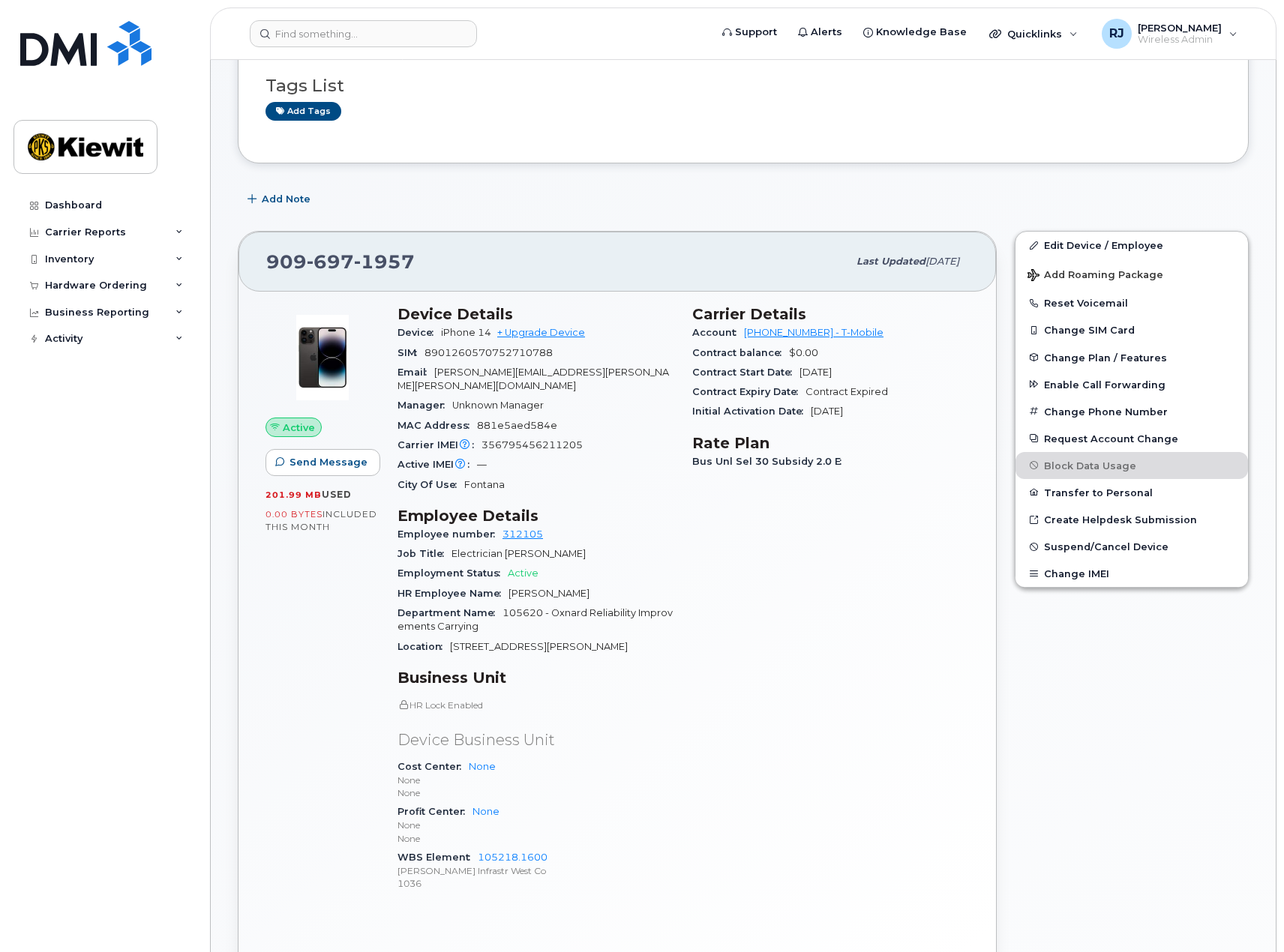
scroll to position [225, 0]
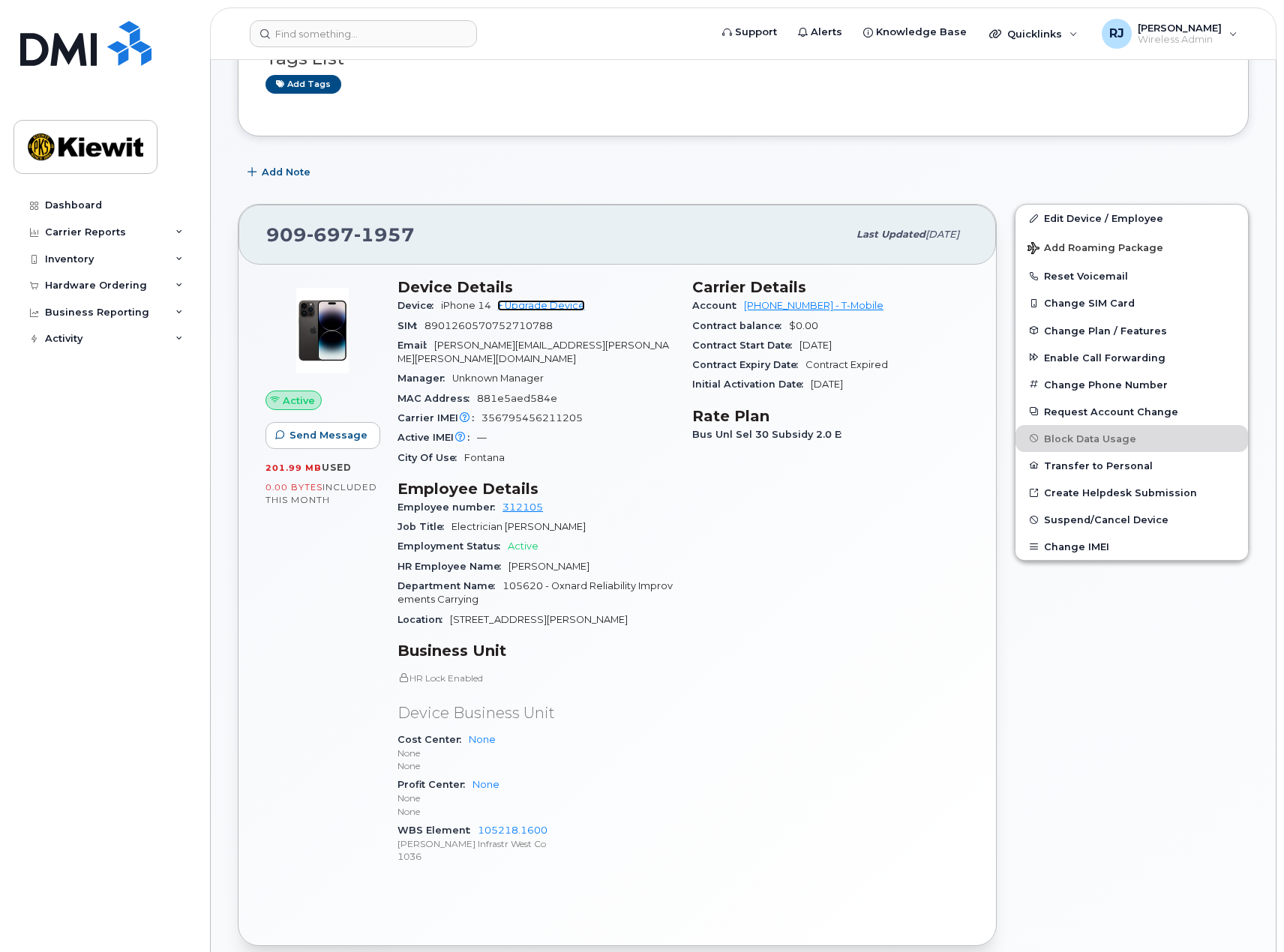
click at [551, 306] on link "+ Upgrade Device" at bounding box center [541, 306] width 88 height 11
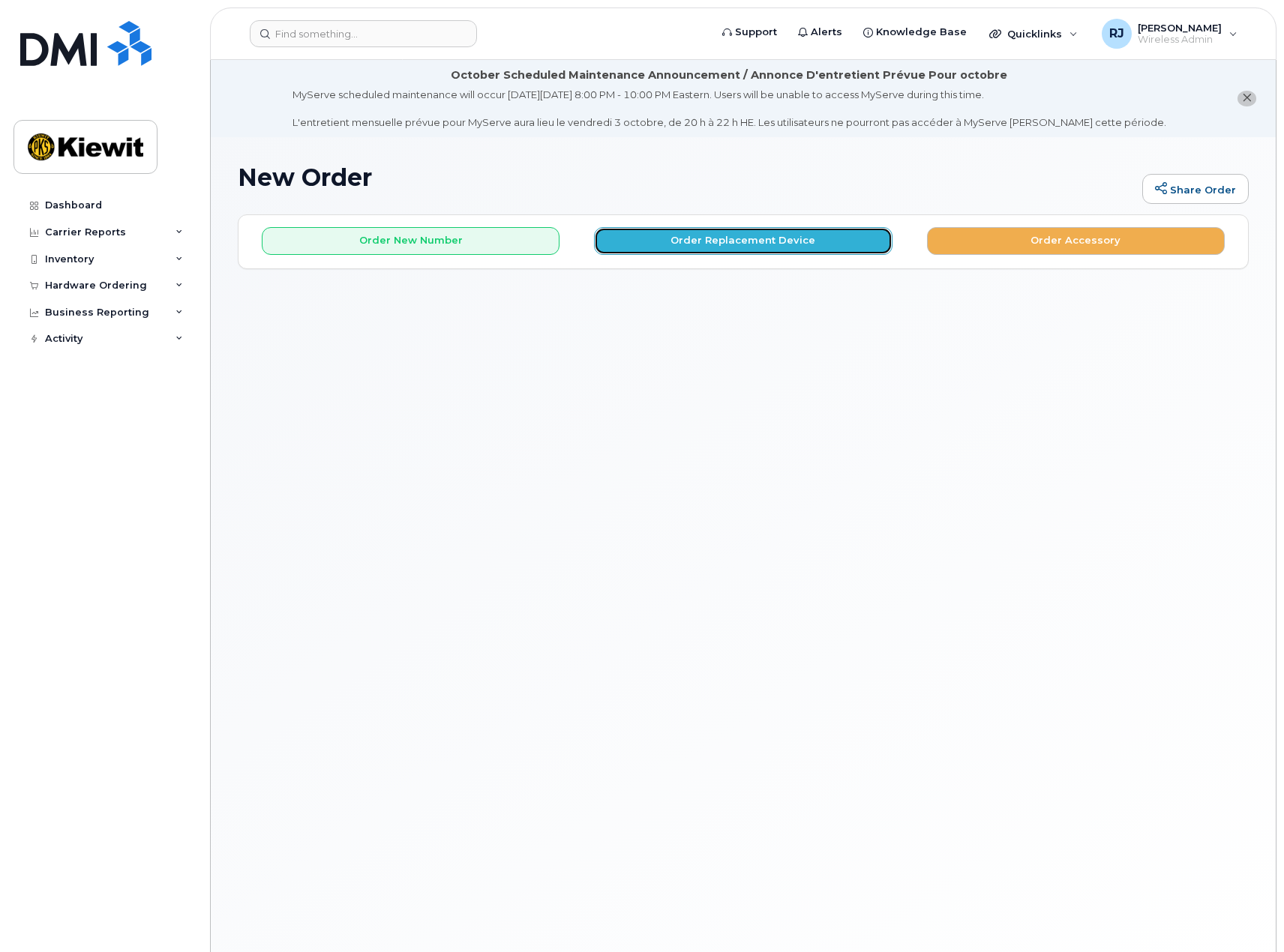
click at [660, 241] on button "Order Replacement Device" at bounding box center [744, 241] width 298 height 28
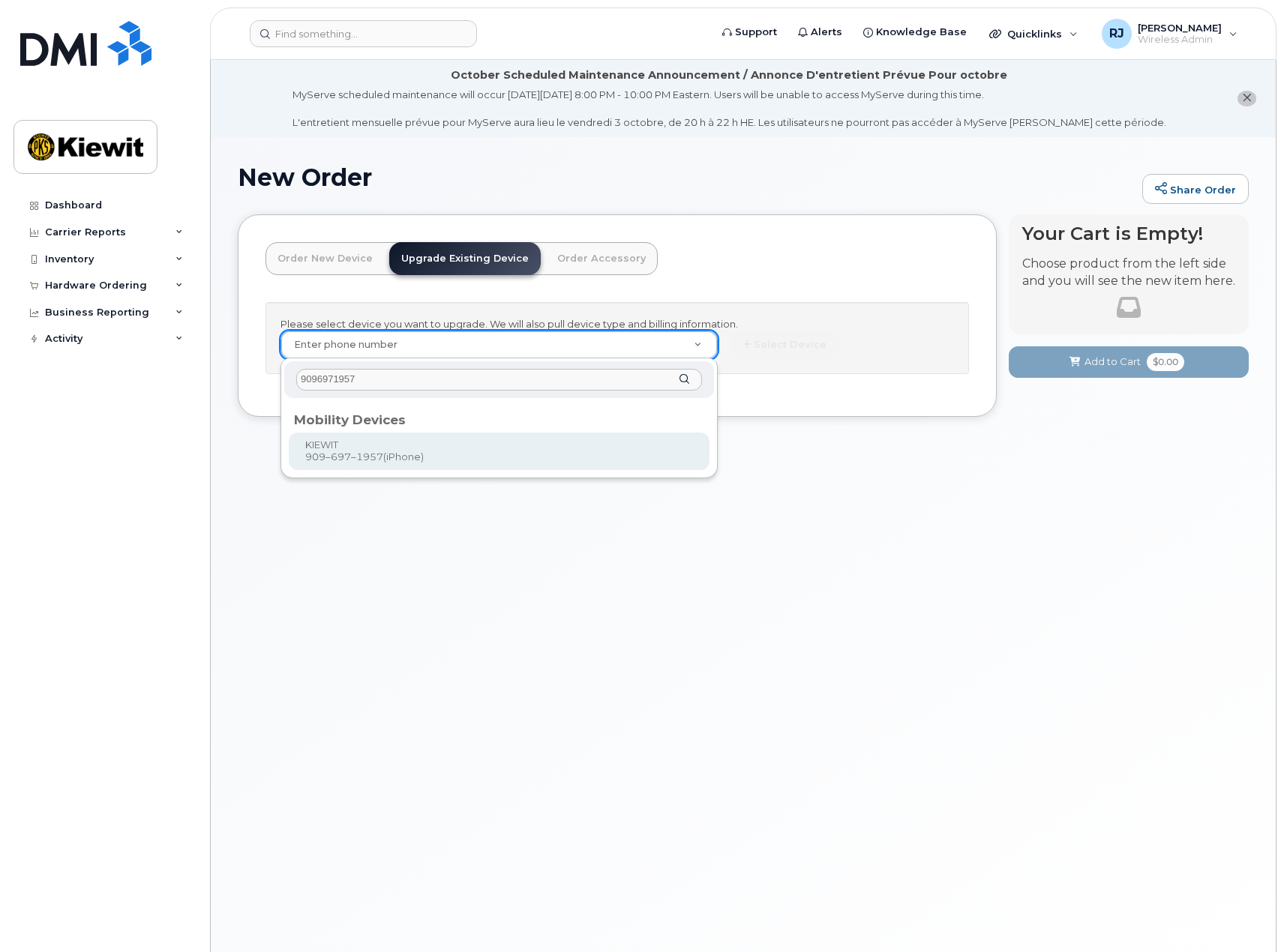
type input "9096971957"
type input "1118111"
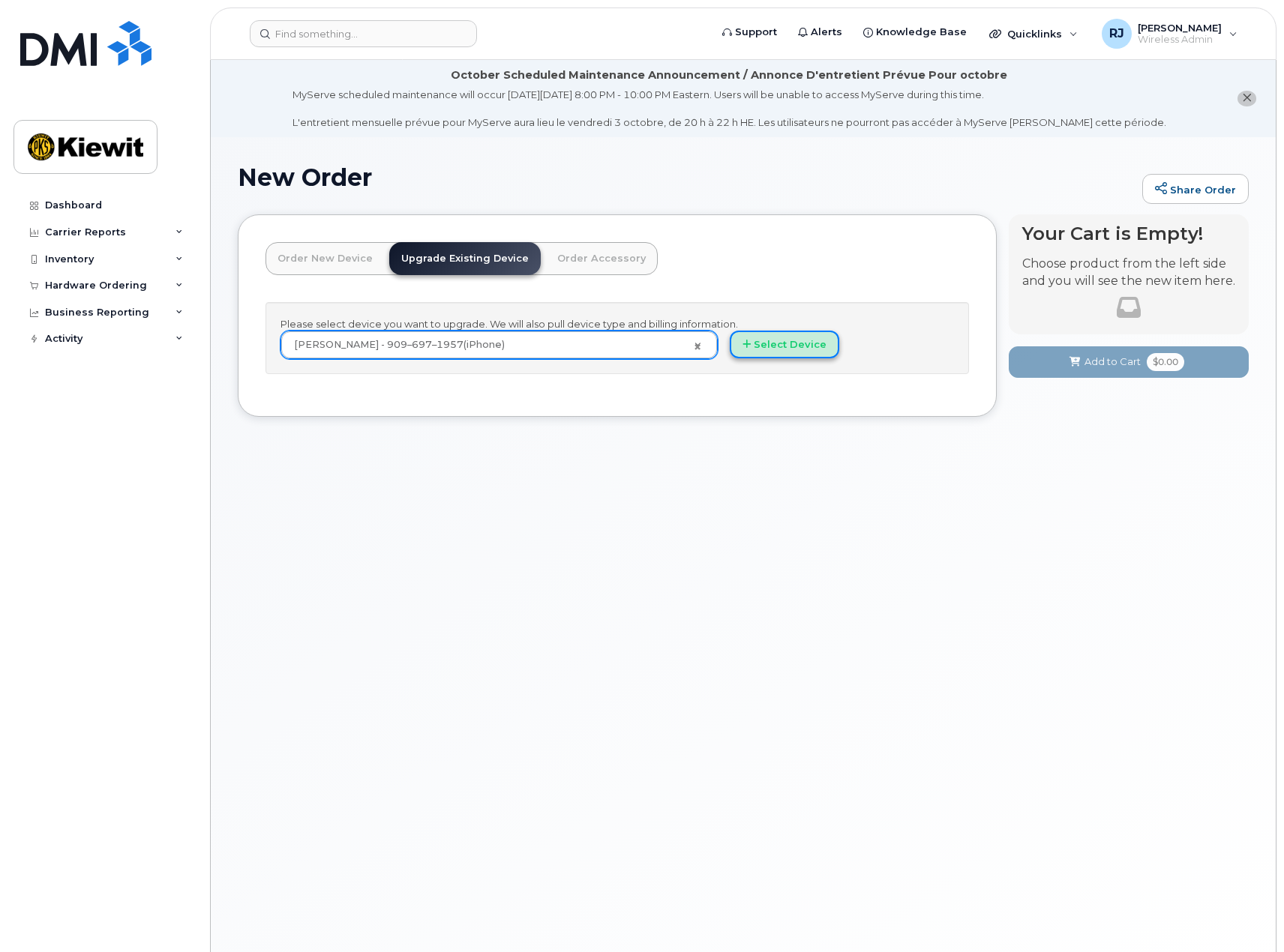
click at [785, 348] on button "Select Device" at bounding box center [785, 345] width 110 height 28
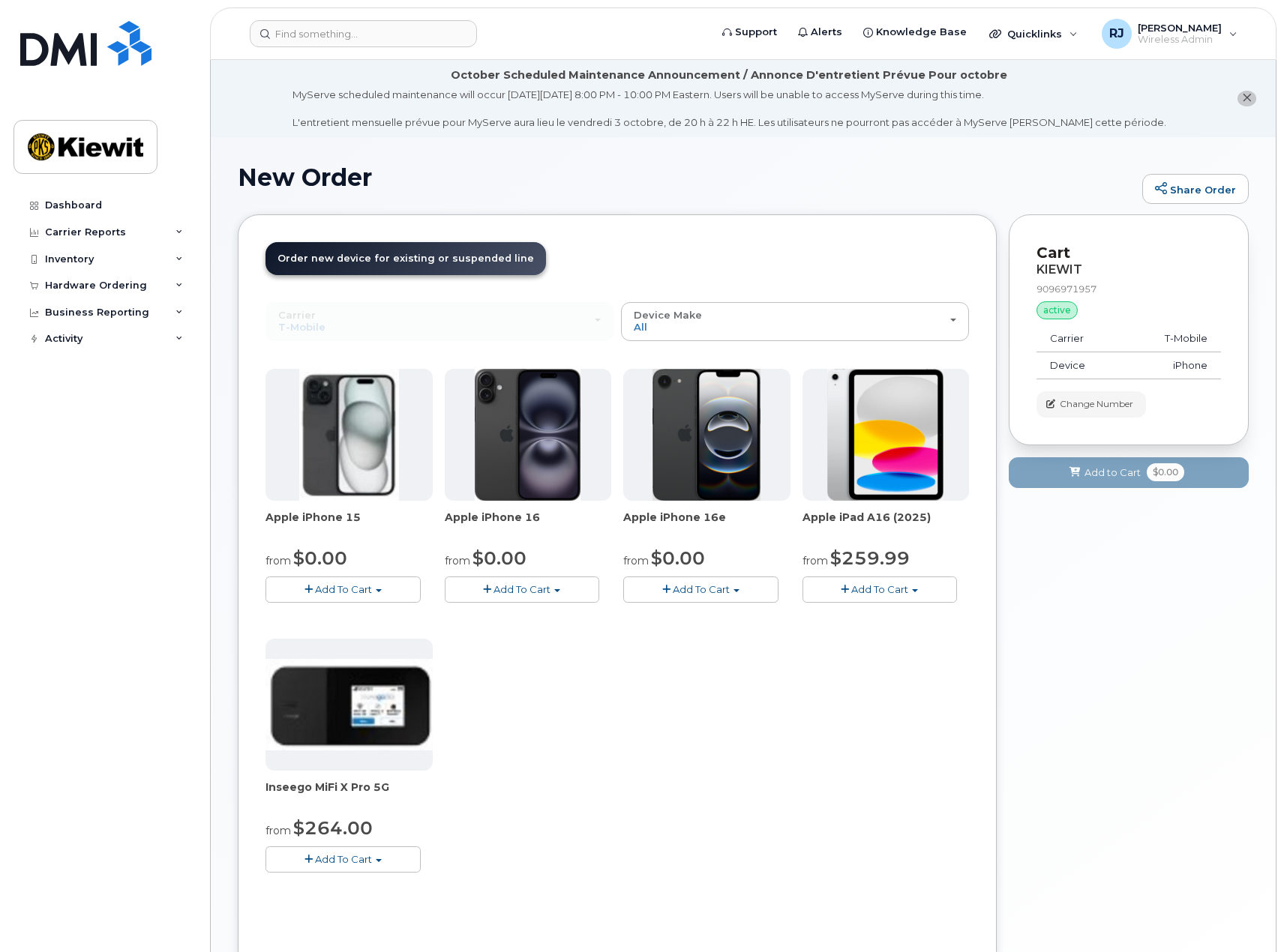
click at [1190, 343] on td "T-Mobile" at bounding box center [1172, 338] width 98 height 27
click at [1078, 406] on span "Change Number" at bounding box center [1097, 404] width 74 height 13
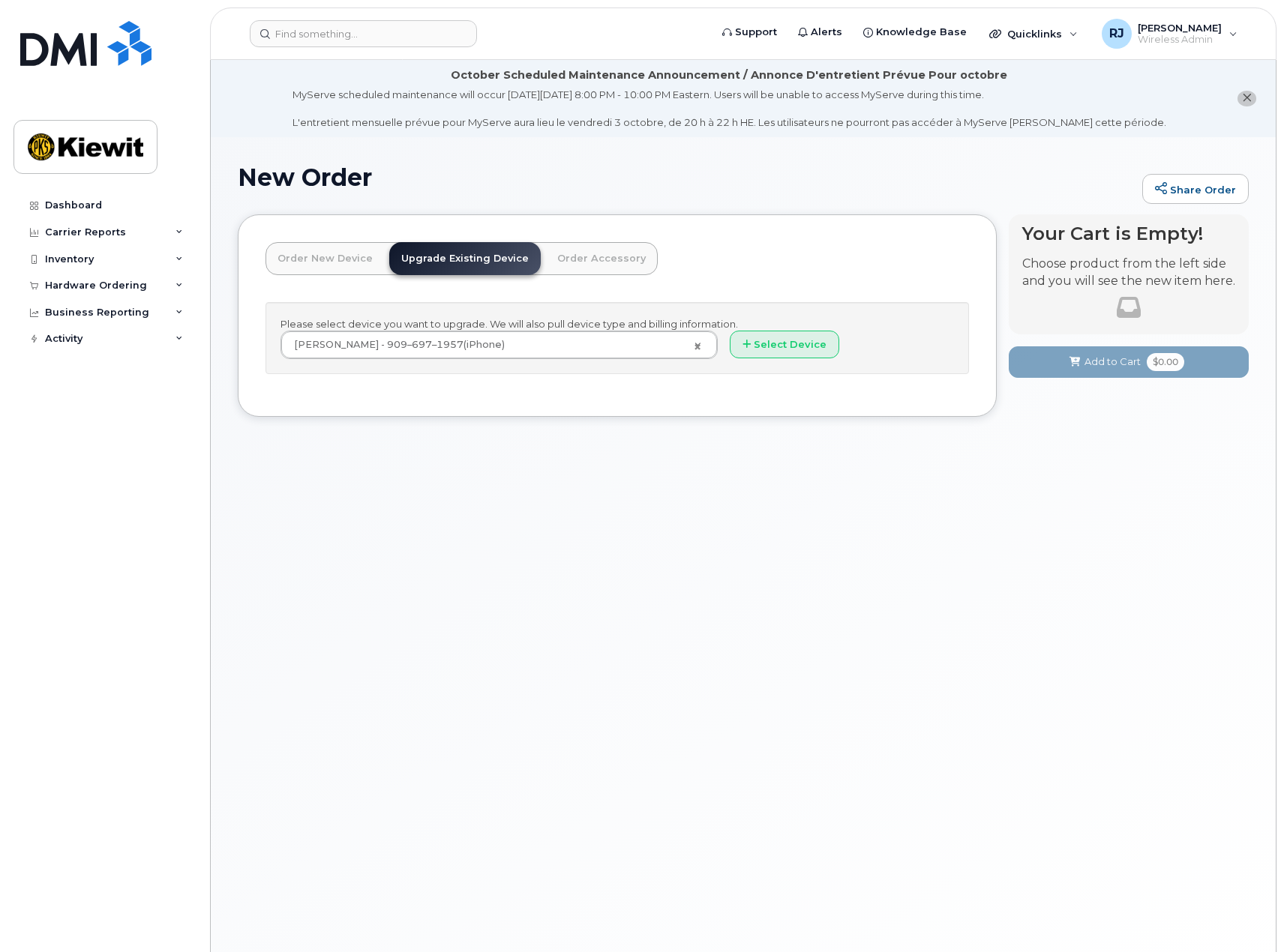
click at [316, 262] on link "Order New Device" at bounding box center [325, 258] width 119 height 33
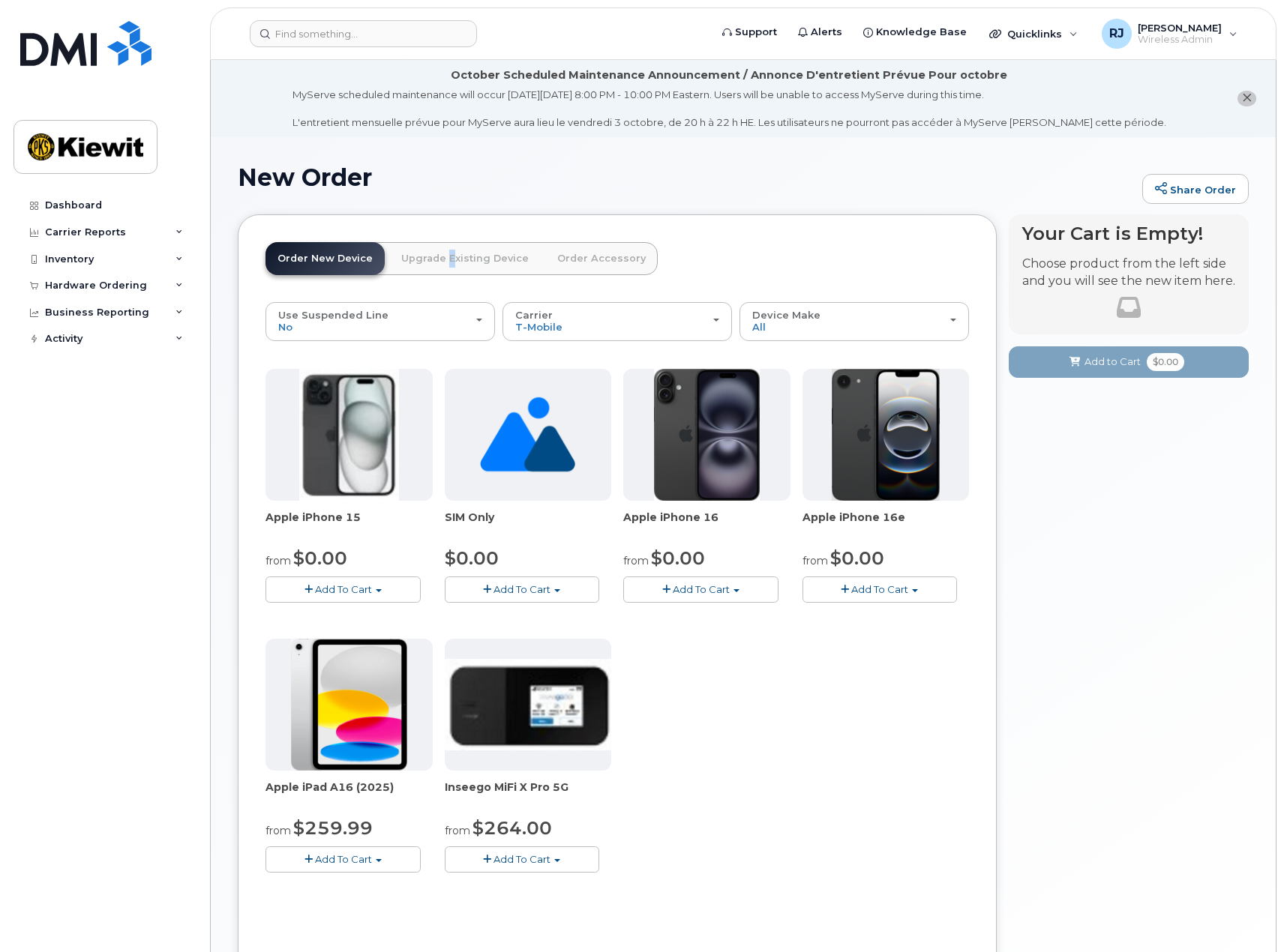
click at [440, 269] on link "Upgrade Existing Device" at bounding box center [465, 258] width 152 height 33
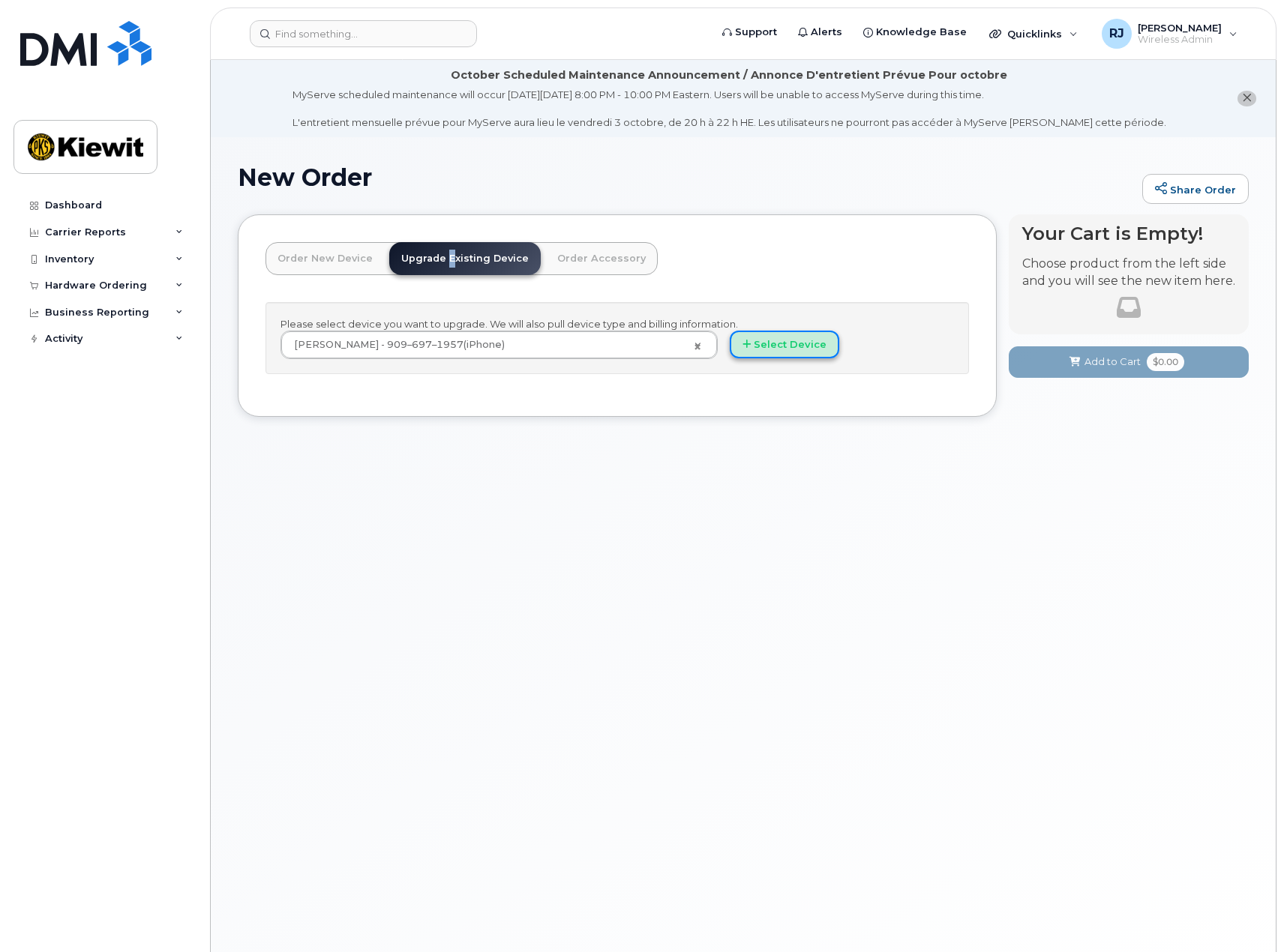
click at [760, 347] on button "Select Device" at bounding box center [785, 345] width 110 height 28
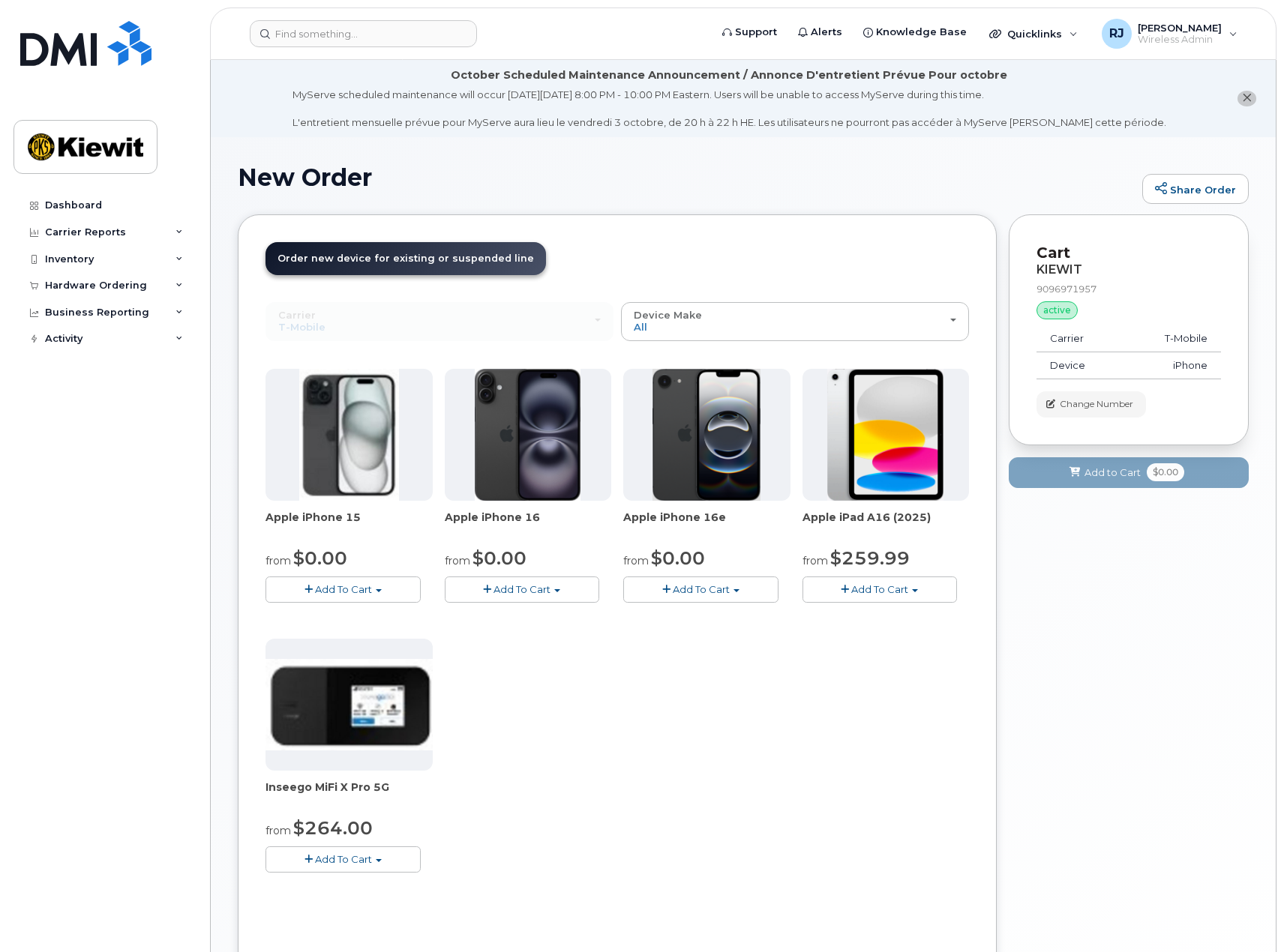
click at [1181, 333] on td "T-Mobile" at bounding box center [1172, 338] width 98 height 27
click at [75, 202] on div "Dashboard" at bounding box center [73, 205] width 57 height 12
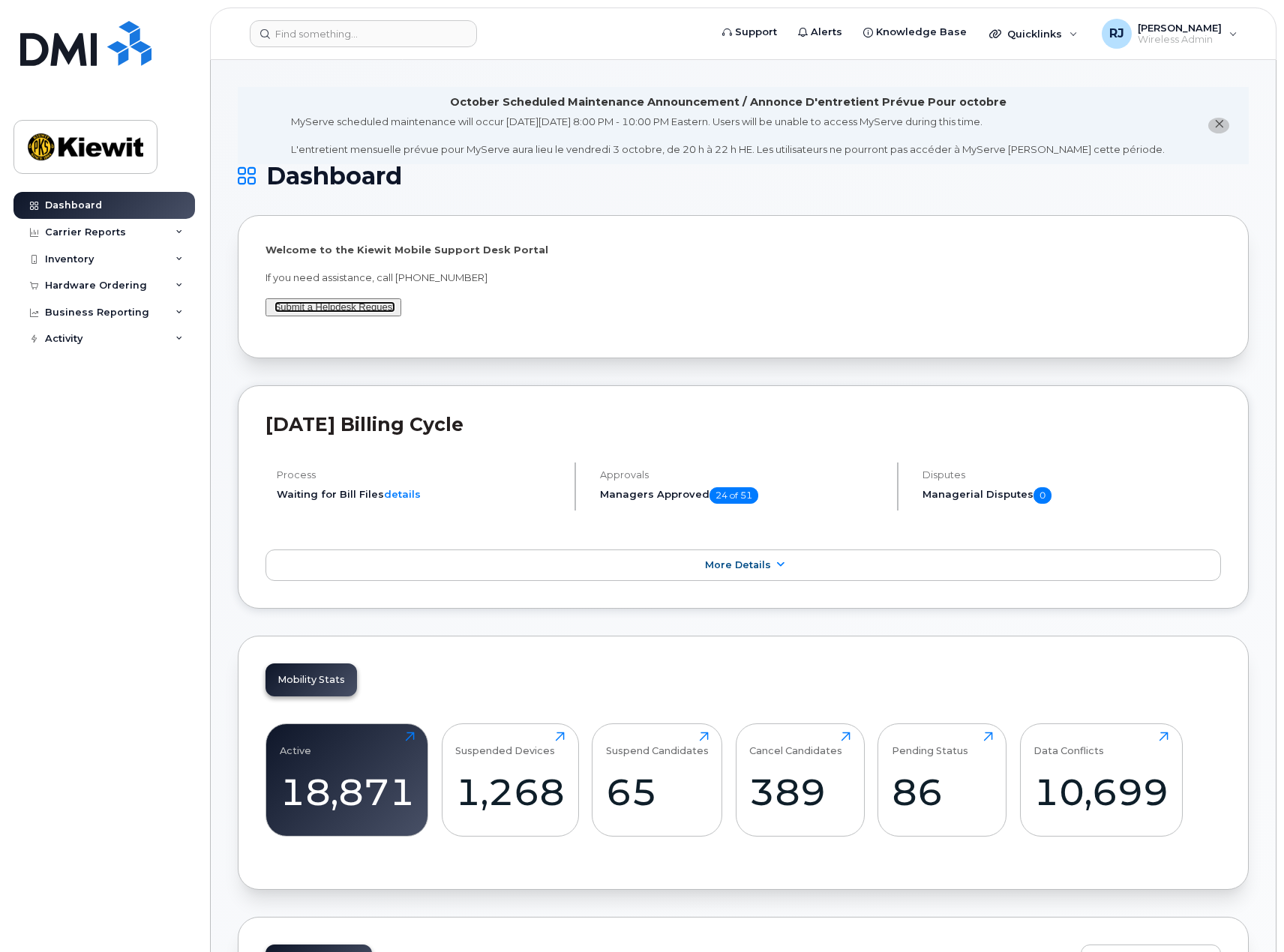
click at [345, 306] on link "Submit a Helpdesk Request" at bounding box center [335, 307] width 121 height 11
